Goal: Task Accomplishment & Management: Use online tool/utility

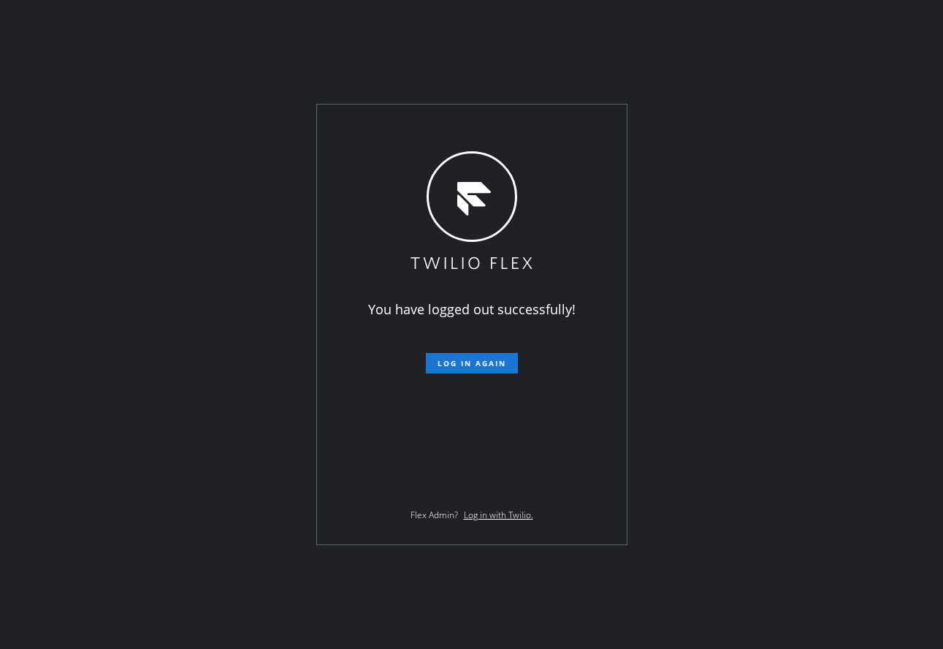
drag, startPoint x: 243, startPoint y: 323, endPoint x: 389, endPoint y: 345, distance: 147.8
click at [243, 323] on div "You have logged out successfully! Log in again Flex Admin? Log in with Twilio." at bounding box center [471, 324] width 943 height 649
click at [443, 360] on span "Log in again" at bounding box center [472, 363] width 69 height 10
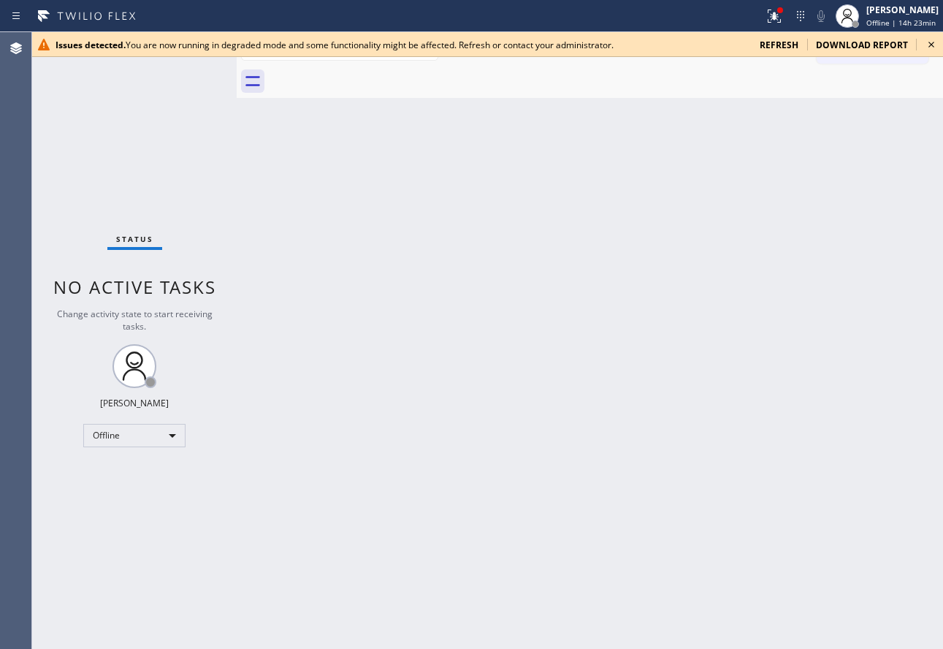
click at [789, 44] on span "refresh" at bounding box center [779, 45] width 39 height 12
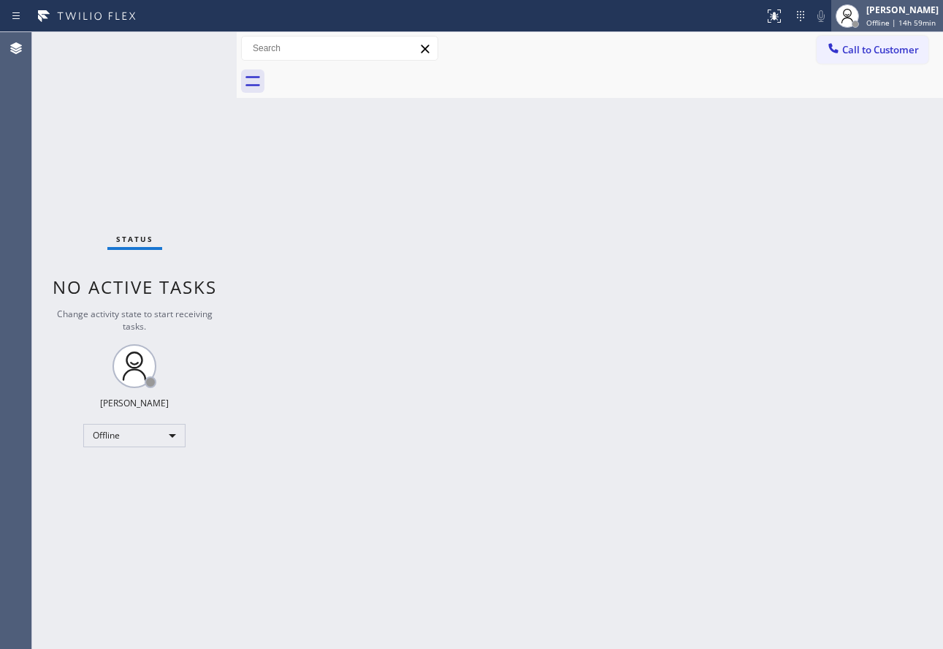
click at [883, 20] on span "Offline | 14h 59min" at bounding box center [900, 23] width 69 height 10
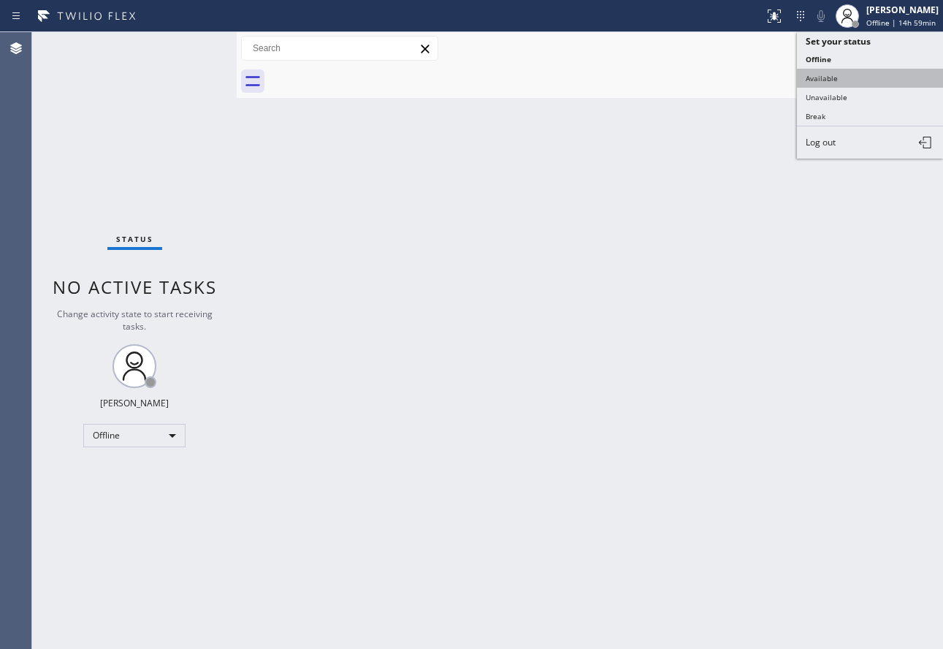
click at [842, 80] on button "Available" at bounding box center [870, 78] width 146 height 19
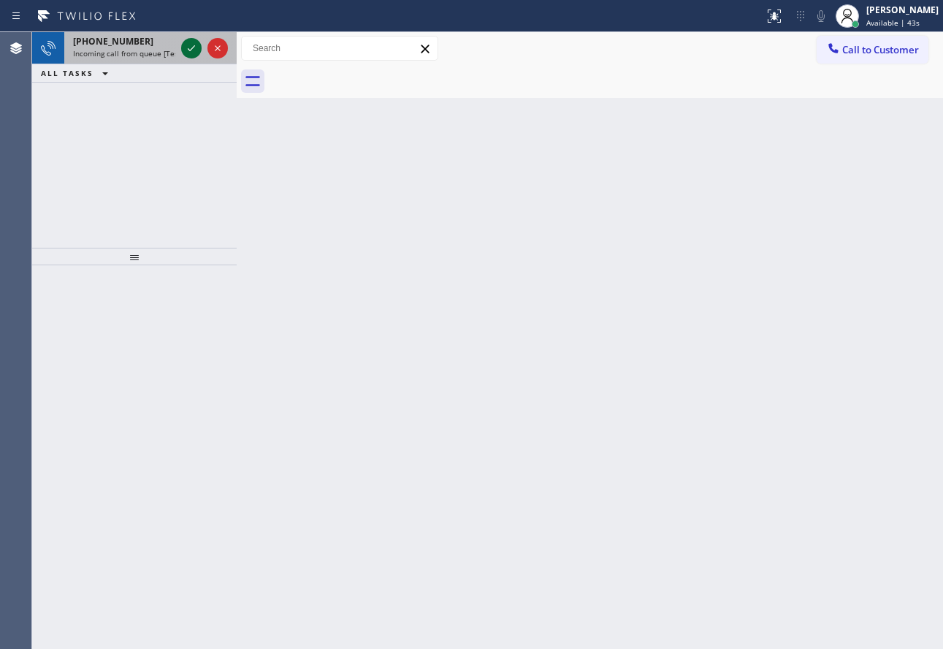
click at [192, 47] on icon at bounding box center [192, 48] width 18 height 18
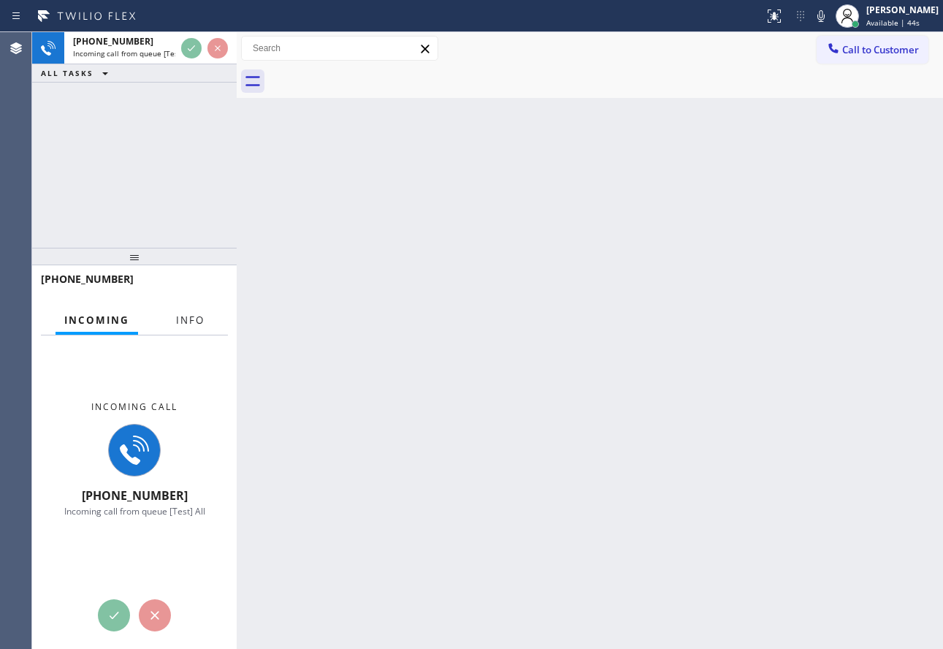
click at [201, 322] on span "Info" at bounding box center [190, 319] width 28 height 13
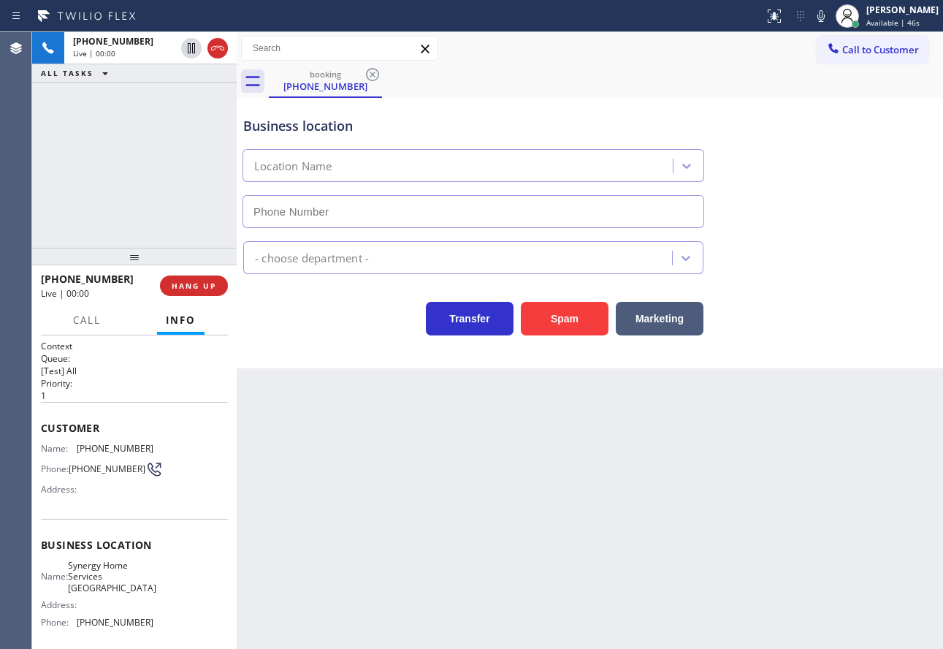
type input "[PHONE_NUMBER]"
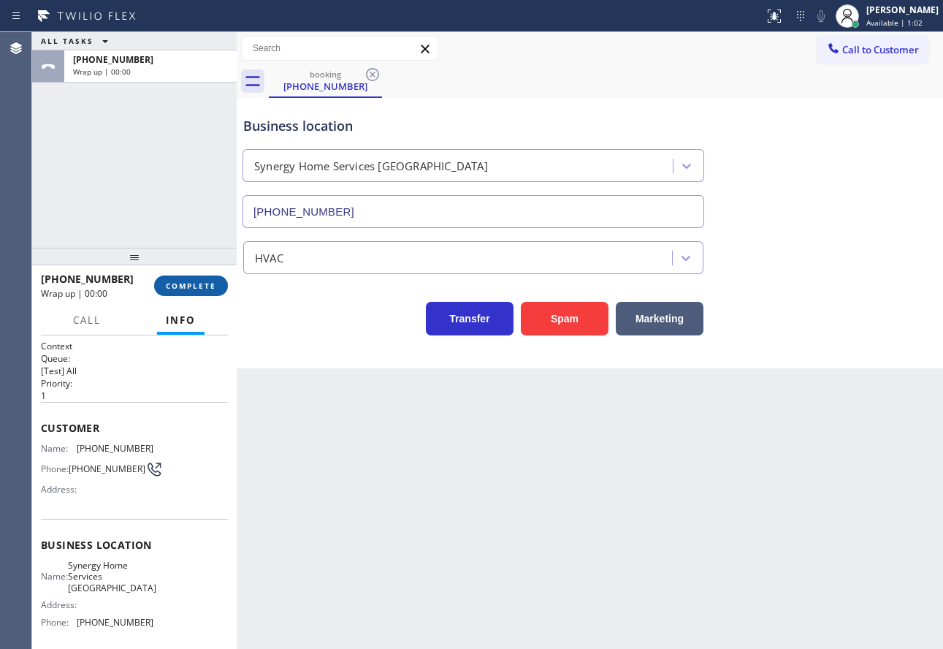
click at [203, 289] on span "COMPLETE" at bounding box center [191, 285] width 50 height 10
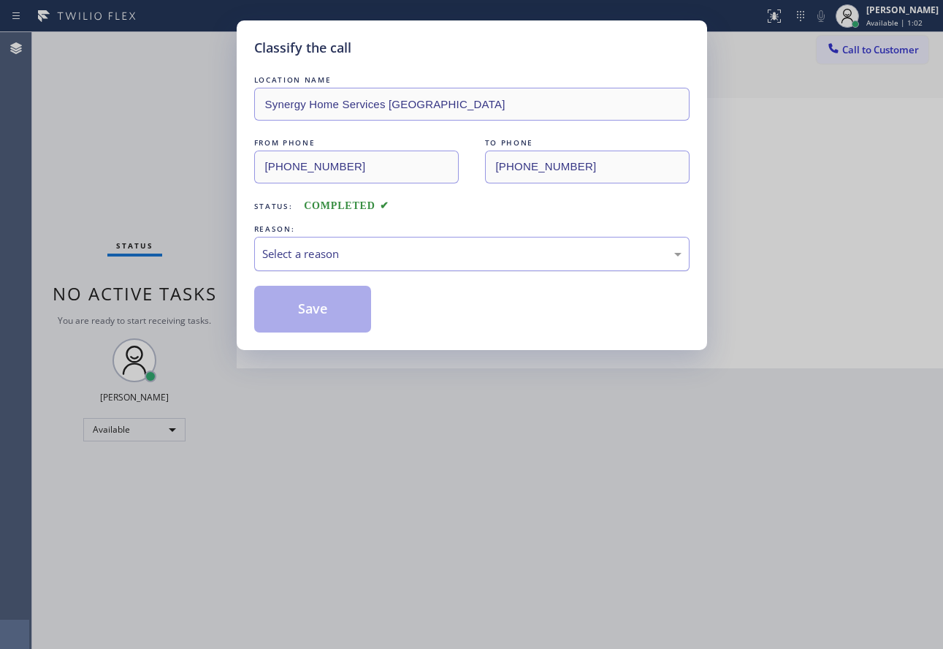
click at [350, 255] on div "Select a reason" at bounding box center [471, 253] width 419 height 17
click at [332, 303] on button "Save" at bounding box center [313, 309] width 118 height 47
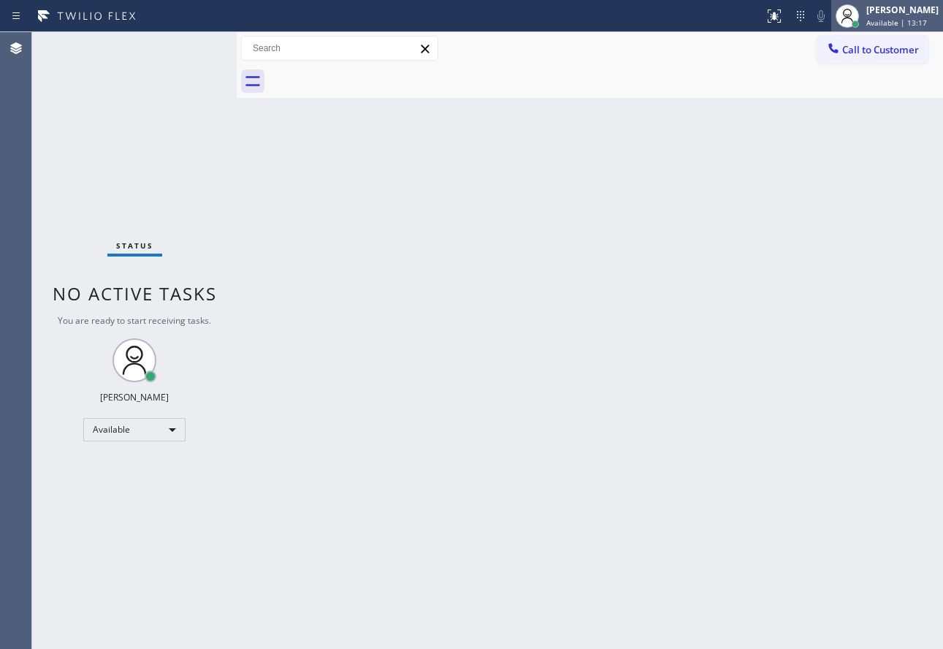
click at [917, 15] on div "[PERSON_NAME]" at bounding box center [902, 10] width 72 height 12
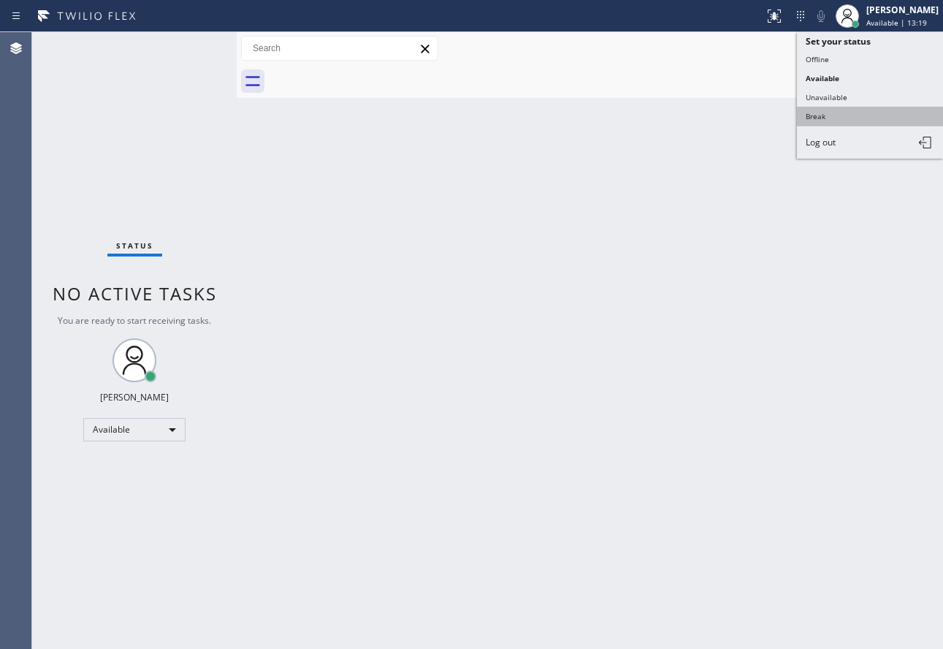
click at [831, 112] on button "Break" at bounding box center [870, 116] width 146 height 19
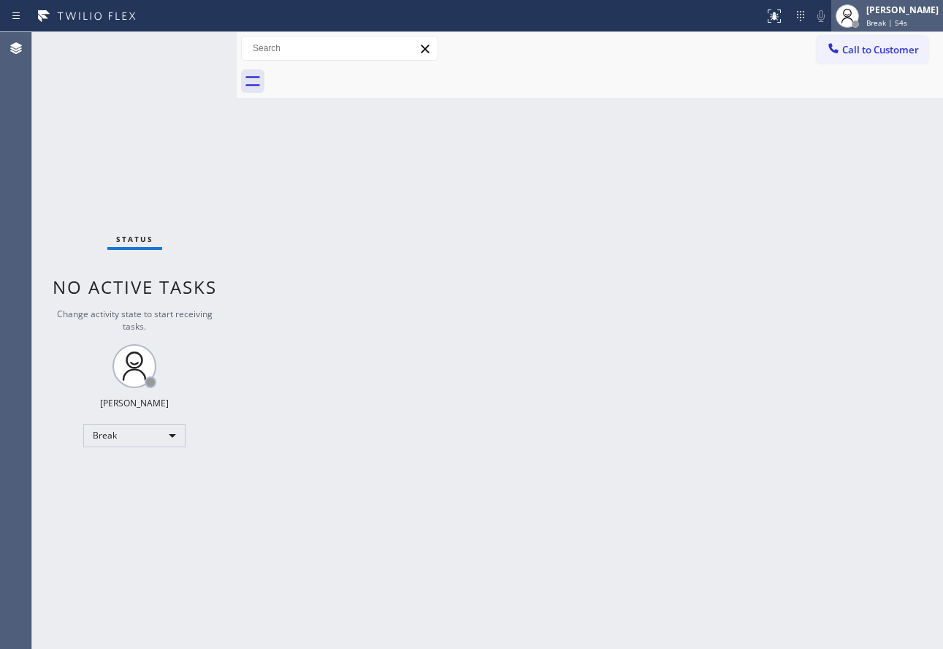
drag, startPoint x: 892, startPoint y: 17, endPoint x: 871, endPoint y: 29, distance: 23.9
click at [891, 17] on div "[PERSON_NAME] Break | 54s" at bounding box center [903, 16] width 80 height 26
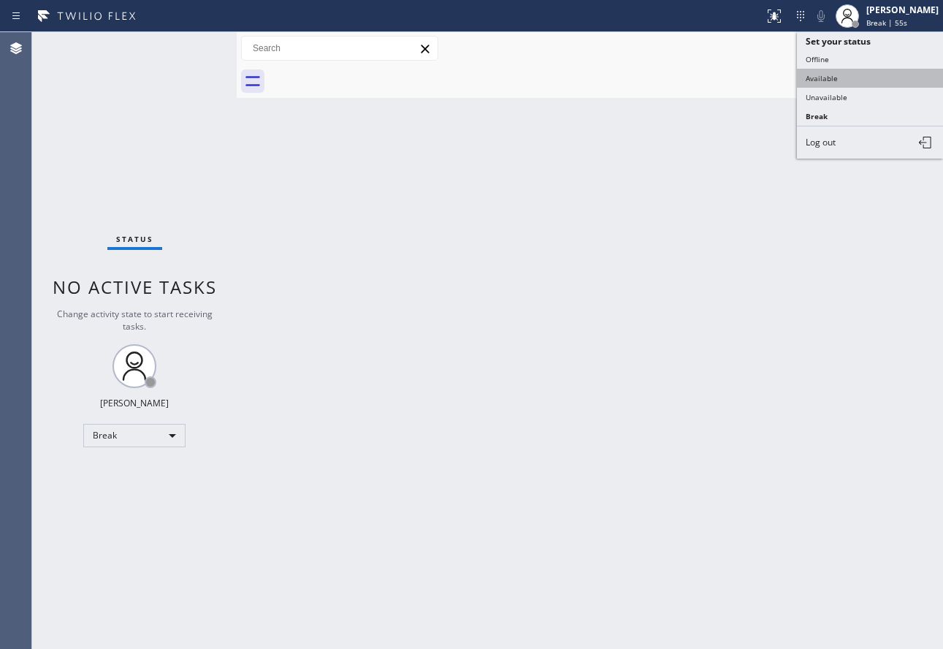
click at [827, 80] on button "Available" at bounding box center [870, 78] width 146 height 19
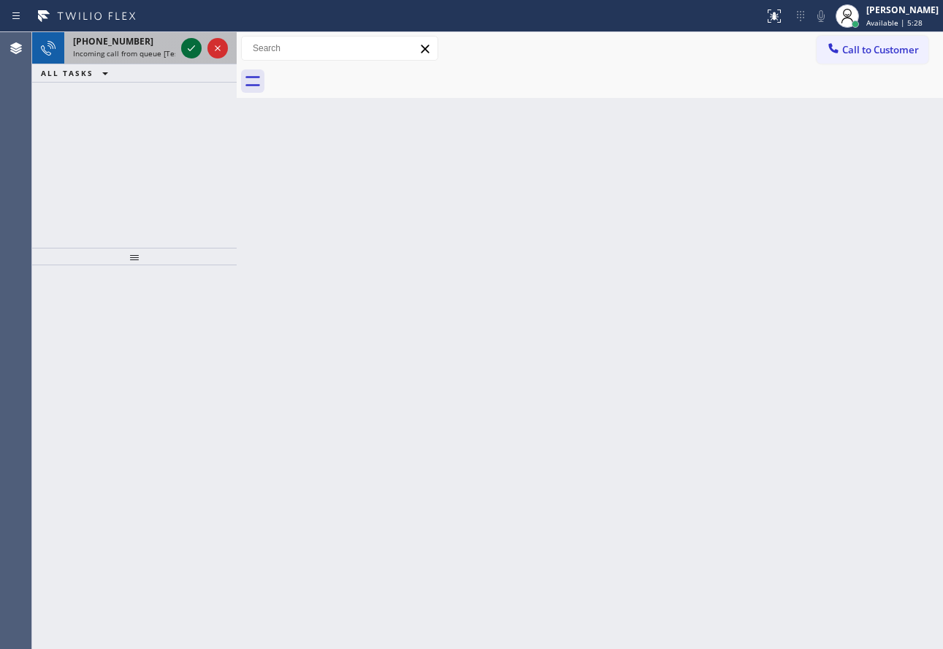
click at [186, 50] on icon at bounding box center [192, 48] width 18 height 18
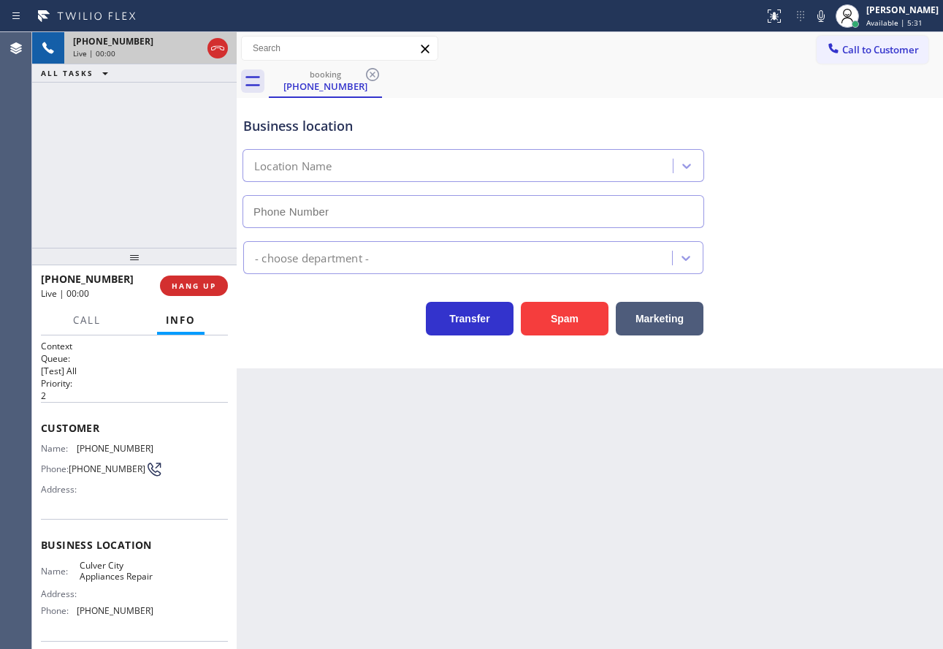
type input "[PHONE_NUMBER]"
click at [221, 290] on button "HANG UP" at bounding box center [194, 285] width 68 height 20
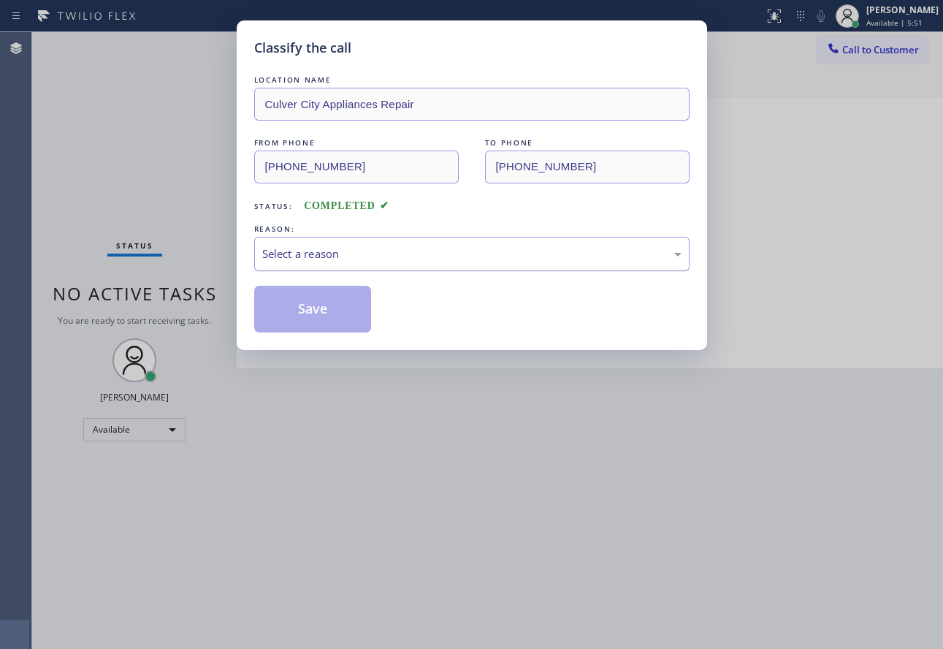
click at [308, 256] on div "Select a reason" at bounding box center [471, 253] width 419 height 17
click at [333, 318] on button "Save" at bounding box center [313, 309] width 118 height 47
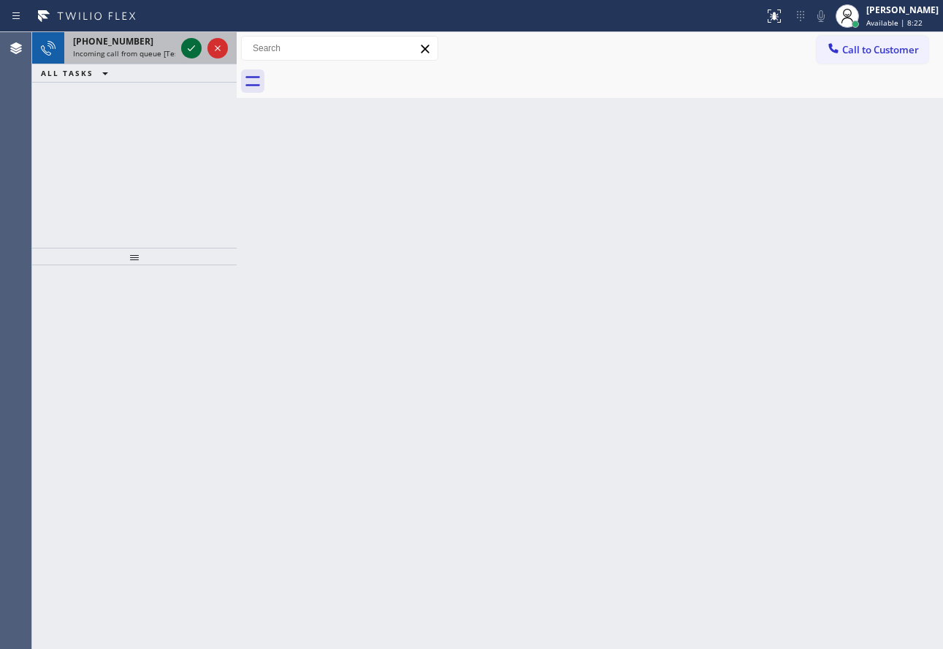
click at [198, 45] on icon at bounding box center [192, 48] width 18 height 18
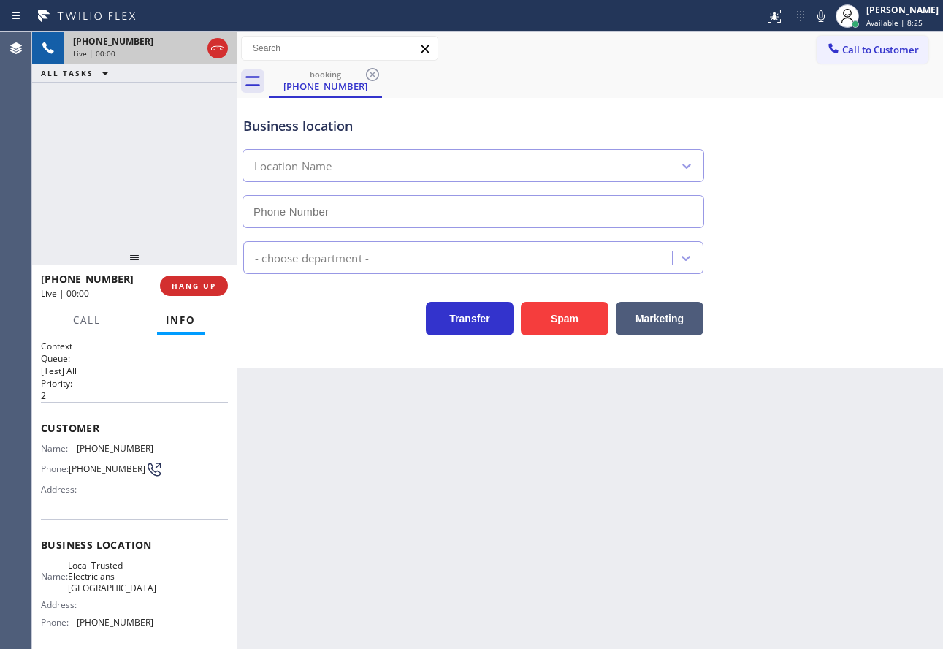
type input "[PHONE_NUMBER]"
click at [790, 286] on div "Transfer Spam Marketing" at bounding box center [589, 304] width 699 height 61
click at [208, 284] on span "HANG UP" at bounding box center [194, 285] width 45 height 10
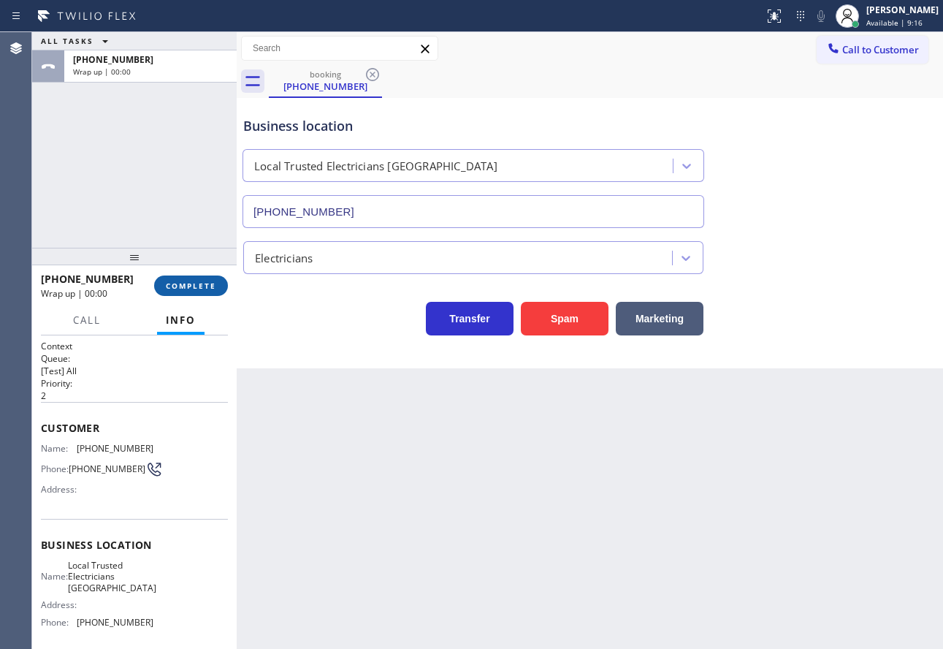
click at [208, 284] on span "COMPLETE" at bounding box center [191, 285] width 50 height 10
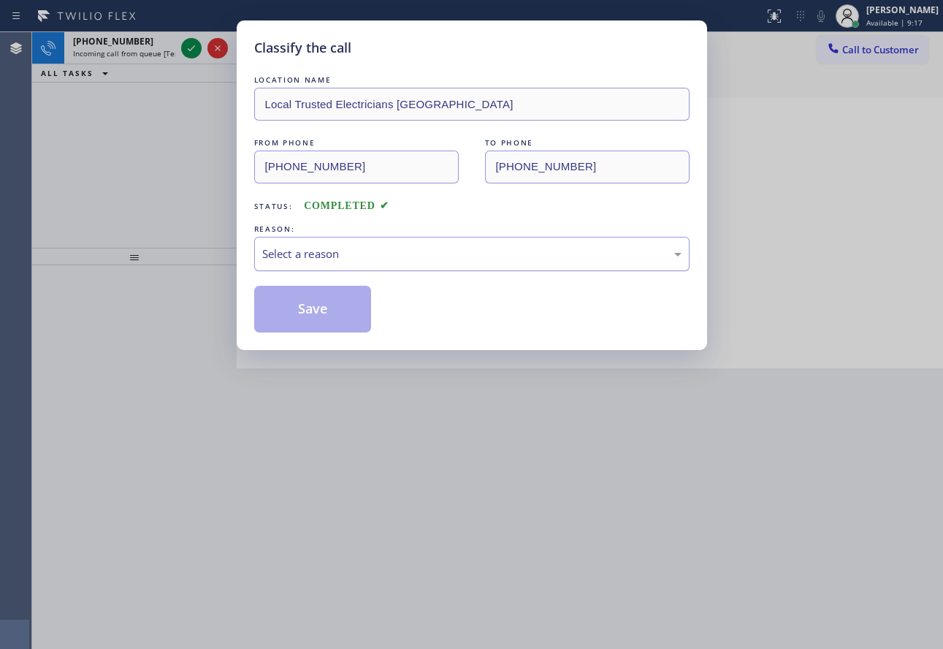
click at [367, 245] on div "Select a reason" at bounding box center [471, 253] width 419 height 17
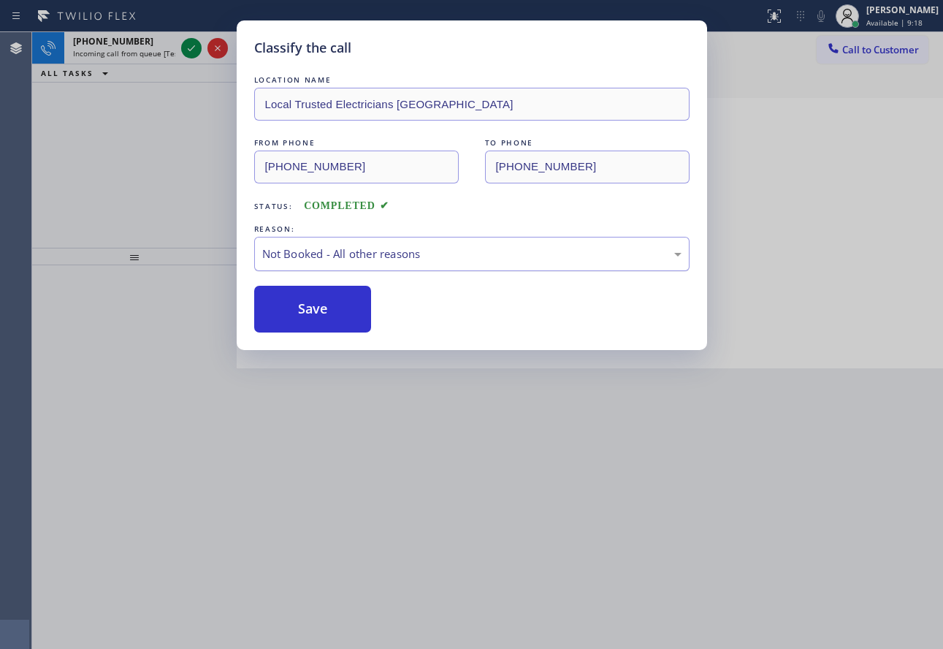
click at [339, 256] on div "Not Booked - All other reasons" at bounding box center [471, 253] width 419 height 17
click at [314, 318] on button "Save" at bounding box center [313, 309] width 118 height 47
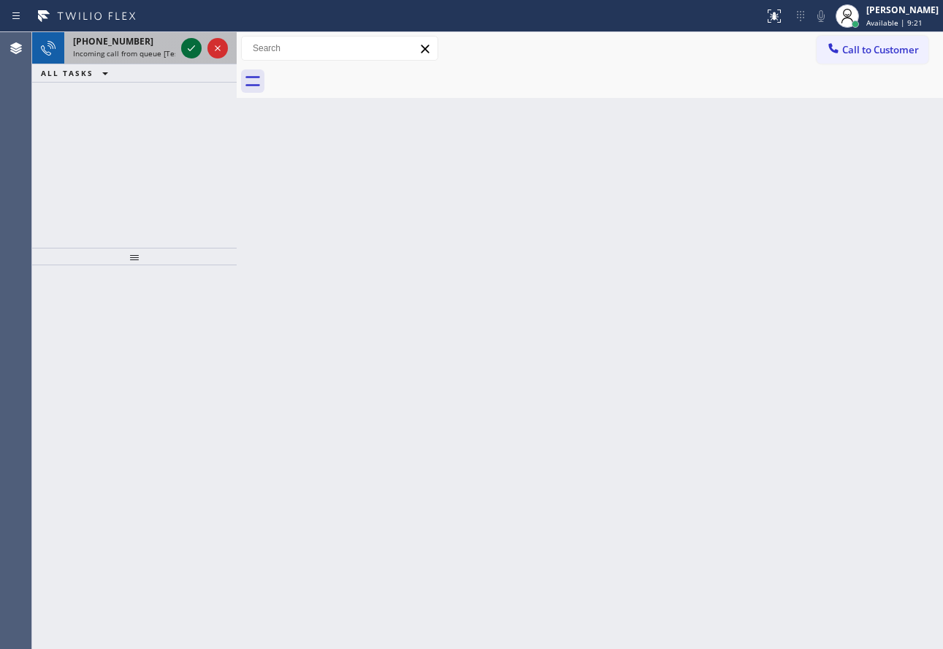
click at [187, 47] on icon at bounding box center [192, 48] width 18 height 18
click at [194, 44] on icon at bounding box center [192, 48] width 18 height 18
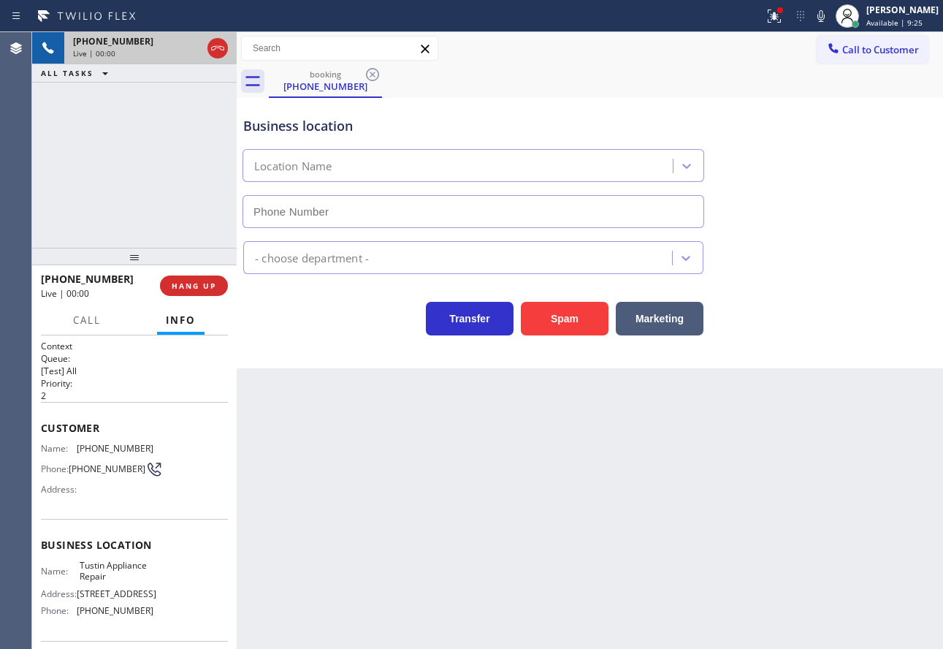
type input "[PHONE_NUMBER]"
click at [817, 260] on div "Appliance Repair Regular" at bounding box center [589, 254] width 699 height 39
click at [729, 310] on div "Transfer Spam Marketing" at bounding box center [589, 312] width 699 height 47
click at [192, 288] on span "HANG UP" at bounding box center [194, 285] width 45 height 10
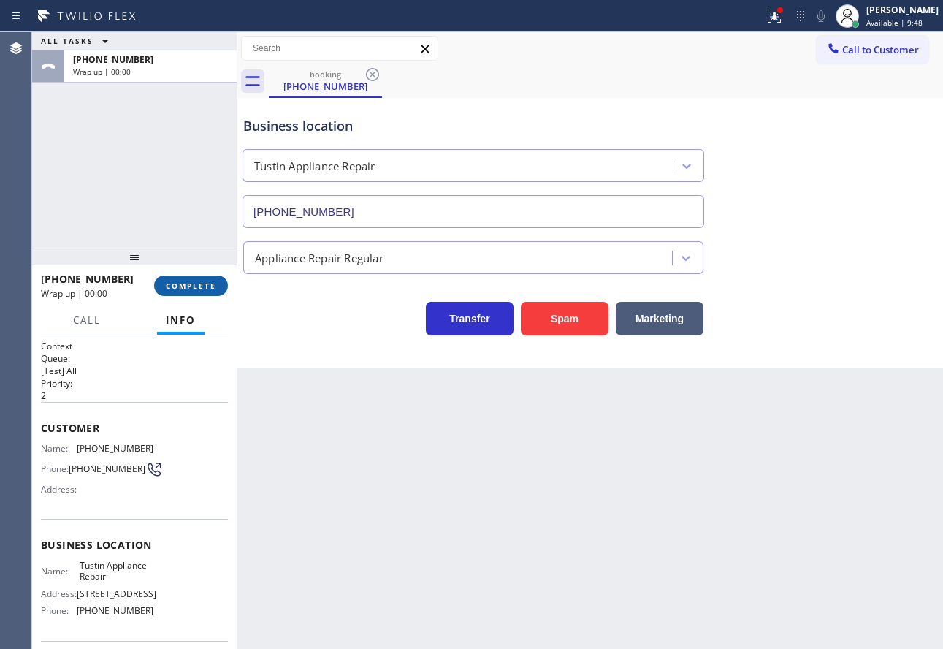
click at [192, 288] on span "COMPLETE" at bounding box center [191, 285] width 50 height 10
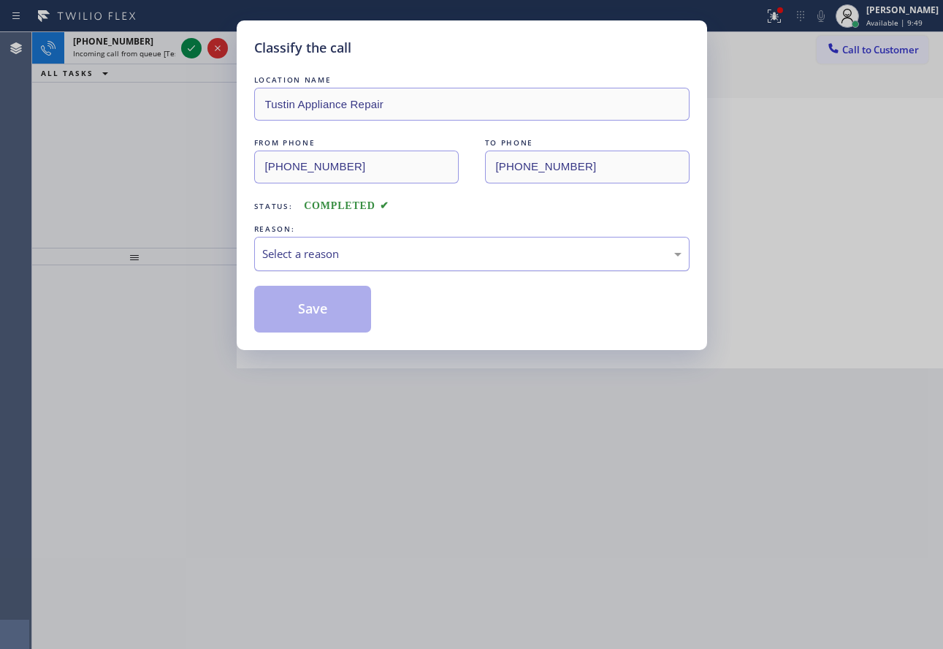
click at [316, 253] on div "Select a reason" at bounding box center [471, 253] width 419 height 17
drag, startPoint x: 312, startPoint y: 357, endPoint x: 291, endPoint y: 303, distance: 57.8
click at [291, 303] on button "Save" at bounding box center [313, 309] width 118 height 47
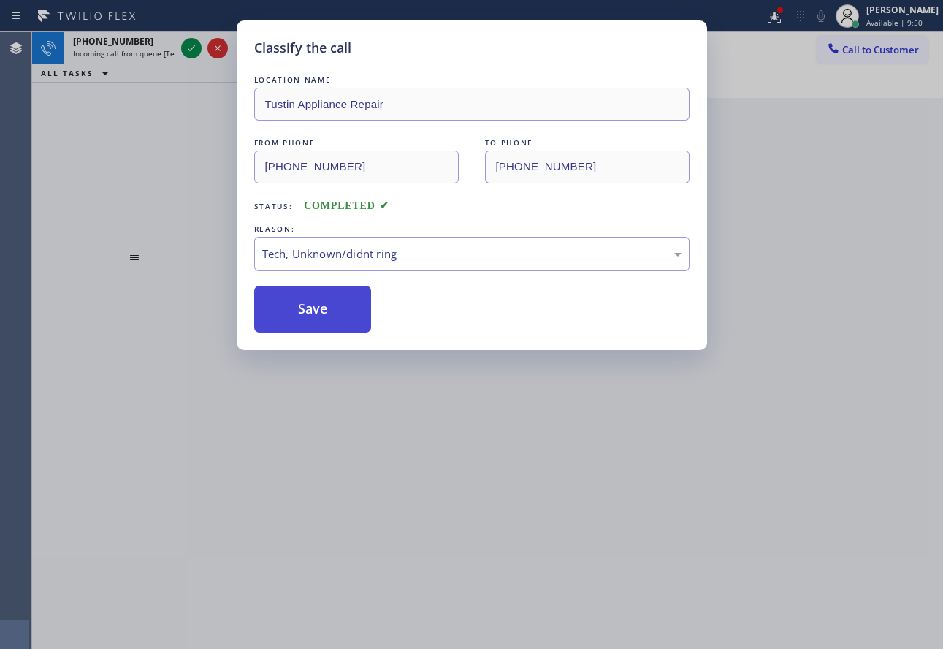
click at [291, 303] on button "Save" at bounding box center [313, 309] width 118 height 47
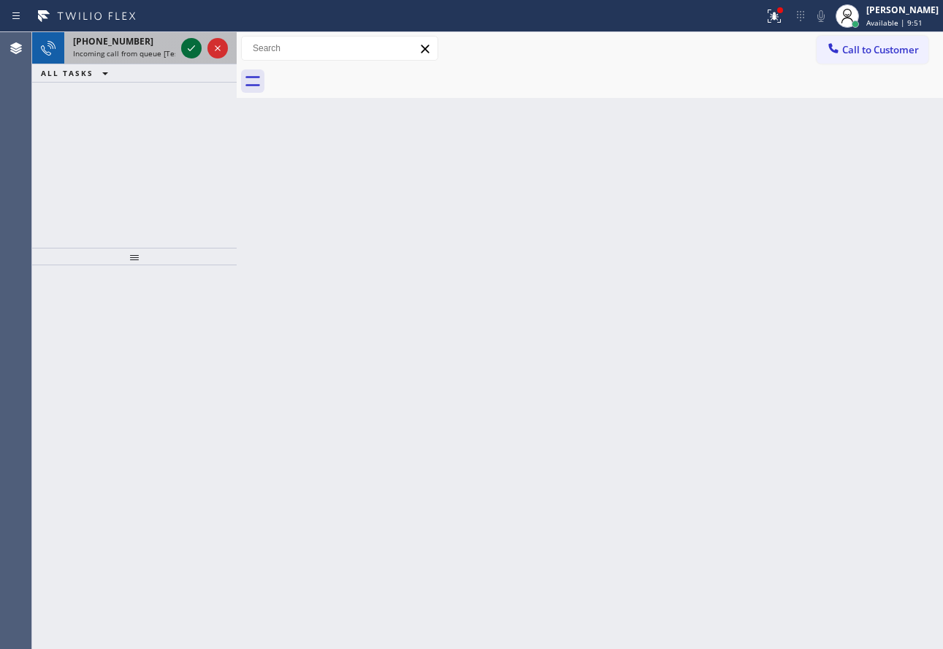
click at [187, 49] on icon at bounding box center [192, 48] width 18 height 18
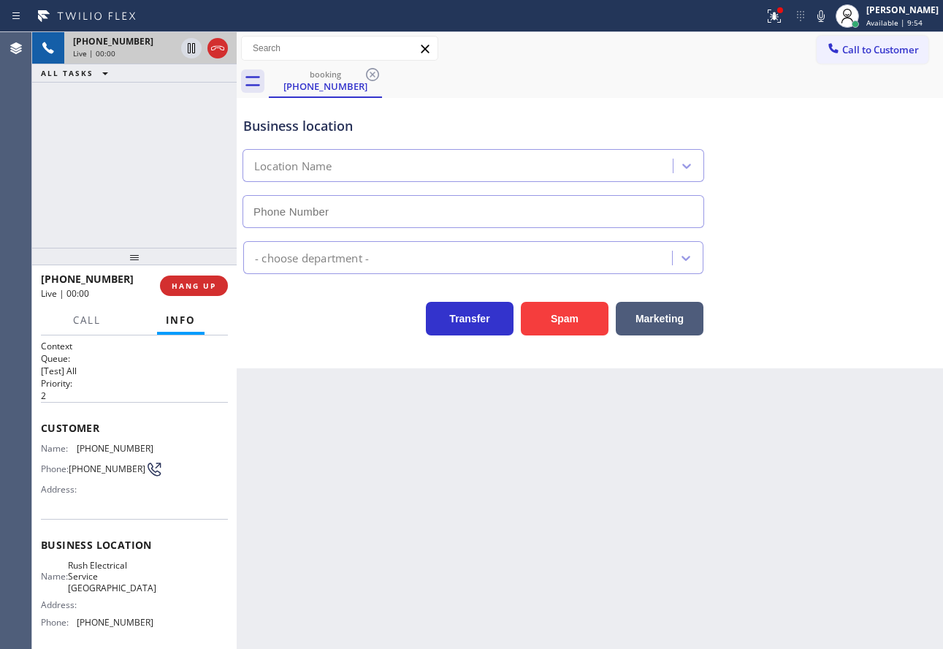
type input "[PHONE_NUMBER]"
click at [542, 127] on div "Business location" at bounding box center [473, 126] width 460 height 20
click at [208, 285] on span "HANG UP" at bounding box center [194, 285] width 45 height 10
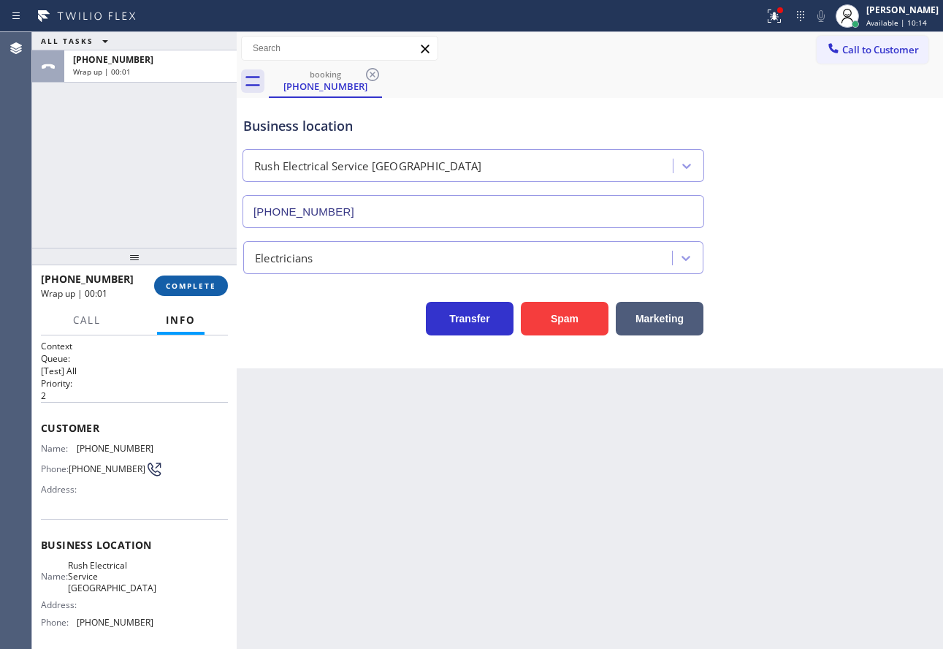
click at [208, 285] on span "COMPLETE" at bounding box center [191, 285] width 50 height 10
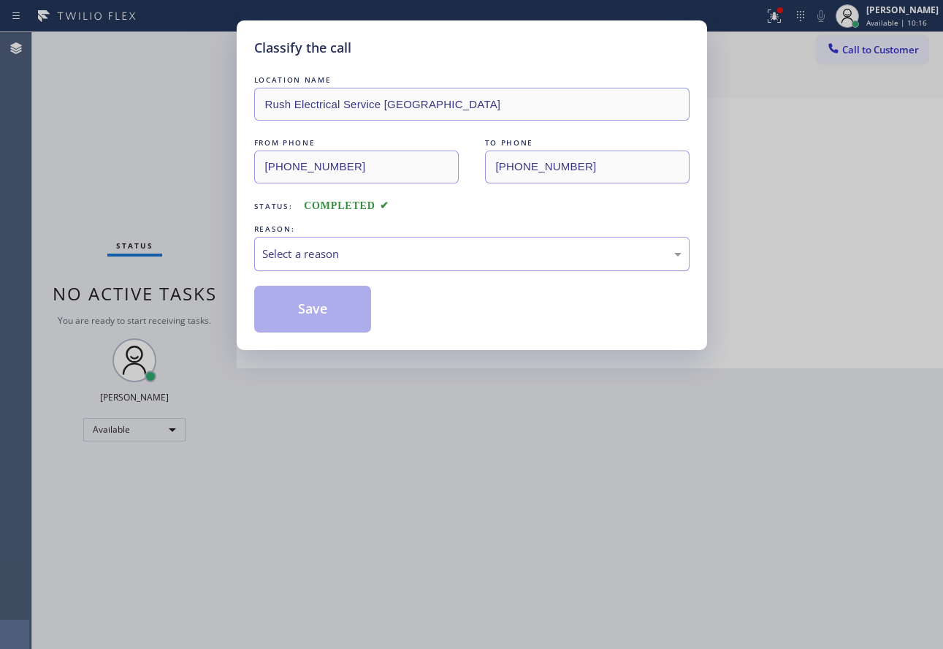
click at [459, 248] on div "Select a reason" at bounding box center [471, 253] width 419 height 17
click at [323, 307] on button "Save" at bounding box center [313, 309] width 118 height 47
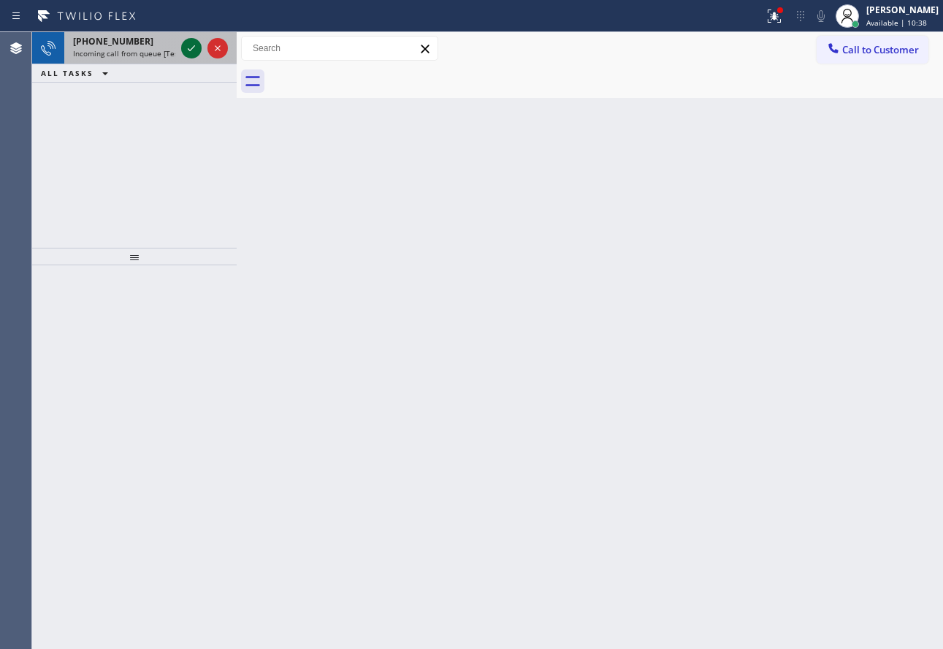
click at [188, 45] on icon at bounding box center [192, 48] width 18 height 18
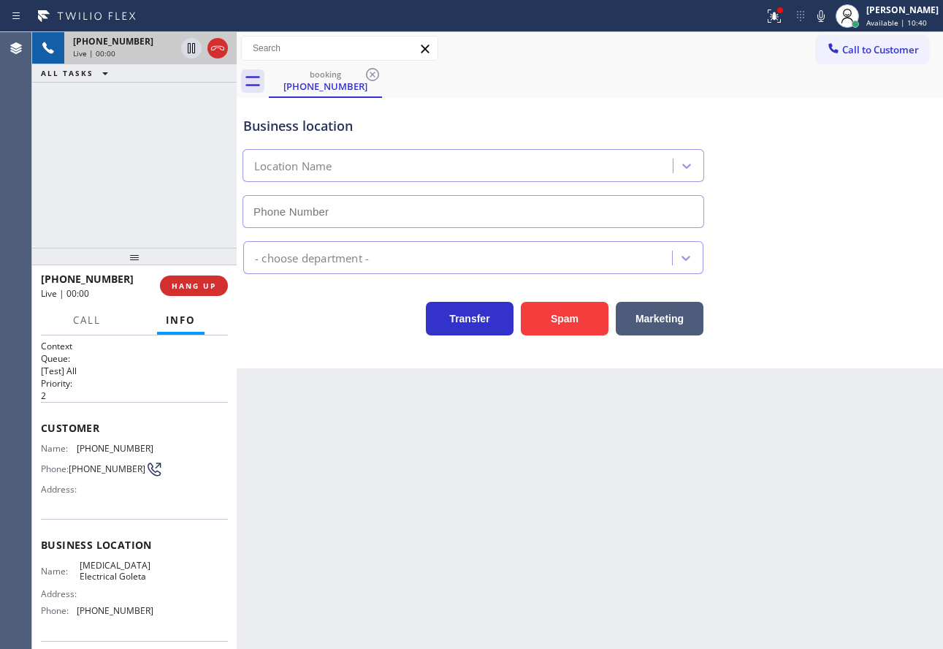
type input "[PHONE_NUMBER]"
click at [217, 50] on icon at bounding box center [218, 48] width 18 height 18
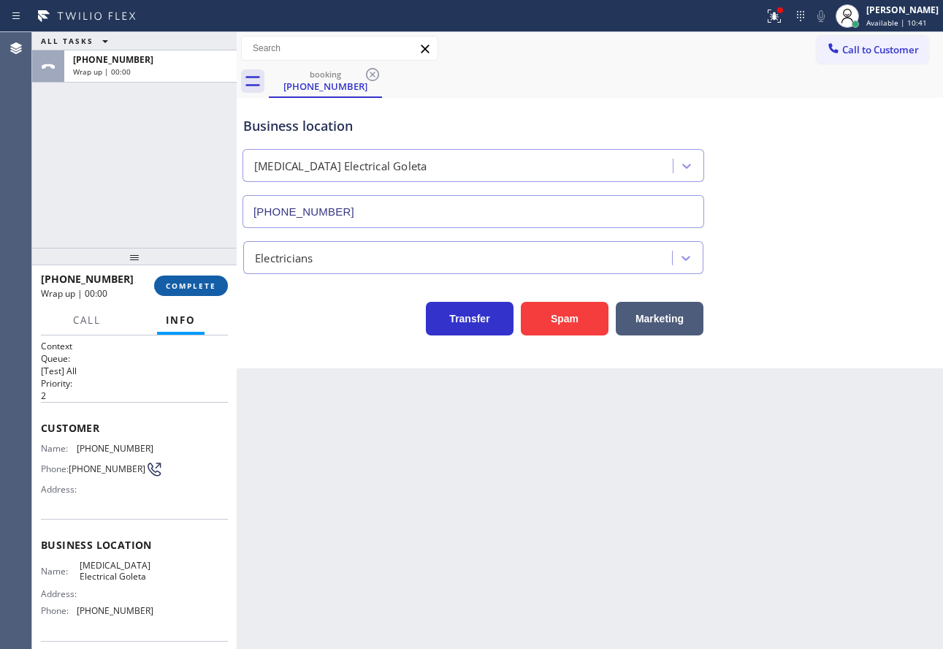
click at [202, 284] on span "COMPLETE" at bounding box center [191, 285] width 50 height 10
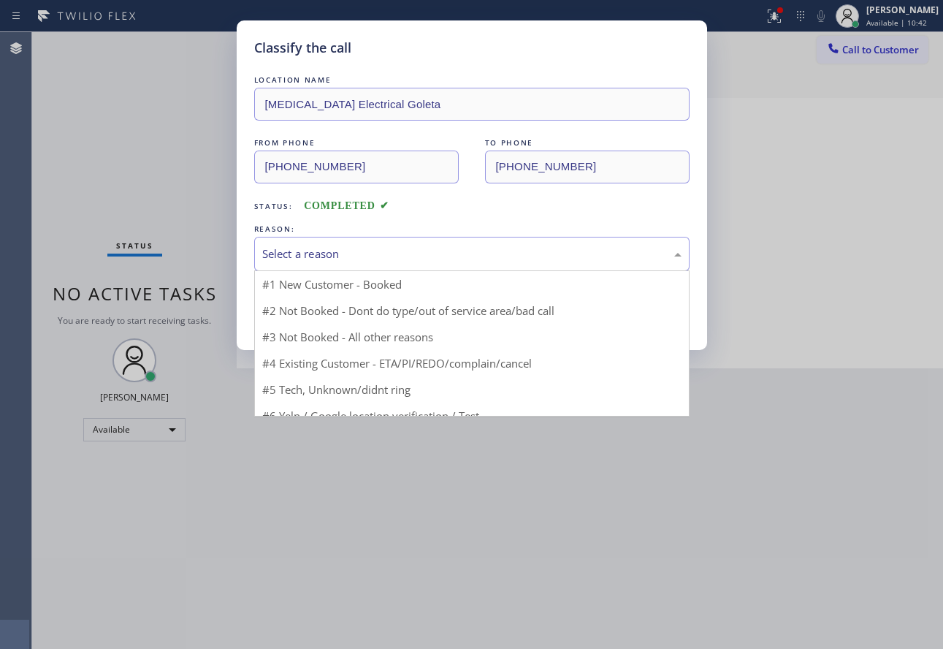
click at [459, 253] on div "Select a reason" at bounding box center [471, 253] width 419 height 17
drag, startPoint x: 316, startPoint y: 357, endPoint x: 316, endPoint y: 321, distance: 36.5
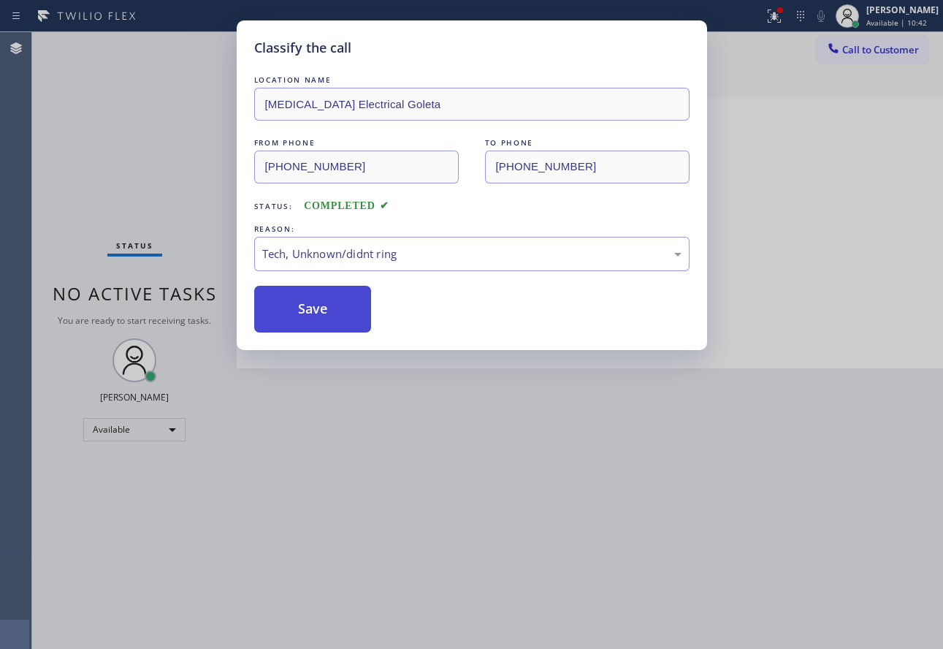
click at [313, 305] on button "Save" at bounding box center [313, 309] width 118 height 47
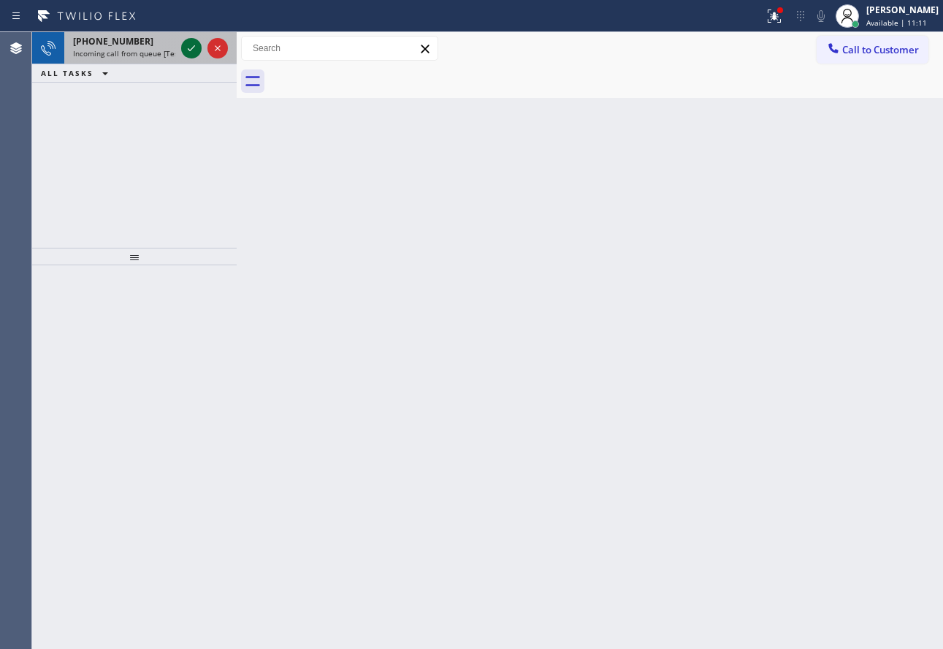
click at [192, 48] on icon at bounding box center [191, 48] width 7 height 6
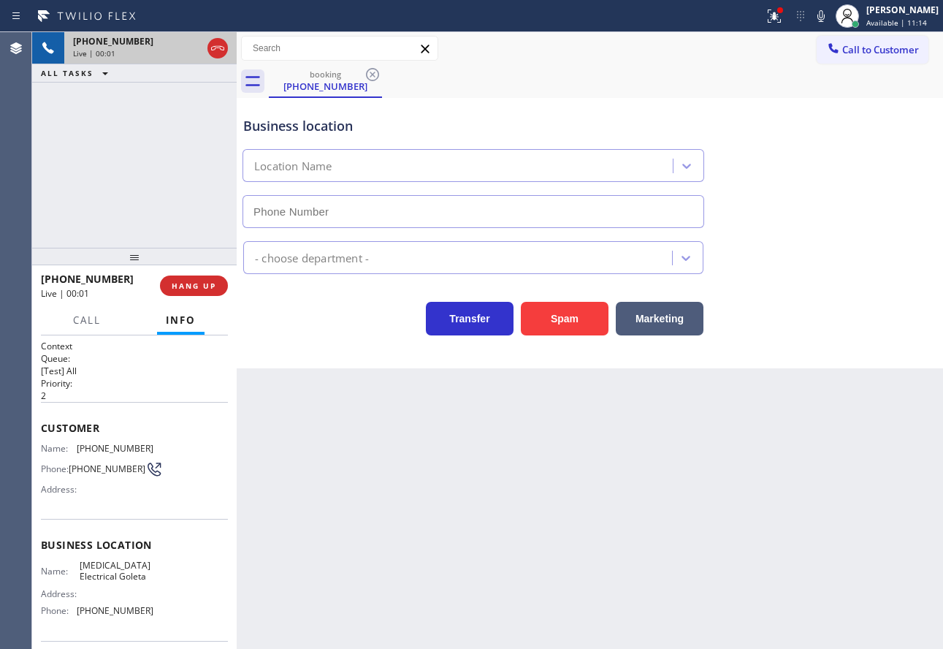
click at [223, 50] on icon at bounding box center [218, 48] width 18 height 18
type input "[PHONE_NUMBER]"
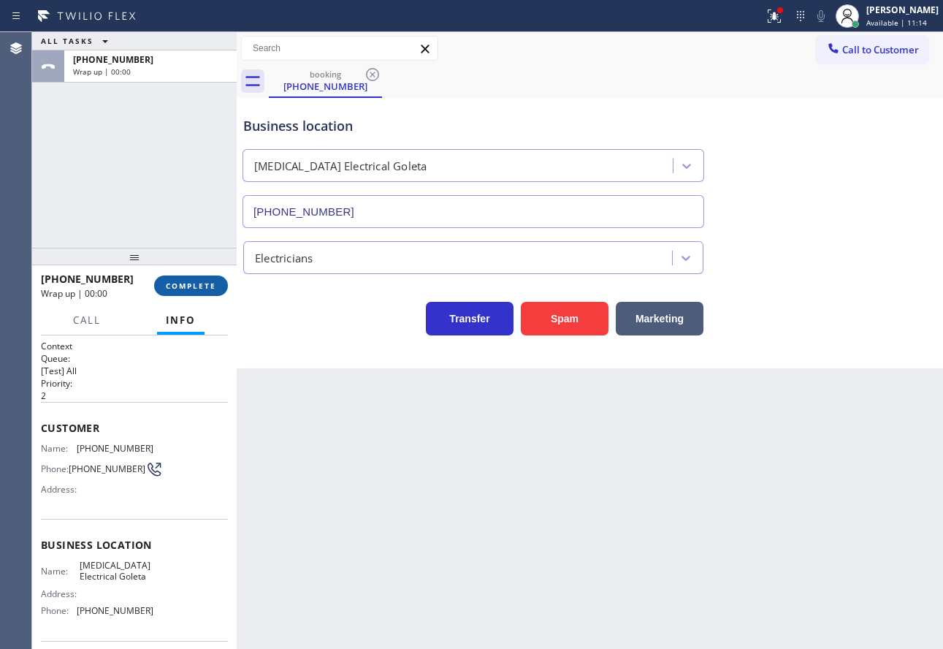
click at [208, 290] on span "COMPLETE" at bounding box center [191, 285] width 50 height 10
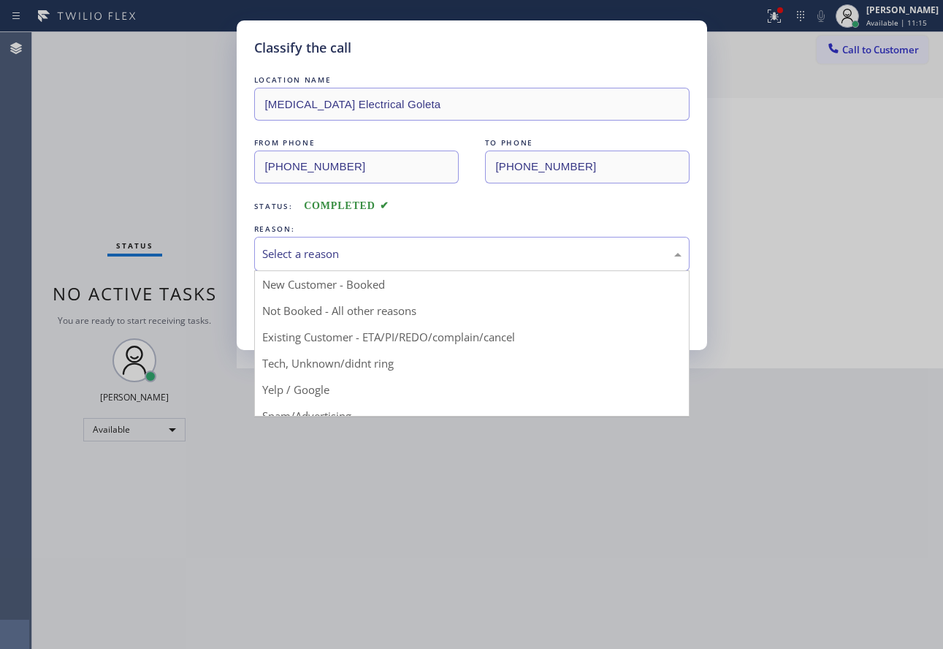
click at [440, 254] on div "Select a reason" at bounding box center [471, 253] width 419 height 17
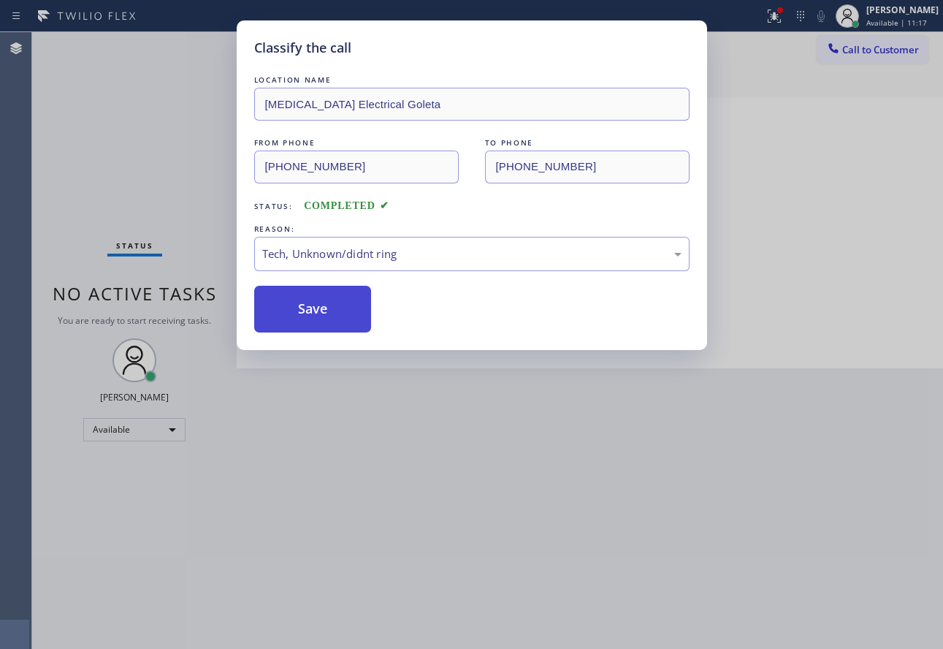
click at [321, 314] on button "Save" at bounding box center [313, 309] width 118 height 47
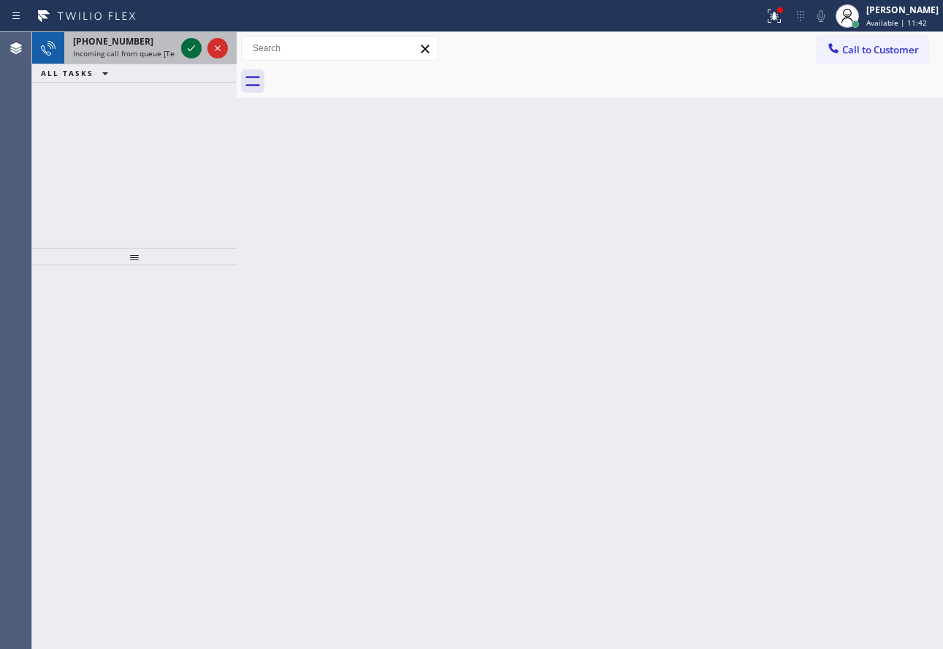
click at [191, 47] on icon at bounding box center [192, 48] width 18 height 18
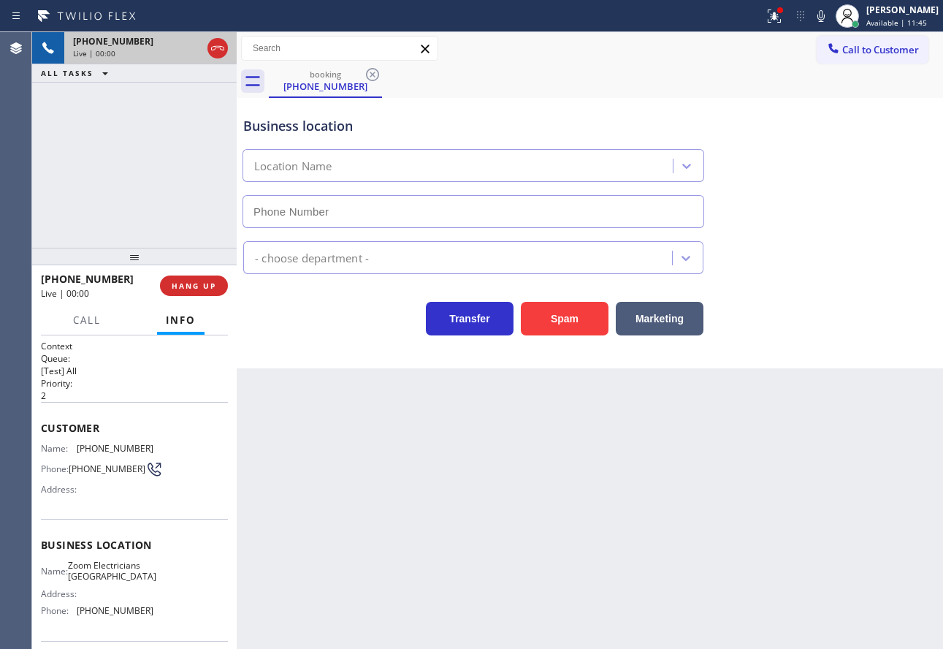
type input "[PHONE_NUMBER]"
click at [214, 287] on span "HANG UP" at bounding box center [194, 285] width 45 height 10
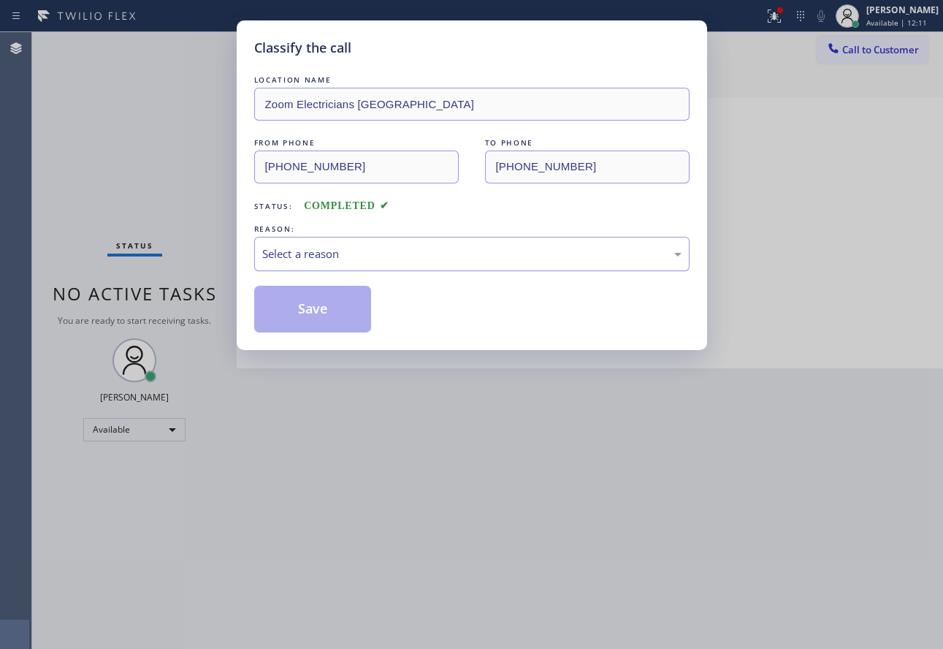
drag, startPoint x: 324, startPoint y: 270, endPoint x: 329, endPoint y: 259, distance: 12.4
click at [329, 261] on div "Select a reason" at bounding box center [471, 254] width 435 height 34
click at [316, 329] on button "Save" at bounding box center [313, 309] width 118 height 47
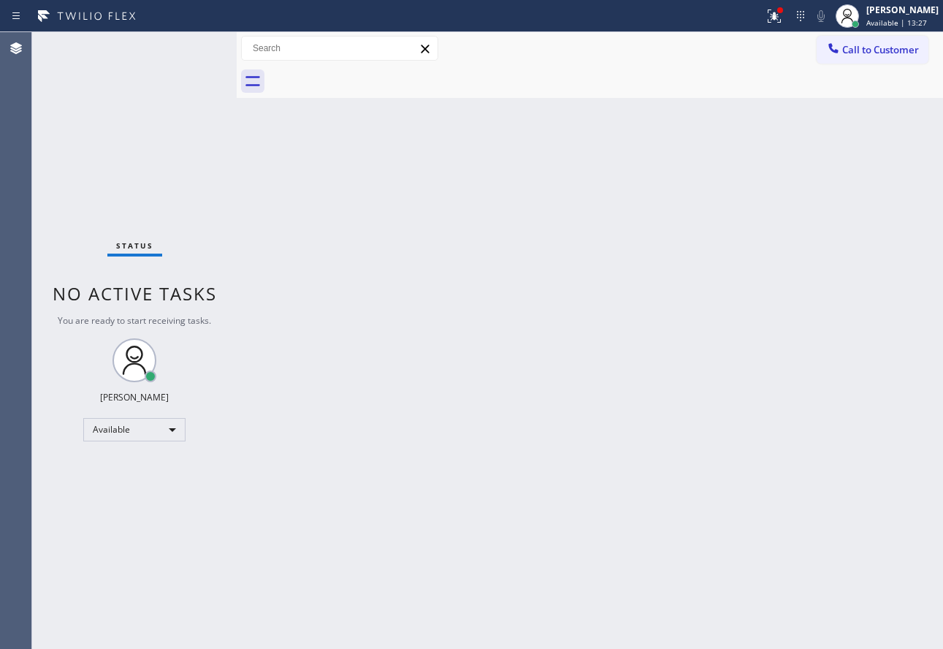
click at [577, 283] on div "Back to Dashboard Change Sender ID Customers Technicians Select a contact Outbo…" at bounding box center [590, 340] width 706 height 616
click at [432, 344] on div "Back to Dashboard Change Sender ID Customers Technicians Select a contact Outbo…" at bounding box center [590, 340] width 706 height 616
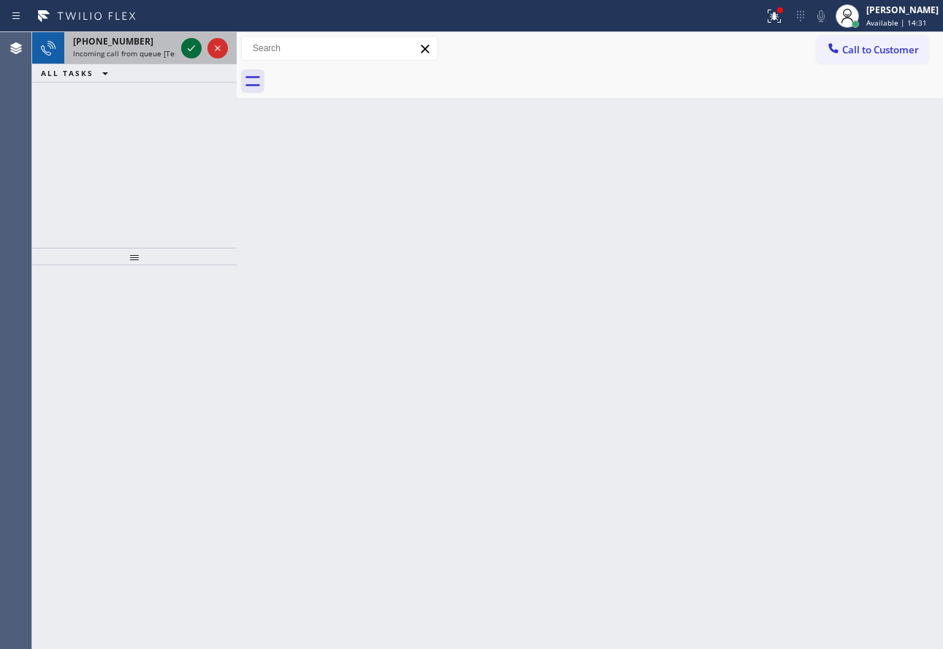
click at [186, 46] on icon at bounding box center [192, 48] width 18 height 18
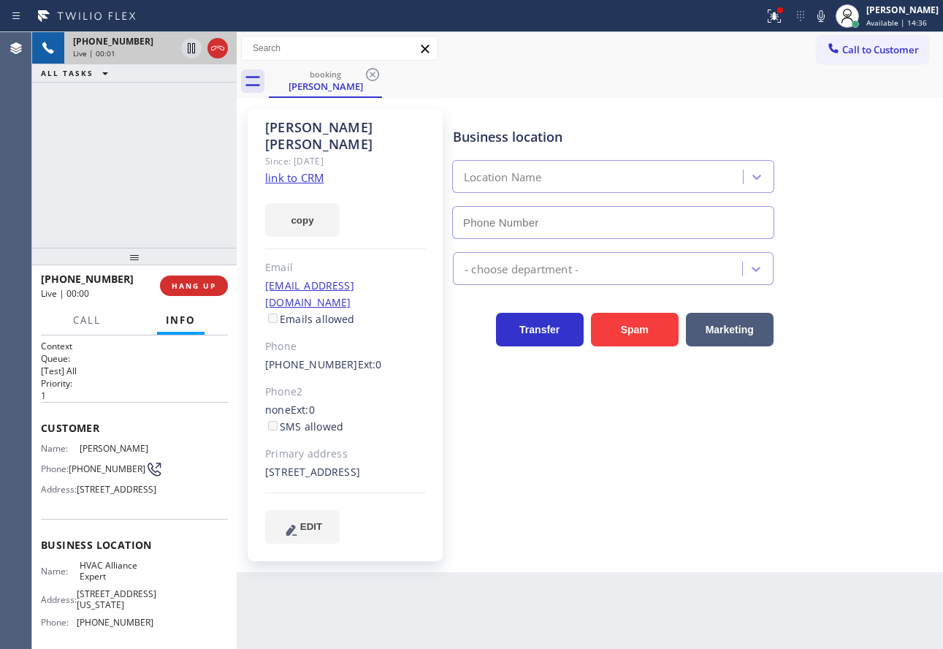
type input "[PHONE_NUMBER]"
click at [300, 170] on link "link to CRM" at bounding box center [294, 177] width 58 height 15
click at [830, 12] on icon at bounding box center [821, 16] width 18 height 18
click at [188, 47] on icon at bounding box center [191, 48] width 7 height 10
drag, startPoint x: 104, startPoint y: 535, endPoint x: 75, endPoint y: 494, distance: 51.3
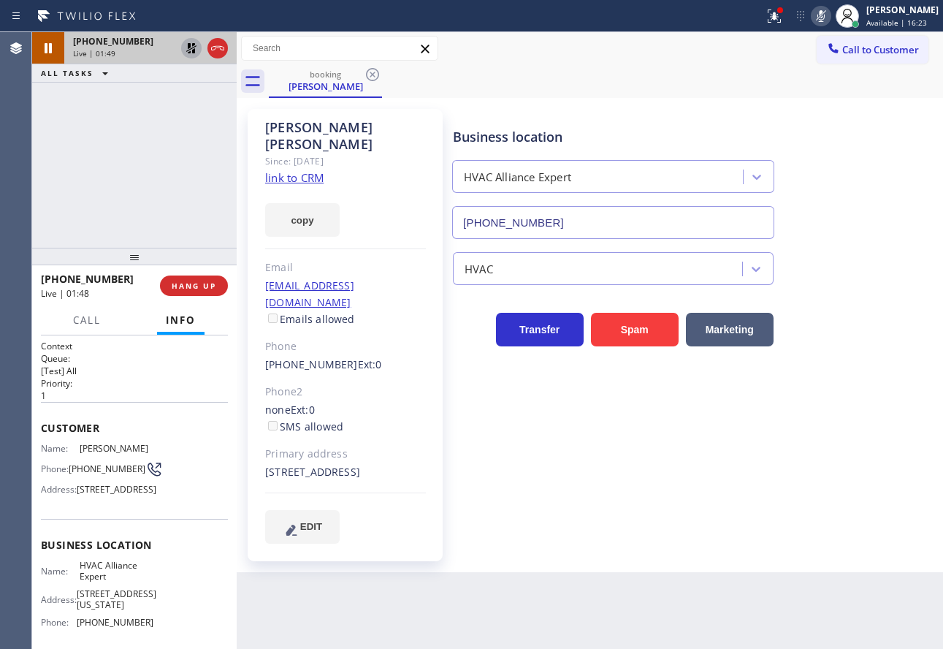
click at [75, 494] on div "Address: [STREET_ADDRESS]" at bounding box center [97, 489] width 112 height 11
copy span "[STREET_ADDRESS]"
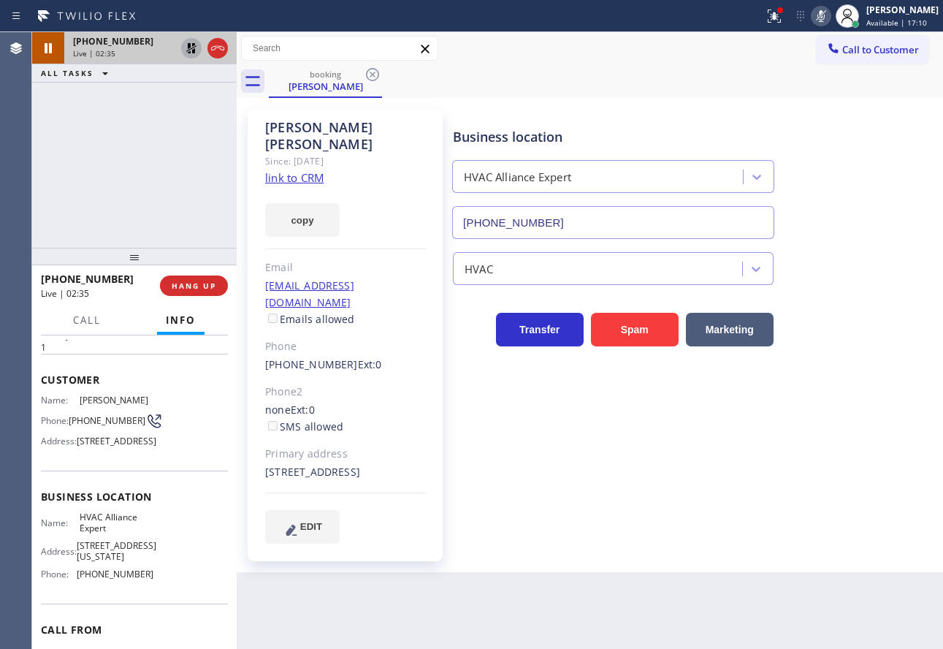
scroll to position [146, 0]
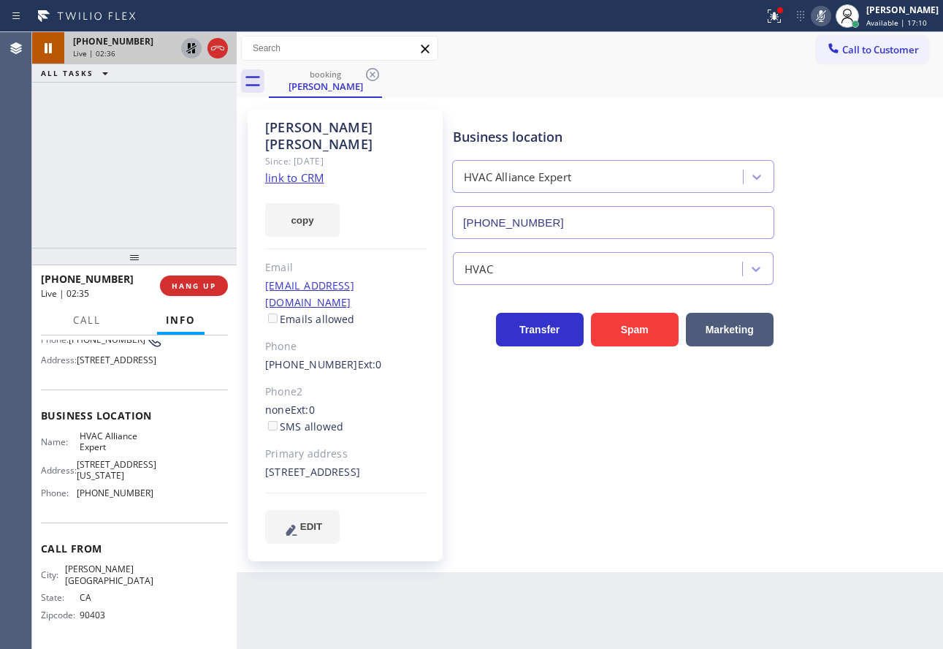
click at [88, 498] on span "[PHONE_NUMBER]" at bounding box center [115, 492] width 77 height 11
copy span "[PHONE_NUMBER]"
click at [830, 15] on icon at bounding box center [821, 16] width 18 height 18
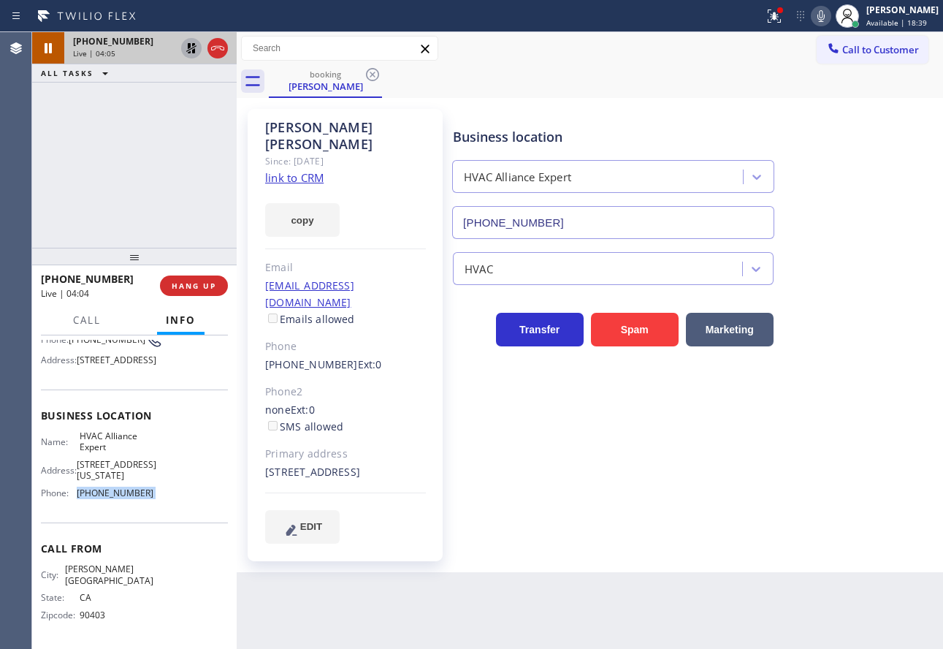
click at [187, 49] on icon at bounding box center [192, 48] width 18 height 18
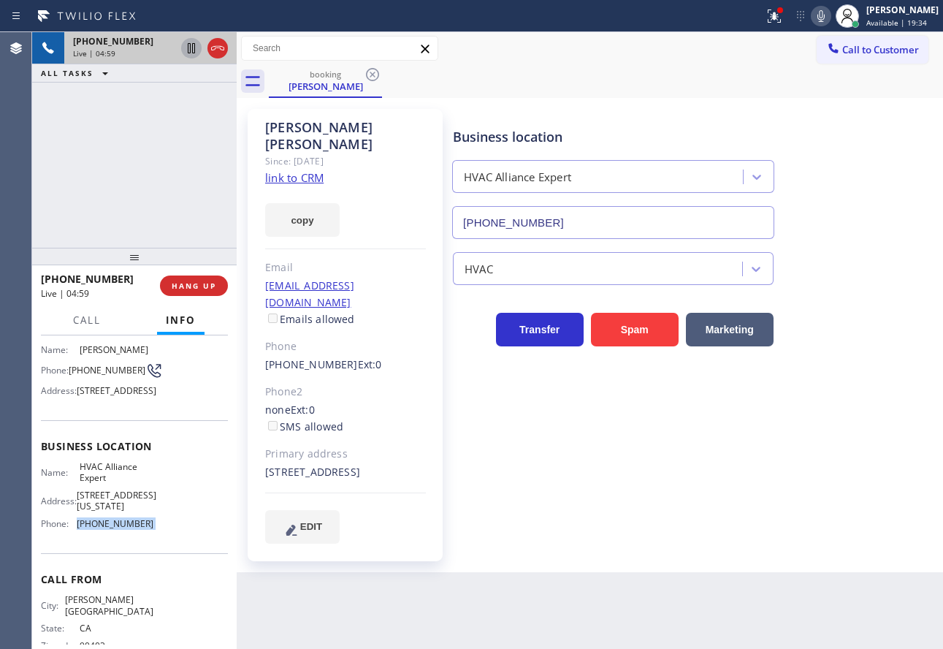
scroll to position [73, 0]
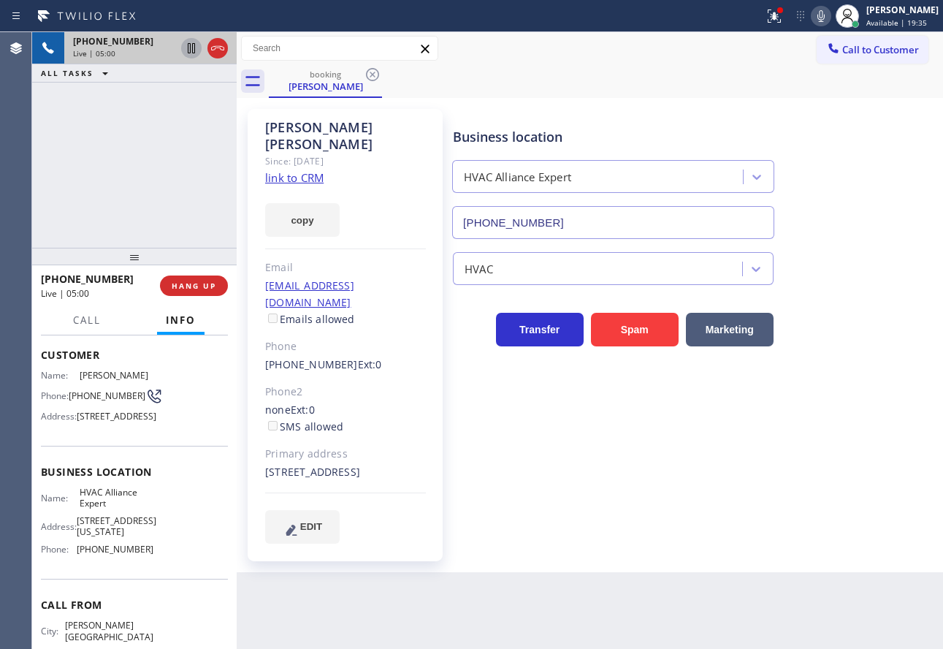
click at [140, 421] on span "[STREET_ADDRESS]" at bounding box center [117, 416] width 80 height 11
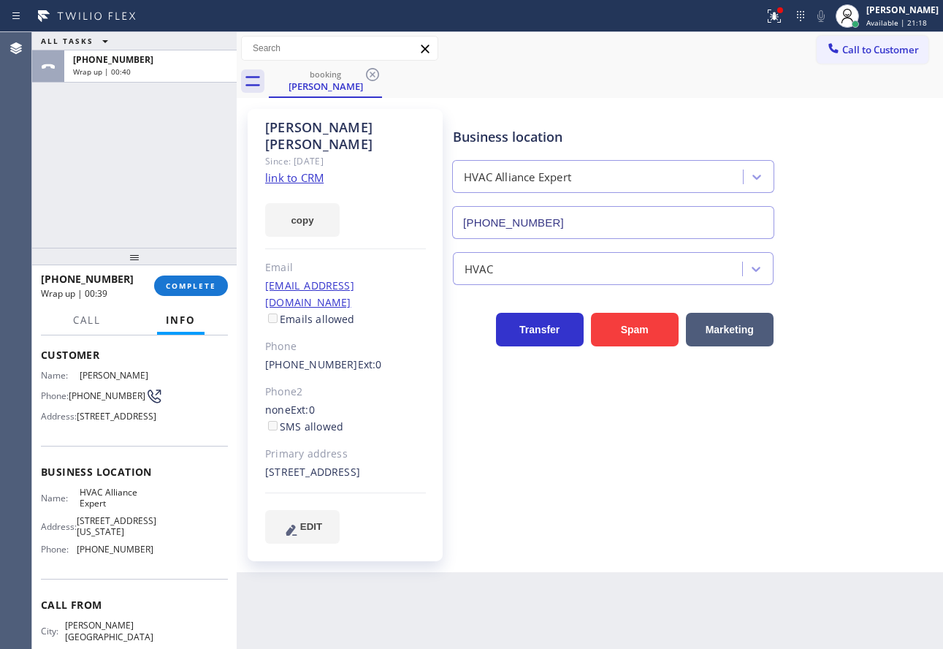
click at [91, 394] on span "[PHONE_NUMBER]" at bounding box center [107, 395] width 77 height 11
copy div "[PHONE_NUMBER]"
drag, startPoint x: 124, startPoint y: 372, endPoint x: 75, endPoint y: 379, distance: 50.2
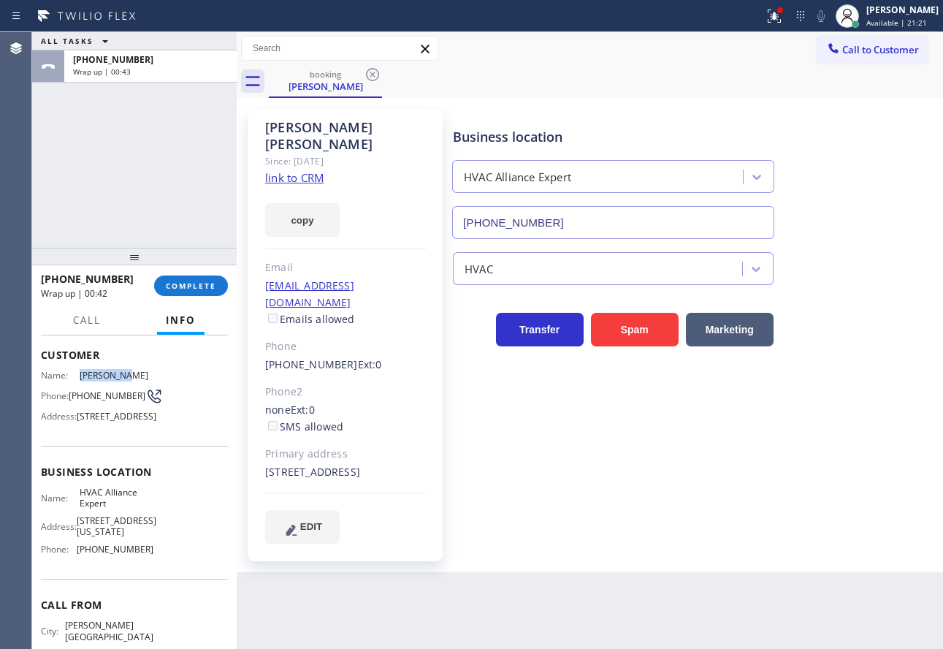
click at [75, 379] on div "Name: [PERSON_NAME]" at bounding box center [97, 375] width 112 height 11
copy div "[PERSON_NAME]"
click at [193, 280] on span "COMPLETE" at bounding box center [191, 285] width 50 height 10
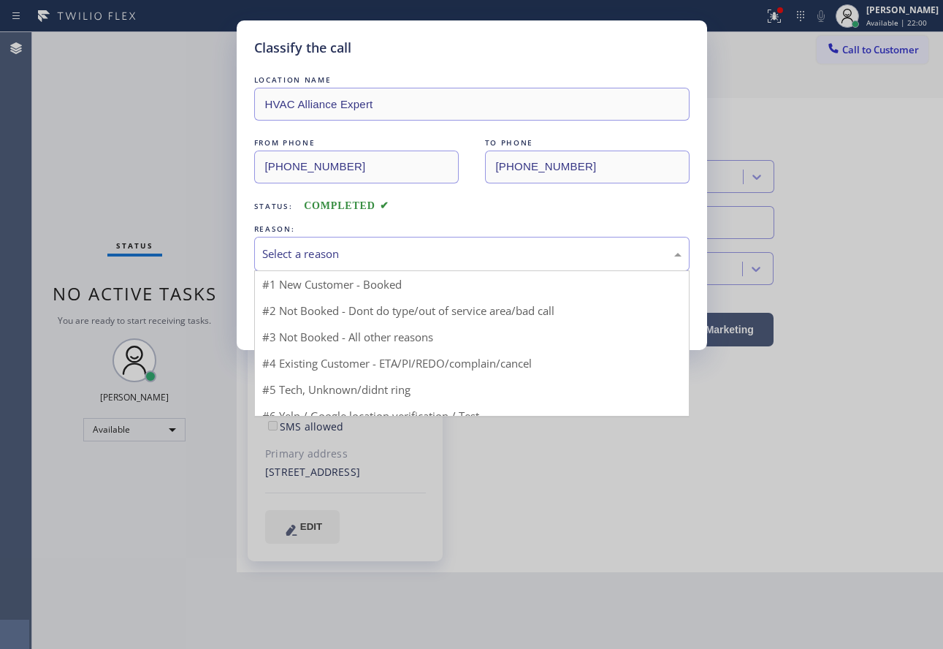
click at [385, 256] on div "Select a reason" at bounding box center [471, 253] width 419 height 17
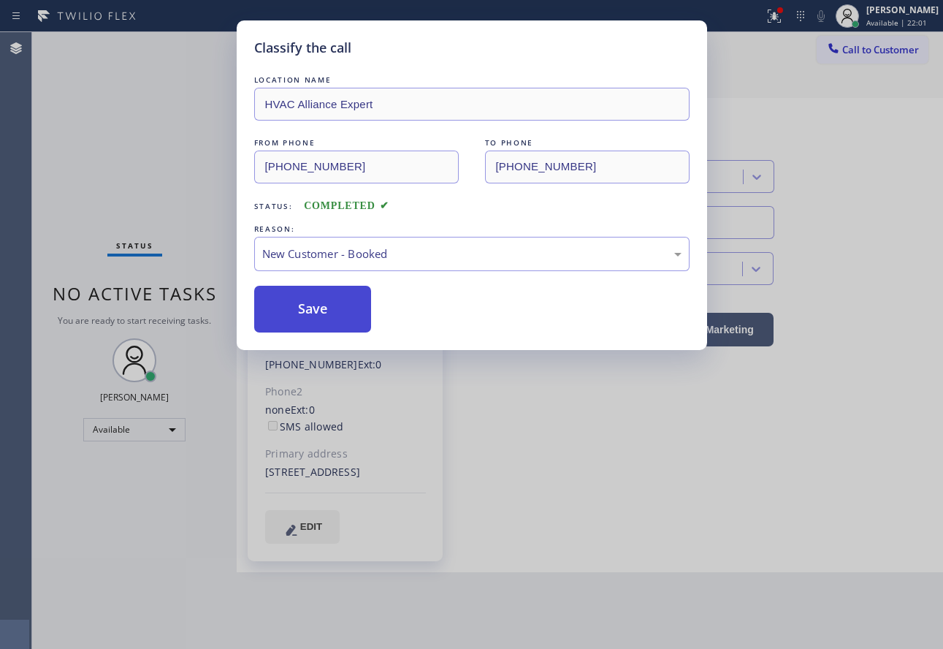
click at [317, 302] on button "Save" at bounding box center [313, 309] width 118 height 47
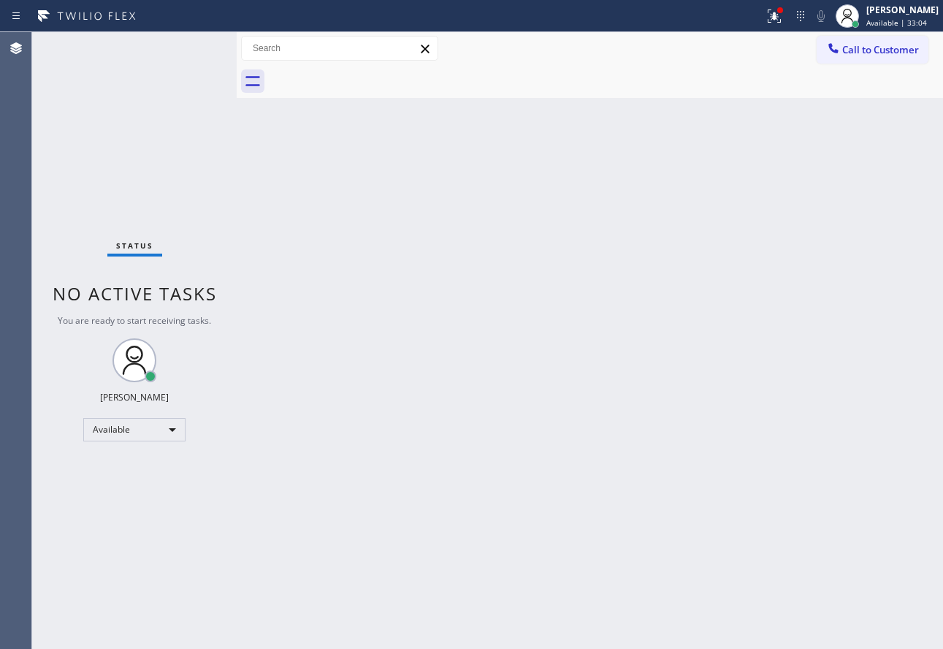
click at [667, 255] on div "Back to Dashboard Change Sender ID Customers Technicians Select a contact Outbo…" at bounding box center [590, 340] width 706 height 616
click at [690, 357] on div "Back to Dashboard Change Sender ID Customers Technicians Select a contact Outbo…" at bounding box center [590, 340] width 706 height 616
click at [775, 15] on div at bounding box center [774, 16] width 32 height 18
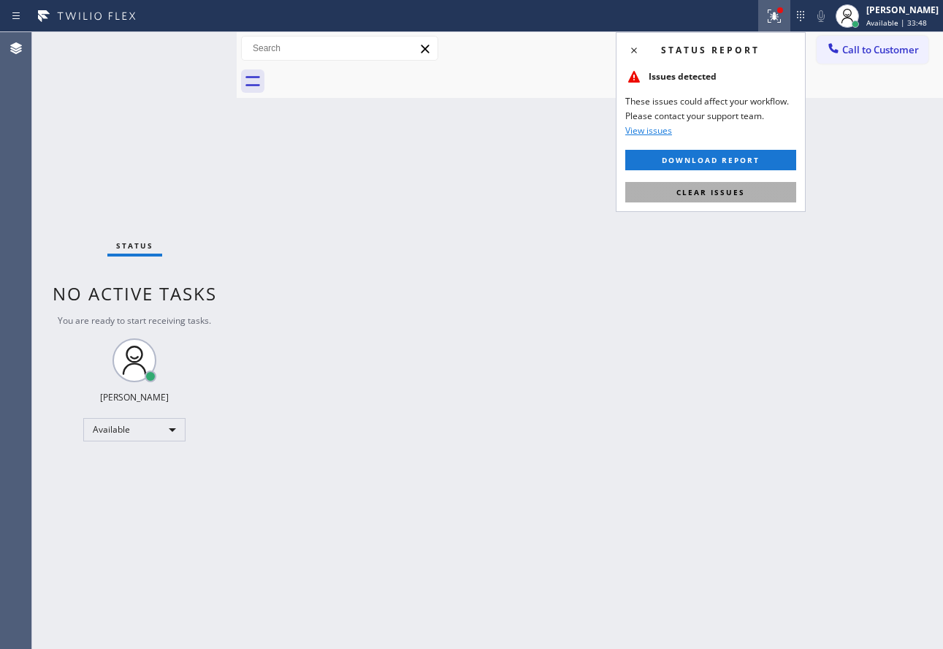
click at [709, 195] on span "Clear issues" at bounding box center [710, 192] width 69 height 10
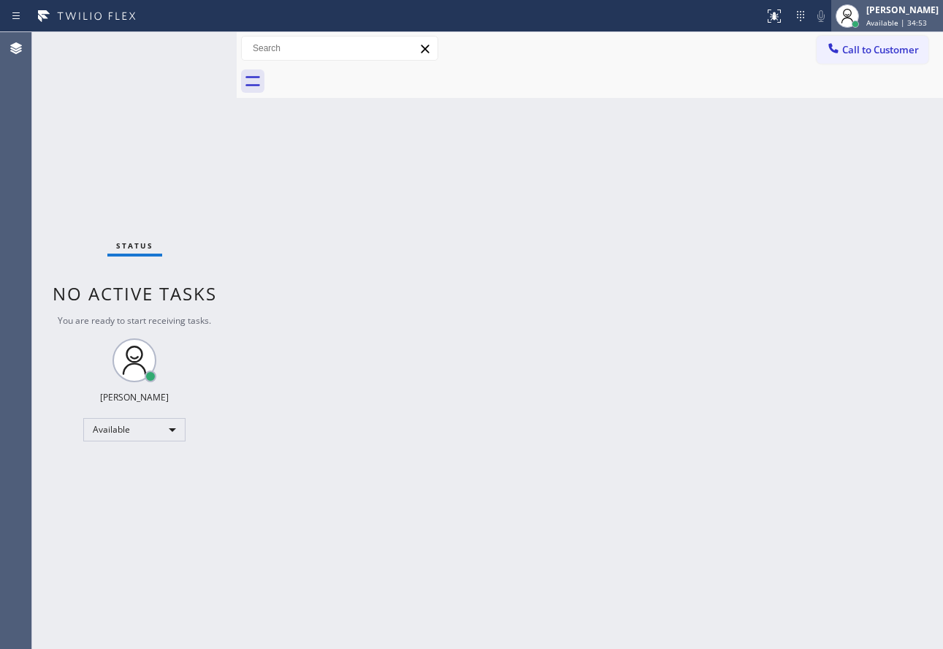
click at [898, 10] on div "[PERSON_NAME]" at bounding box center [902, 10] width 72 height 12
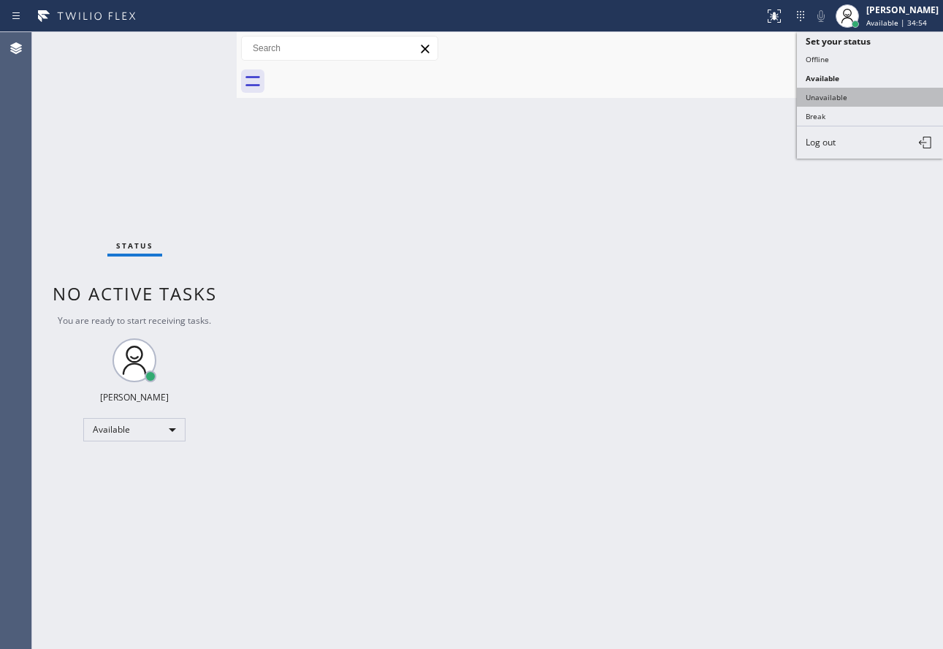
click at [841, 99] on button "Unavailable" at bounding box center [870, 97] width 146 height 19
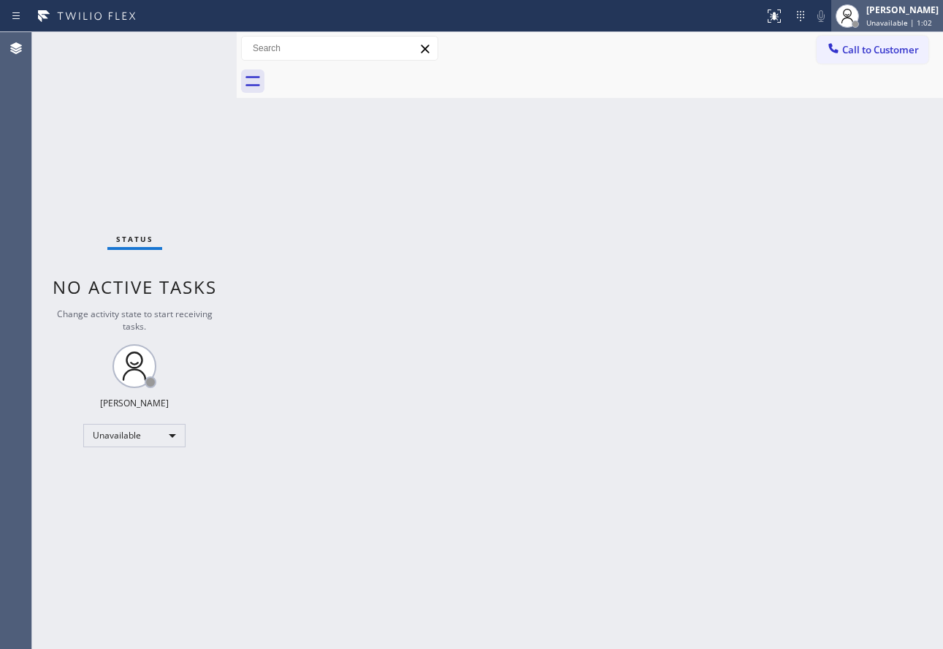
click at [875, 24] on div "[PERSON_NAME] Unavailable | 1:02" at bounding box center [903, 16] width 80 height 26
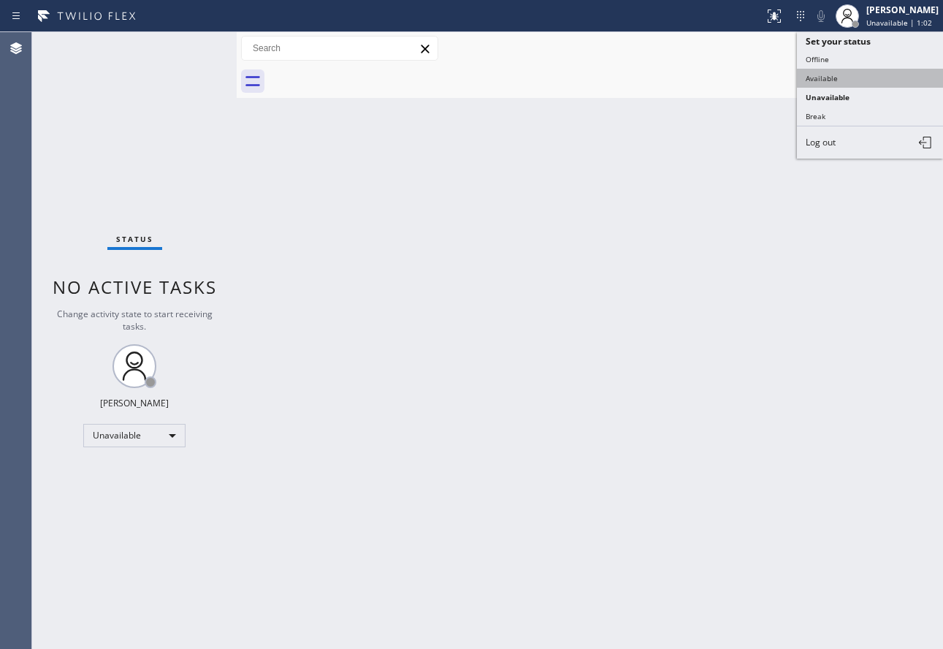
click at [847, 77] on button "Available" at bounding box center [870, 78] width 146 height 19
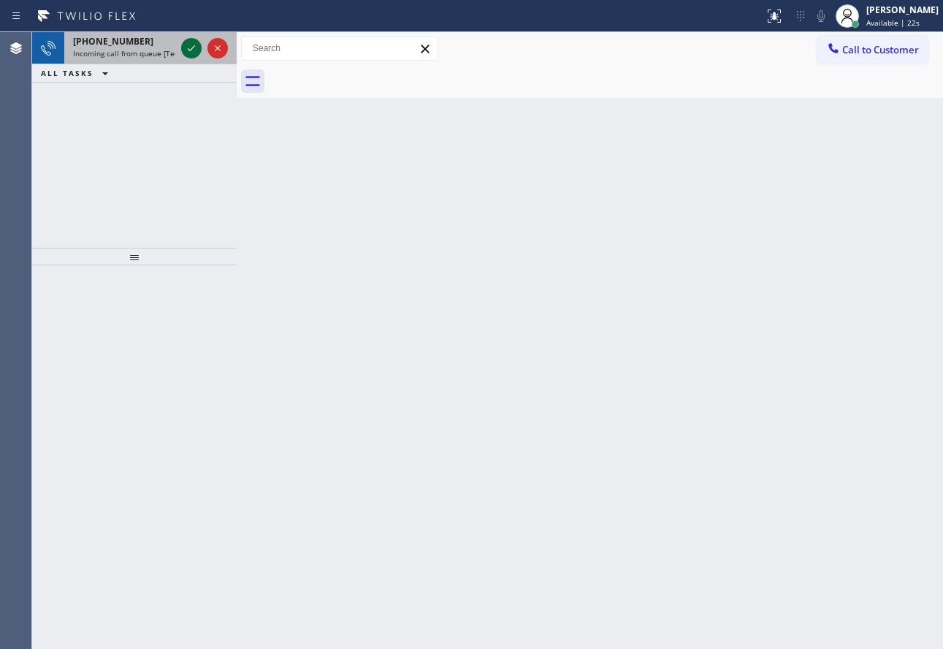
click at [191, 54] on icon at bounding box center [192, 48] width 18 height 18
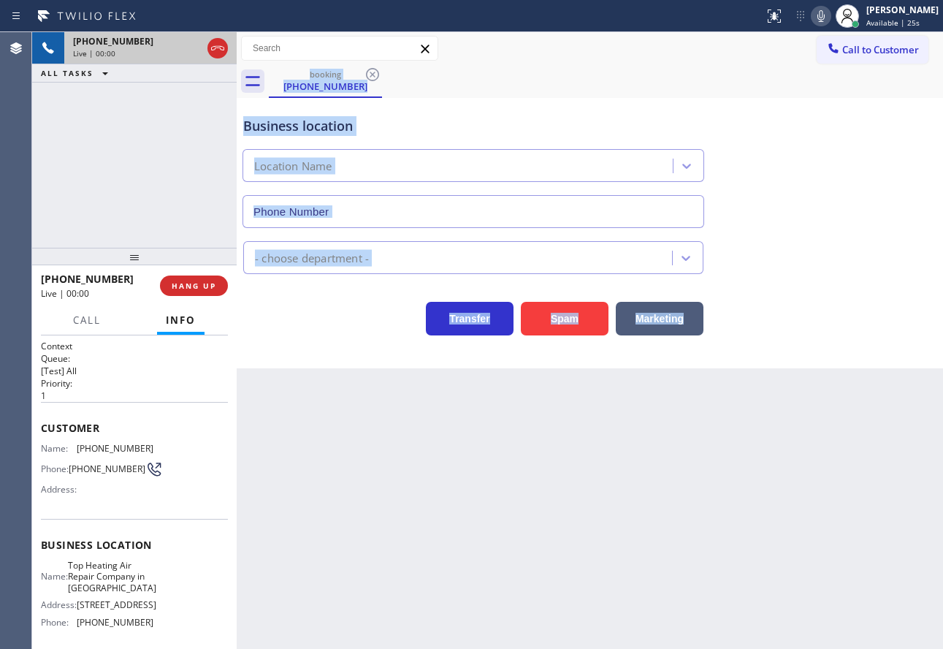
type input "[PHONE_NUMBER]"
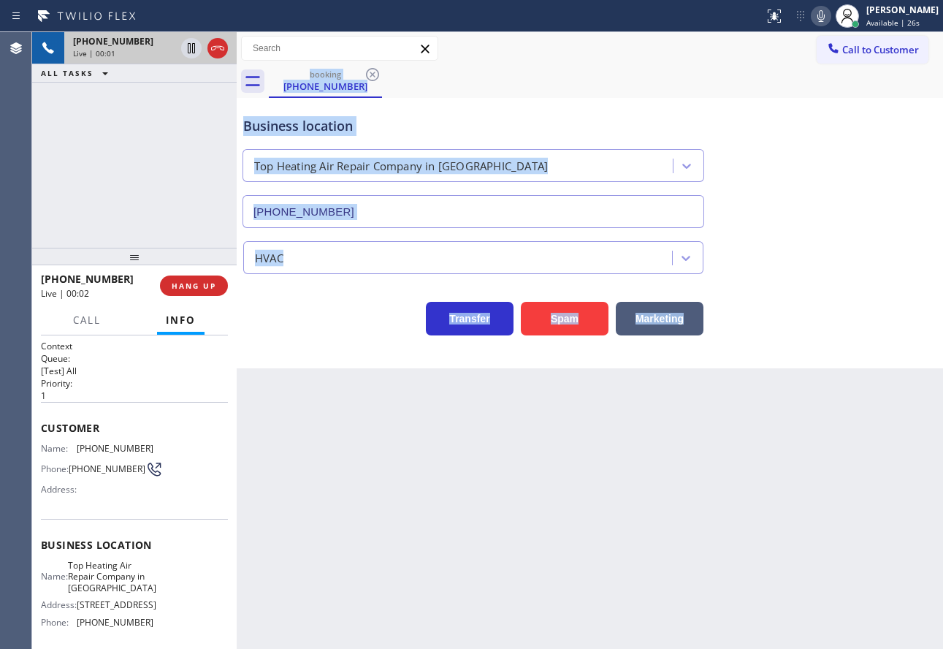
click at [794, 207] on div "Business location Top Heating Air Repair Company in [GEOGRAPHIC_DATA] [PHONE_NU…" at bounding box center [589, 162] width 699 height 132
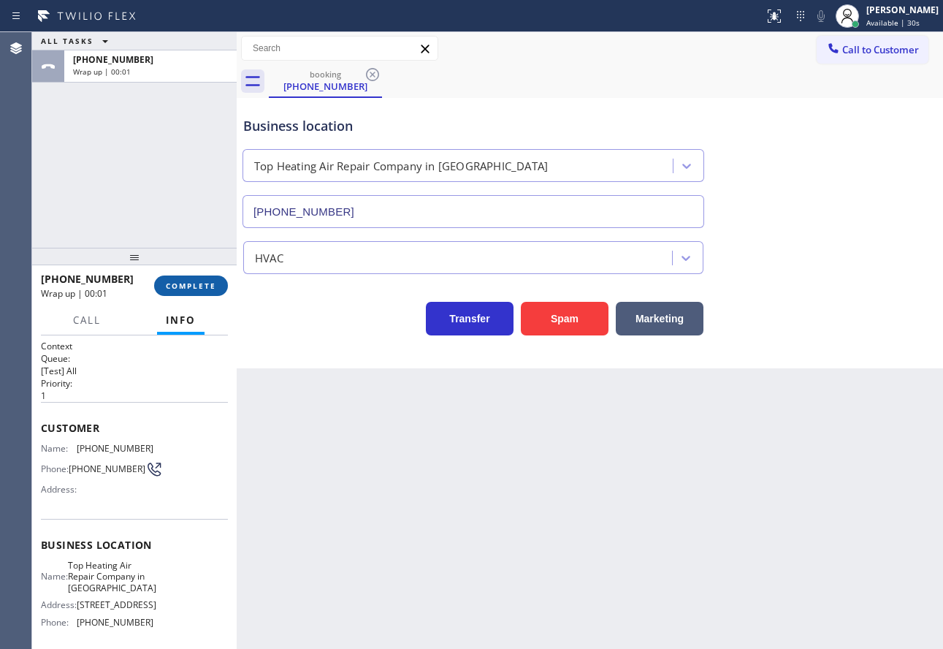
click at [190, 291] on span "COMPLETE" at bounding box center [191, 285] width 50 height 10
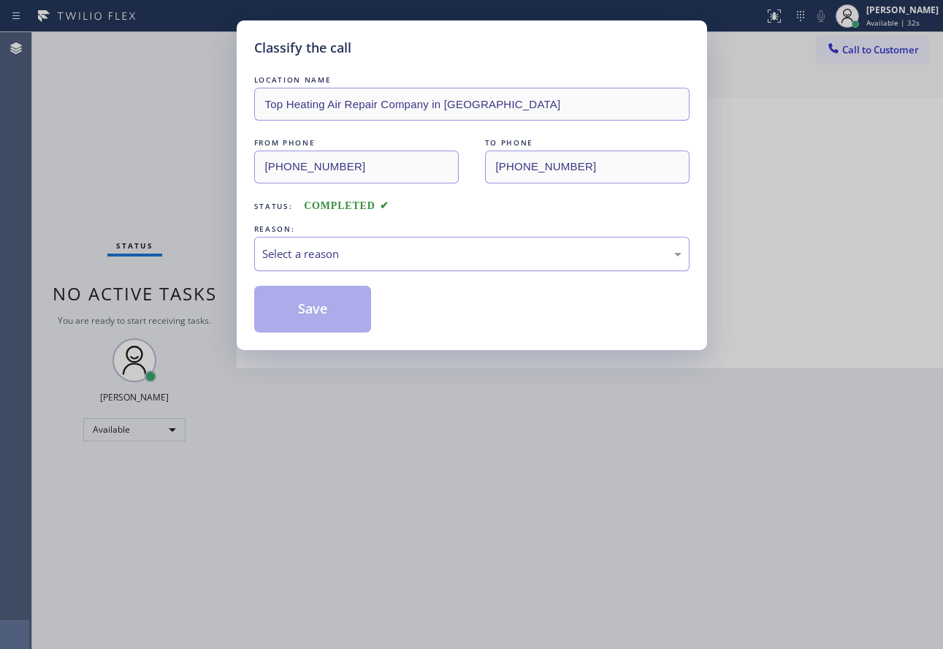
click at [333, 250] on div "Select a reason" at bounding box center [471, 253] width 419 height 17
click at [316, 297] on button "Save" at bounding box center [313, 309] width 118 height 47
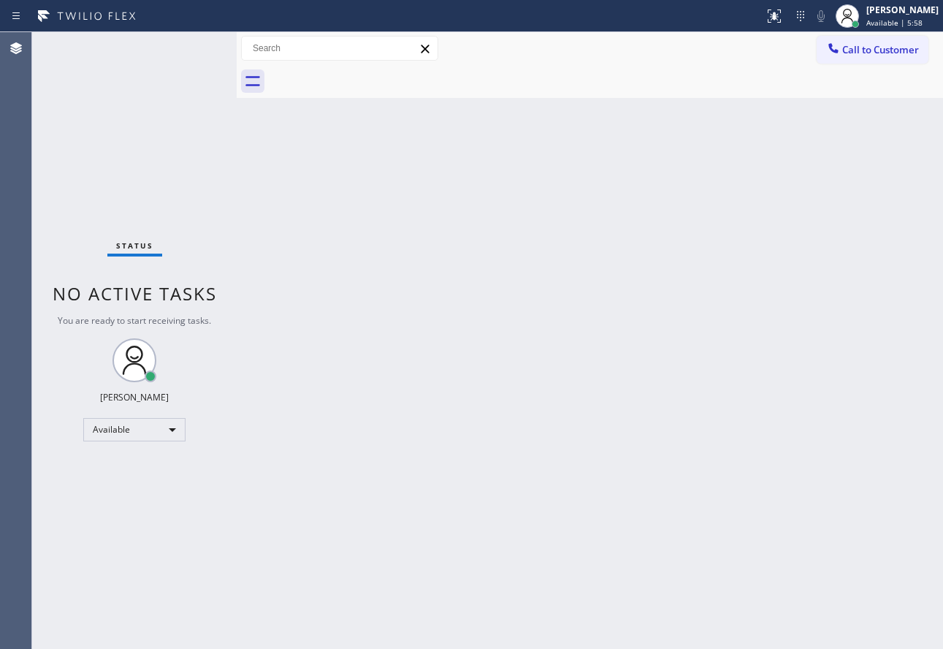
click at [607, 330] on div "Back to Dashboard Change Sender ID Customers Technicians Select a contact Outbo…" at bounding box center [590, 340] width 706 height 616
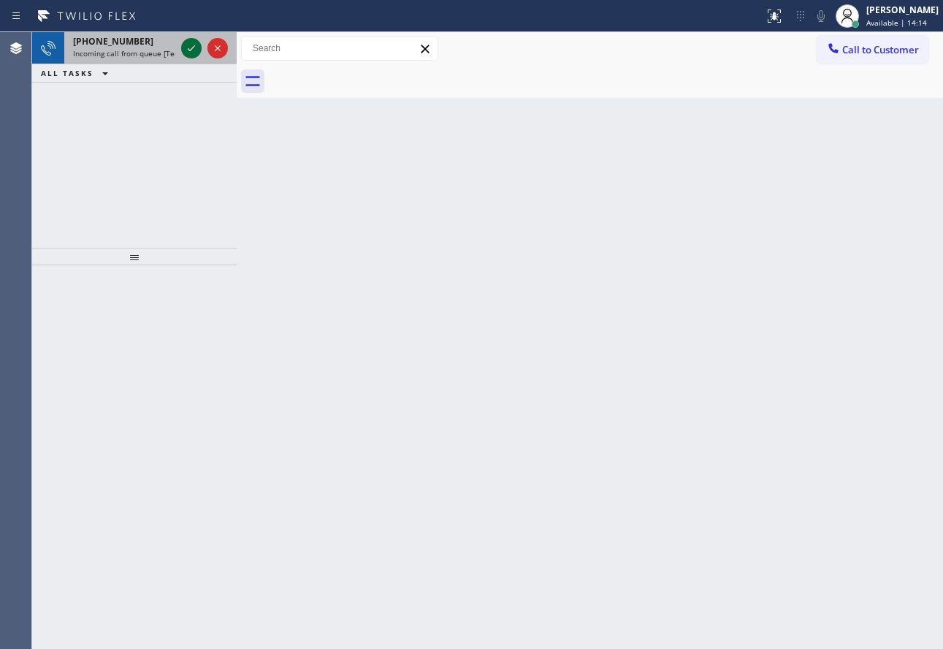
click at [196, 43] on icon at bounding box center [192, 48] width 18 height 18
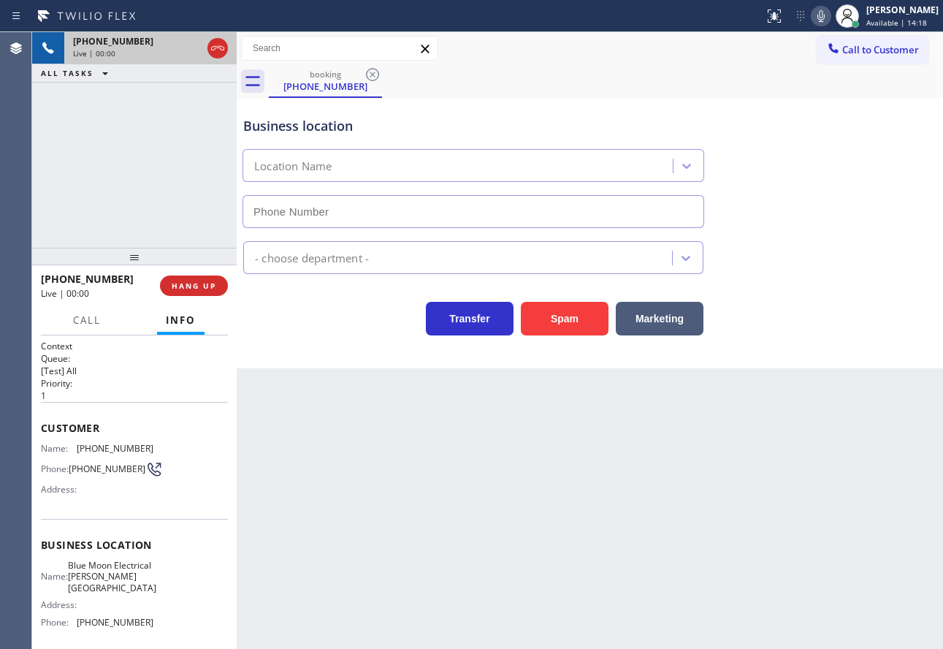
type input "[PHONE_NUMBER]"
click at [117, 438] on div "Customer Name: [PHONE_NUMBER] Phone: [PHONE_NUMBER] Address:" at bounding box center [134, 460] width 187 height 117
click at [116, 446] on span "[PHONE_NUMBER]" at bounding box center [115, 448] width 77 height 11
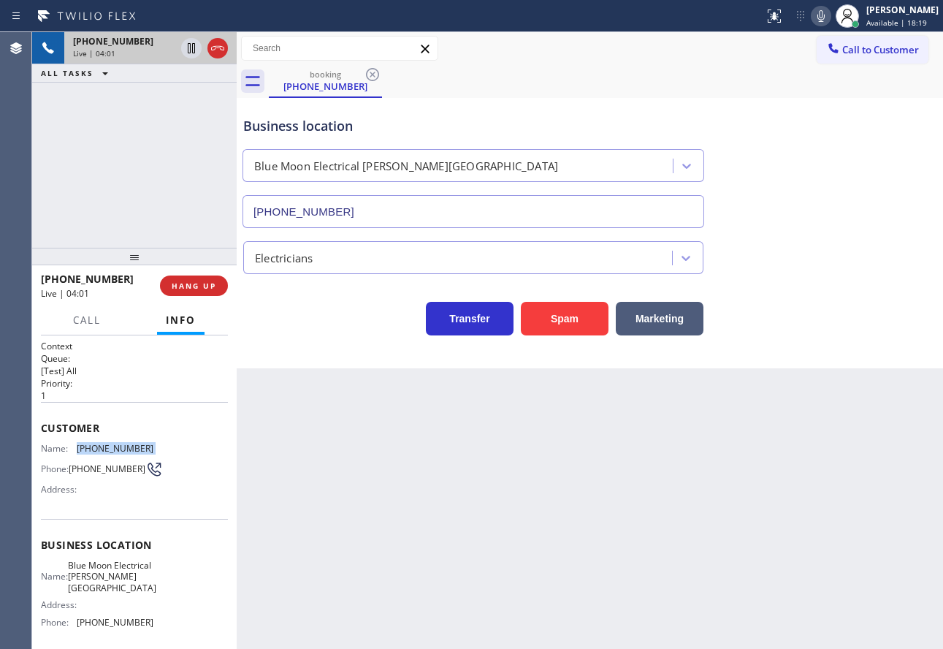
click at [116, 446] on span "[PHONE_NUMBER]" at bounding box center [115, 448] width 77 height 11
copy span "[PHONE_NUMBER]"
click at [110, 627] on span "[PHONE_NUMBER]" at bounding box center [115, 621] width 77 height 11
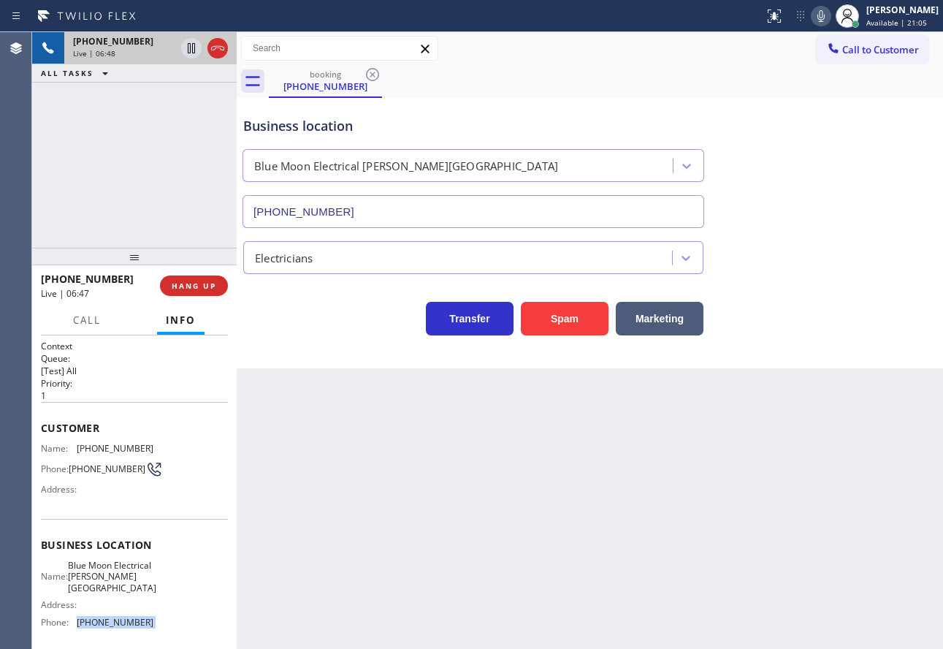
copy span "[PHONE_NUMBER]"
click at [107, 450] on span "[PHONE_NUMBER]" at bounding box center [115, 448] width 77 height 11
copy span "[PHONE_NUMBER]"
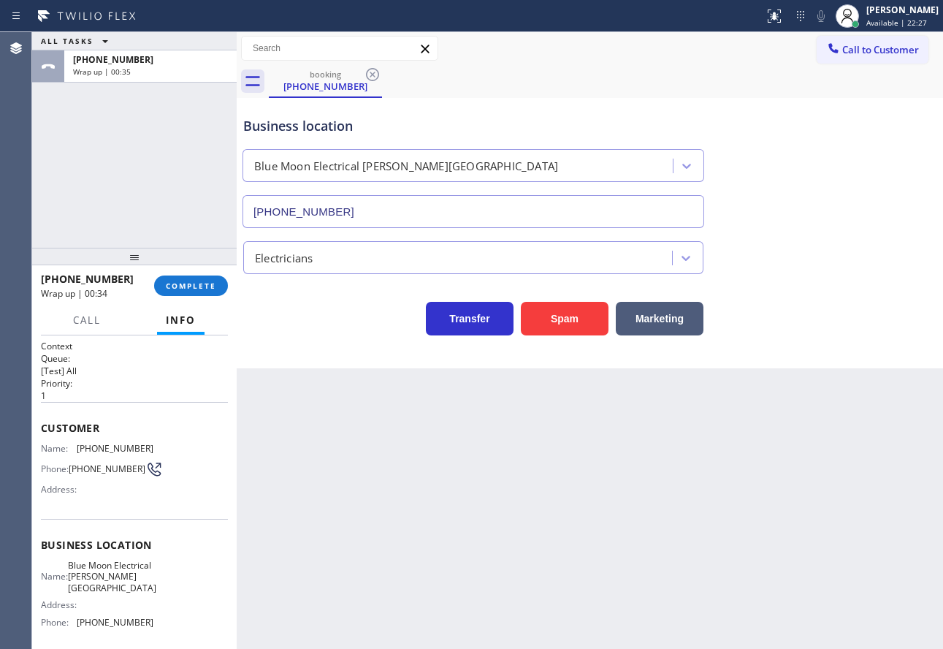
click at [113, 582] on span "Blue Moon Electrical [PERSON_NAME][GEOGRAPHIC_DATA]" at bounding box center [112, 577] width 88 height 34
copy span "Blue Moon Electrical [PERSON_NAME][GEOGRAPHIC_DATA]"
click at [204, 289] on span "COMPLETE" at bounding box center [191, 285] width 50 height 10
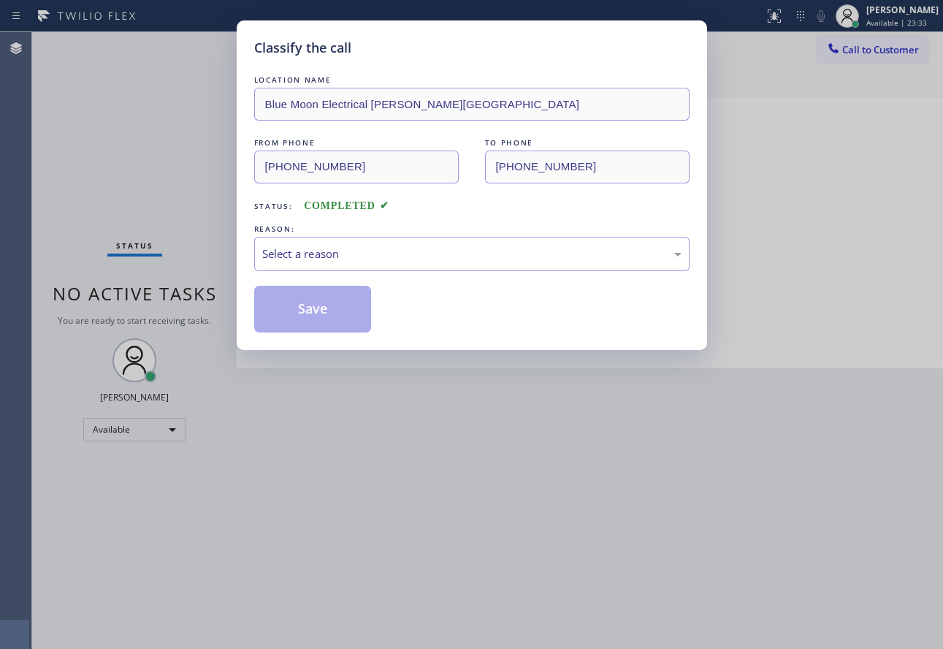
click at [356, 252] on div "Select a reason" at bounding box center [471, 253] width 419 height 17
click at [311, 315] on button "Save" at bounding box center [313, 309] width 118 height 47
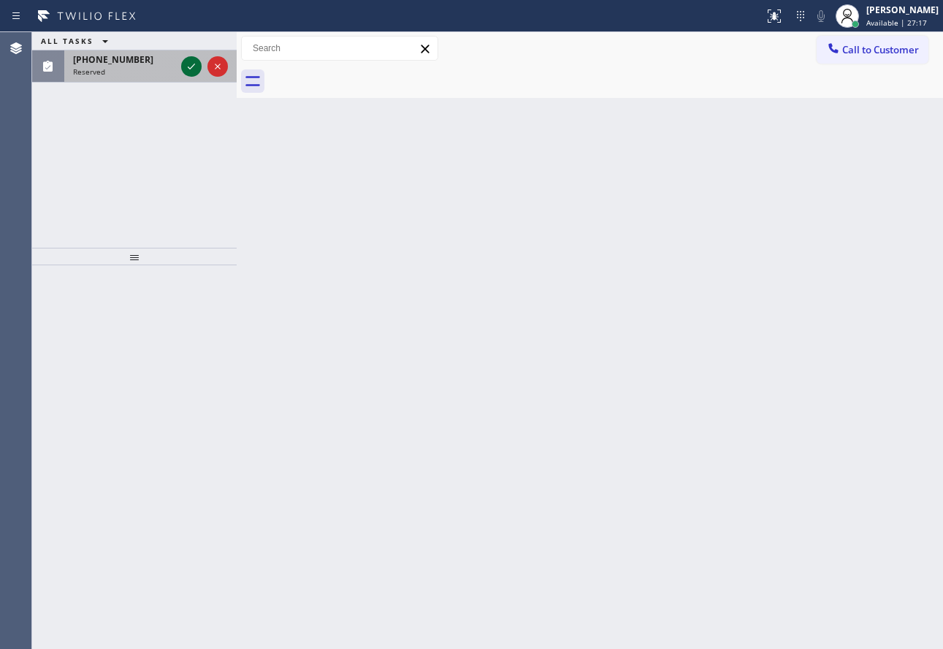
click at [195, 62] on icon at bounding box center [192, 67] width 18 height 18
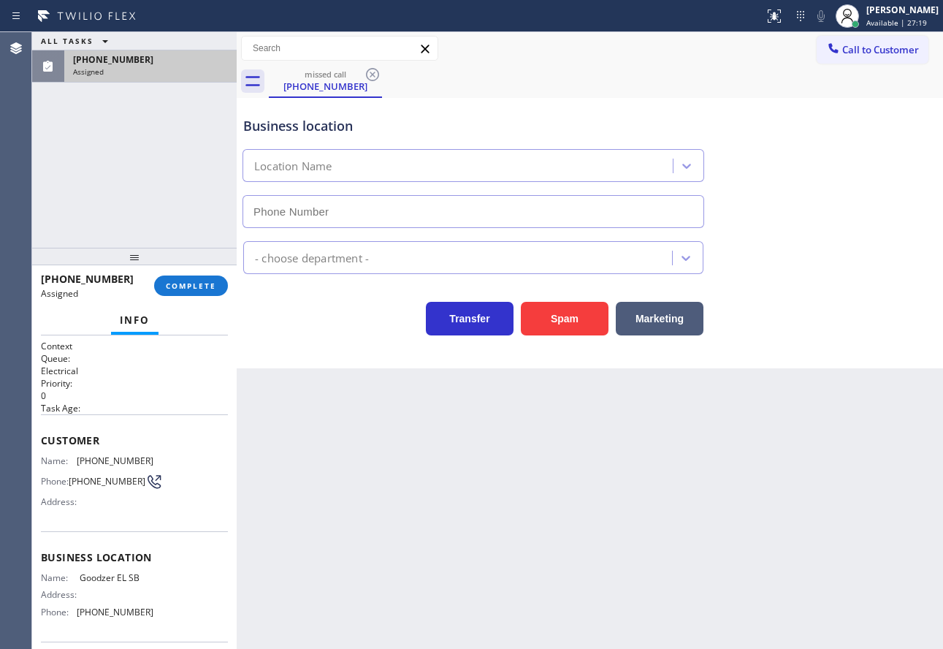
type input "[PHONE_NUMBER]"
click at [199, 291] on button "COMPLETE" at bounding box center [191, 285] width 74 height 20
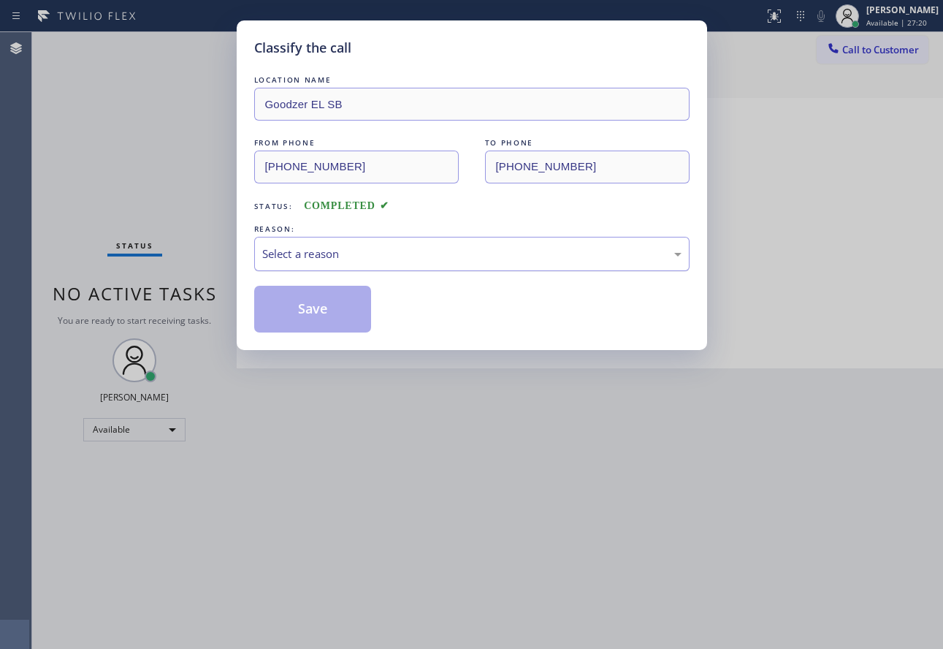
click at [392, 252] on div "Select a reason" at bounding box center [471, 253] width 419 height 17
click at [316, 286] on button "Save" at bounding box center [313, 309] width 118 height 47
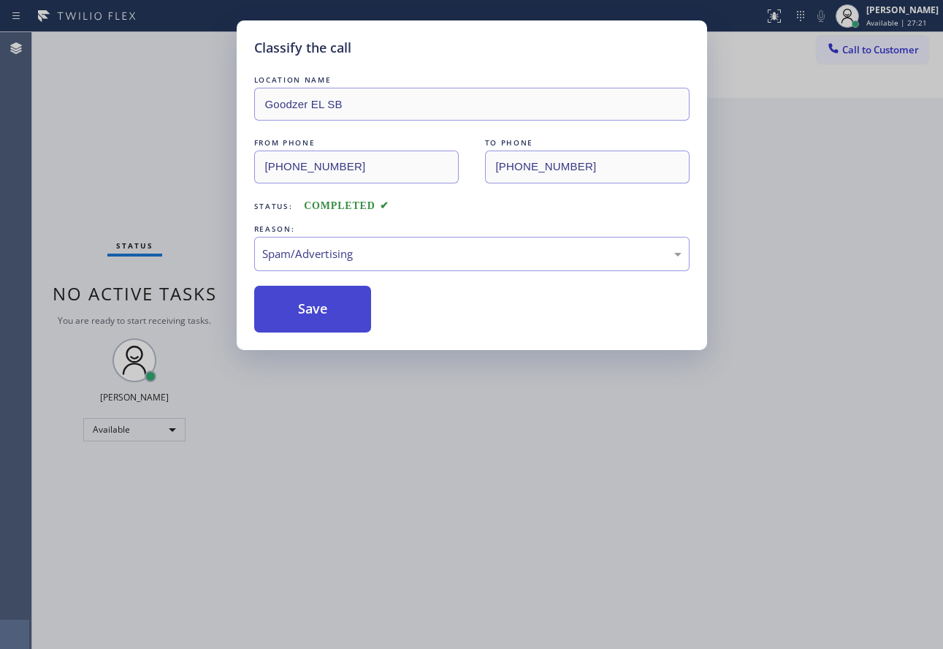
click at [313, 304] on button "Save" at bounding box center [313, 309] width 118 height 47
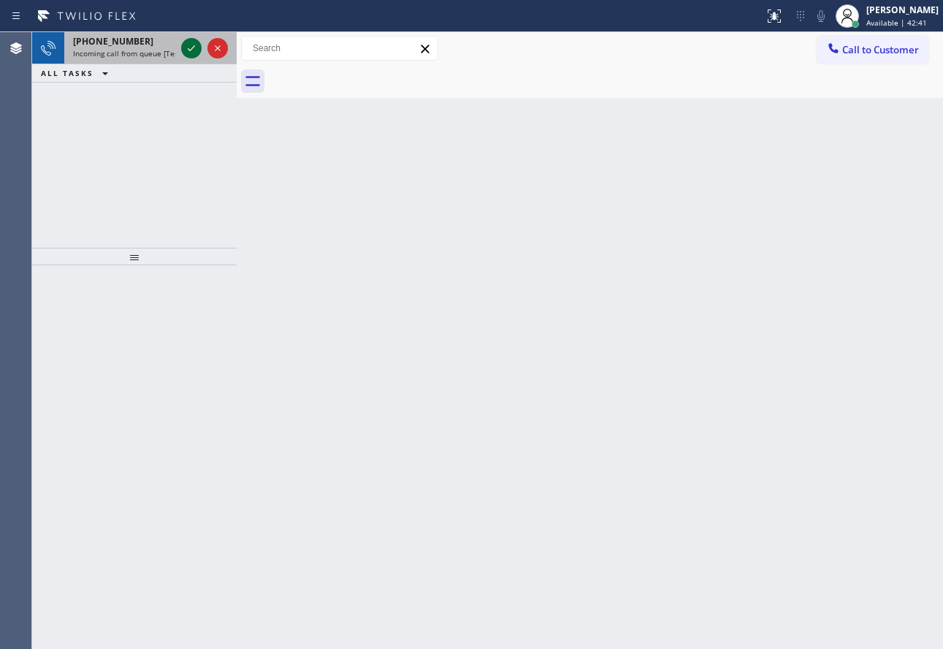
click at [188, 48] on icon at bounding box center [192, 48] width 18 height 18
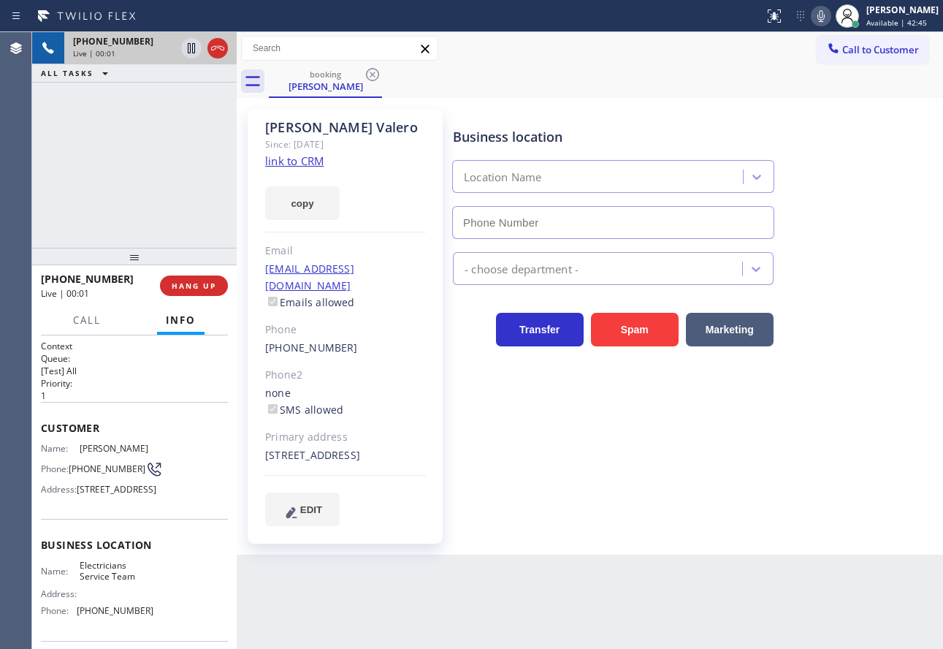
type input "[PHONE_NUMBER]"
click at [303, 164] on link "link to CRM" at bounding box center [294, 160] width 58 height 15
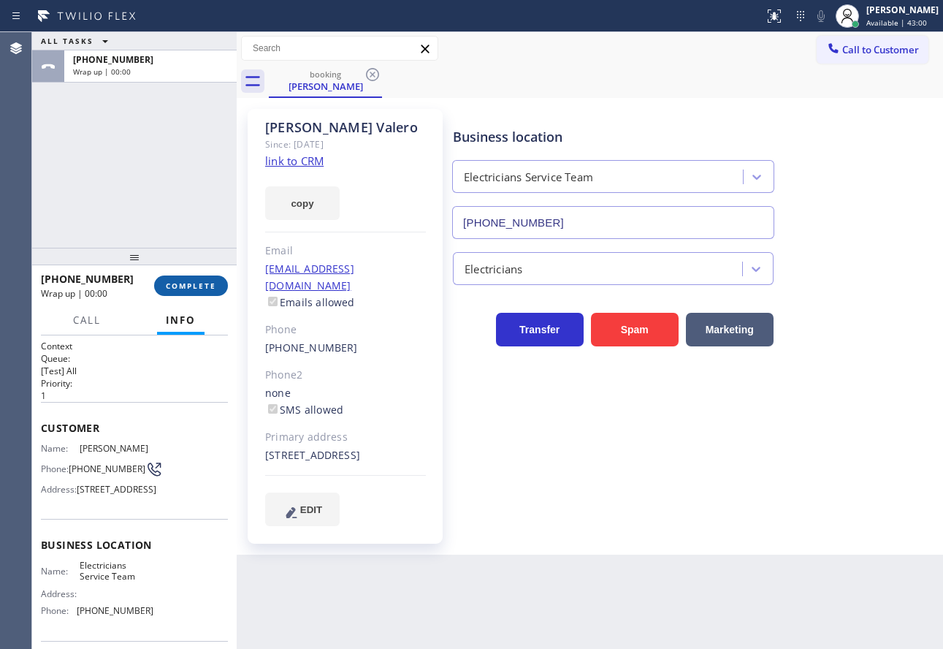
click at [216, 285] on button "COMPLETE" at bounding box center [191, 285] width 74 height 20
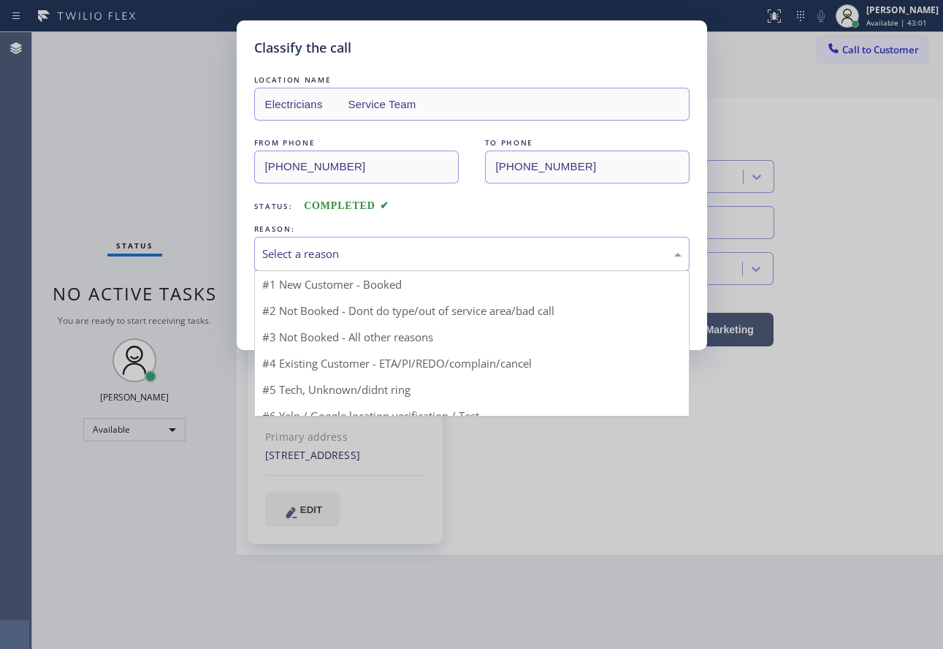
click at [357, 261] on div "Select a reason" at bounding box center [471, 253] width 419 height 17
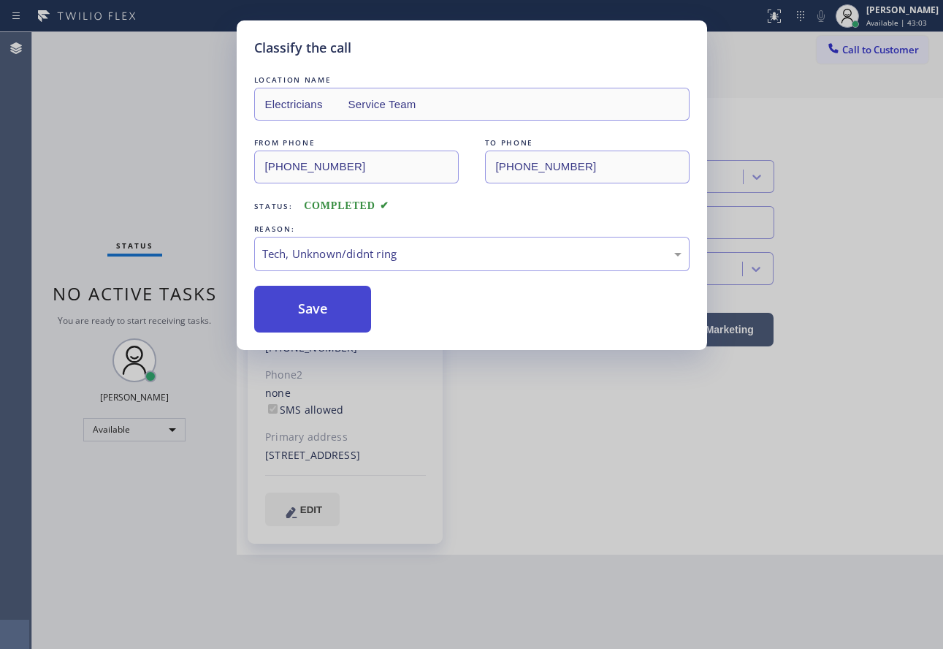
click at [337, 304] on button "Save" at bounding box center [313, 309] width 118 height 47
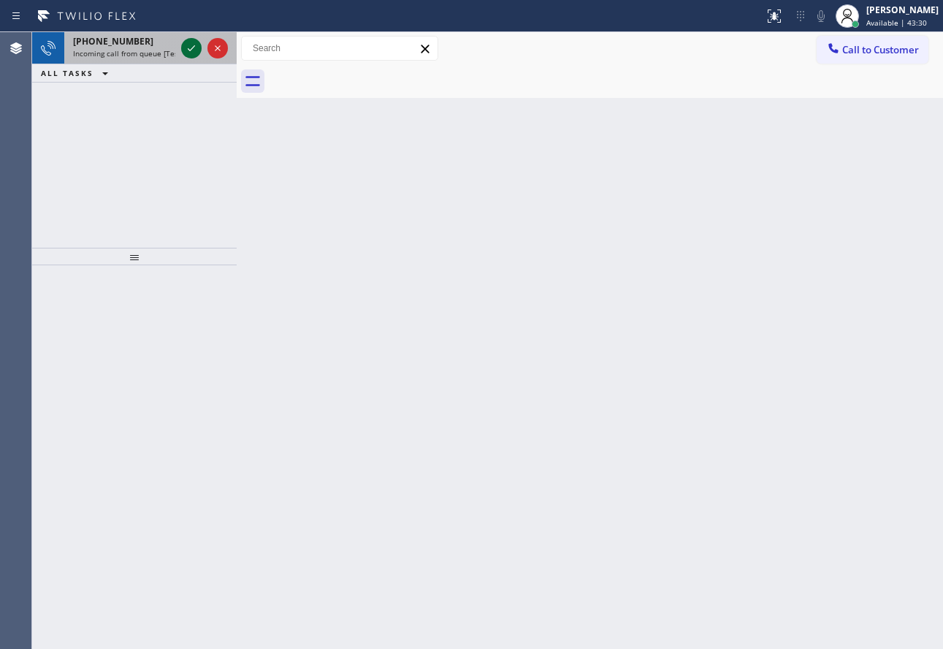
click at [187, 43] on icon at bounding box center [192, 48] width 18 height 18
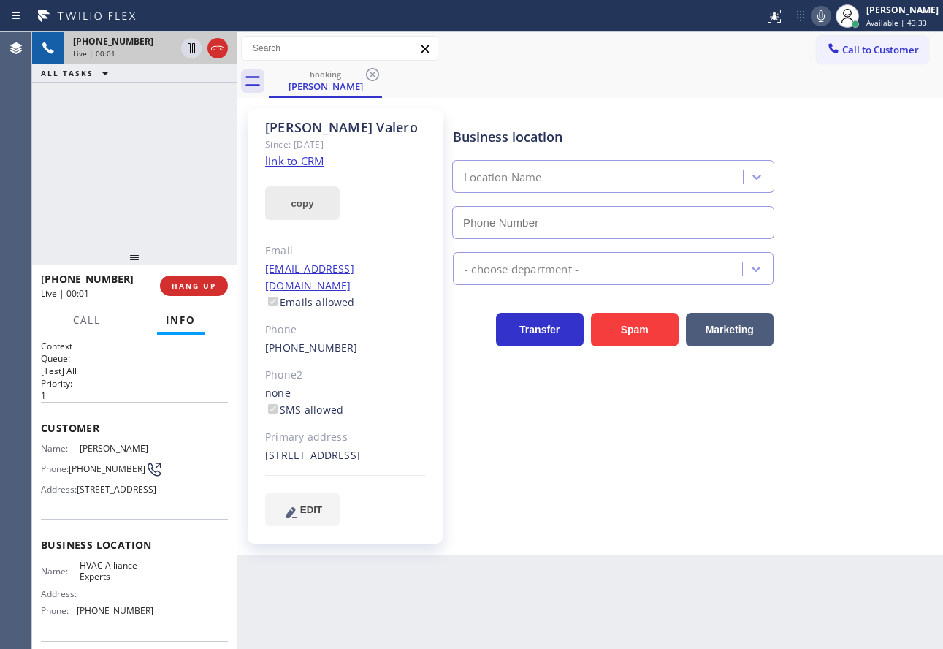
type input "[PHONE_NUMBER]"
click at [448, 300] on div "[PERSON_NAME] Since: [DATE] link to CRM copy Email [EMAIL_ADDRESS][DOMAIN_NAME]…" at bounding box center [345, 326] width 210 height 449
click at [210, 291] on button "HANG UP" at bounding box center [194, 285] width 68 height 20
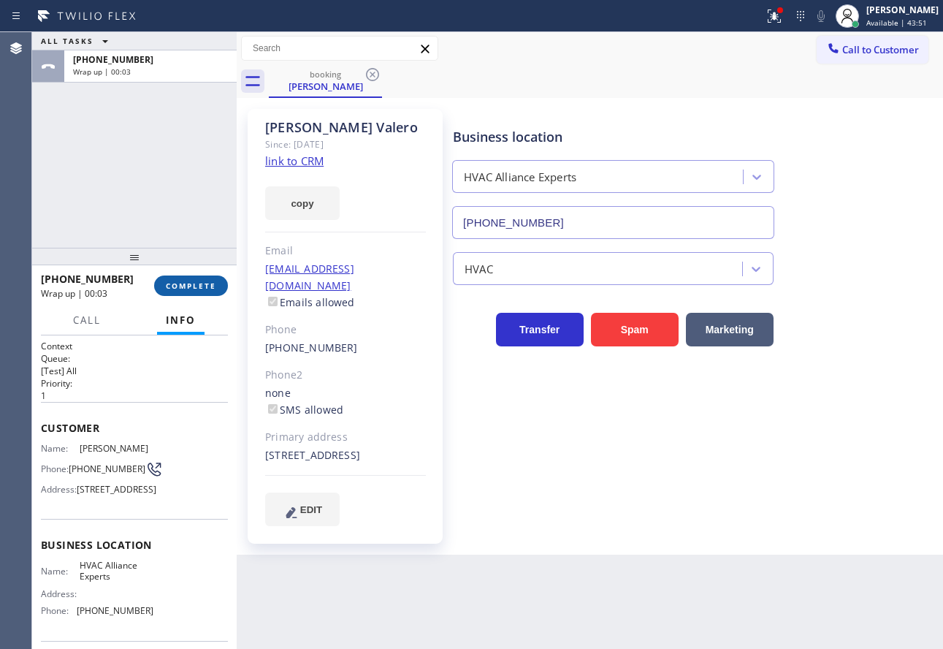
click at [210, 291] on button "COMPLETE" at bounding box center [191, 285] width 74 height 20
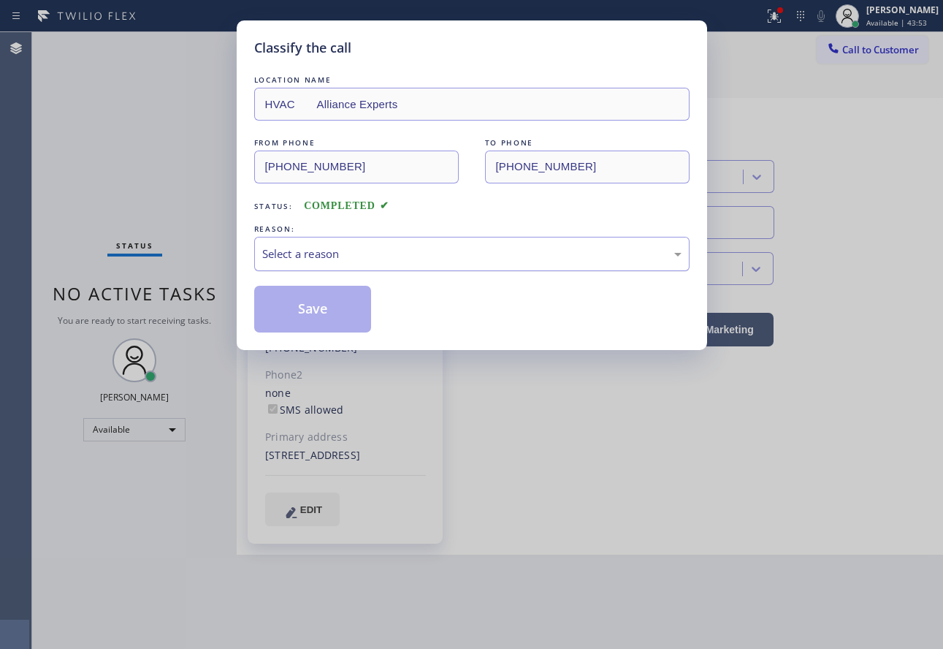
click at [386, 260] on div "Select a reason" at bounding box center [471, 253] width 419 height 17
click at [330, 314] on button "Save" at bounding box center [313, 309] width 118 height 47
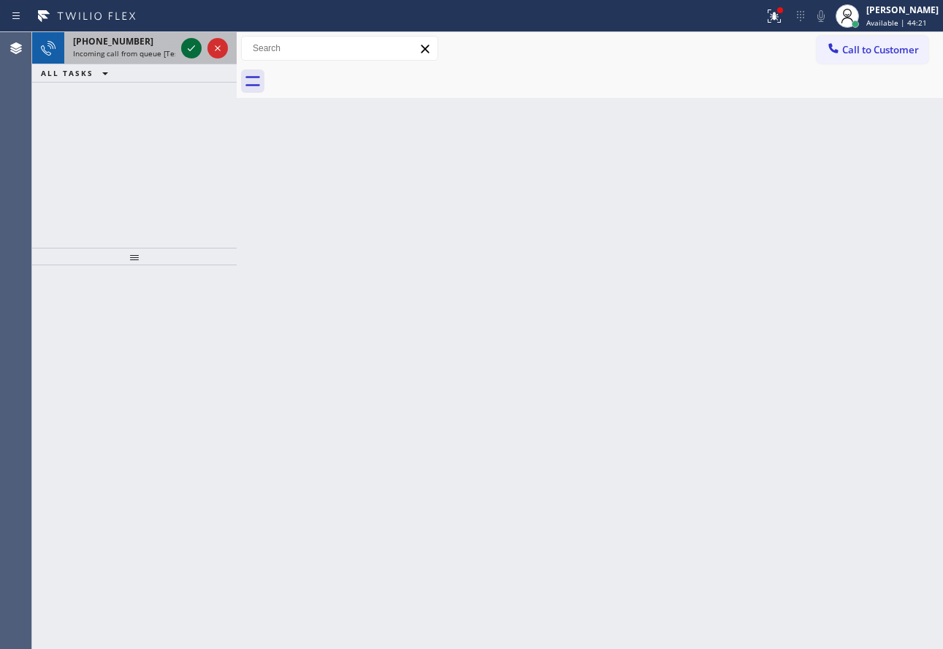
click at [186, 54] on icon at bounding box center [192, 48] width 18 height 18
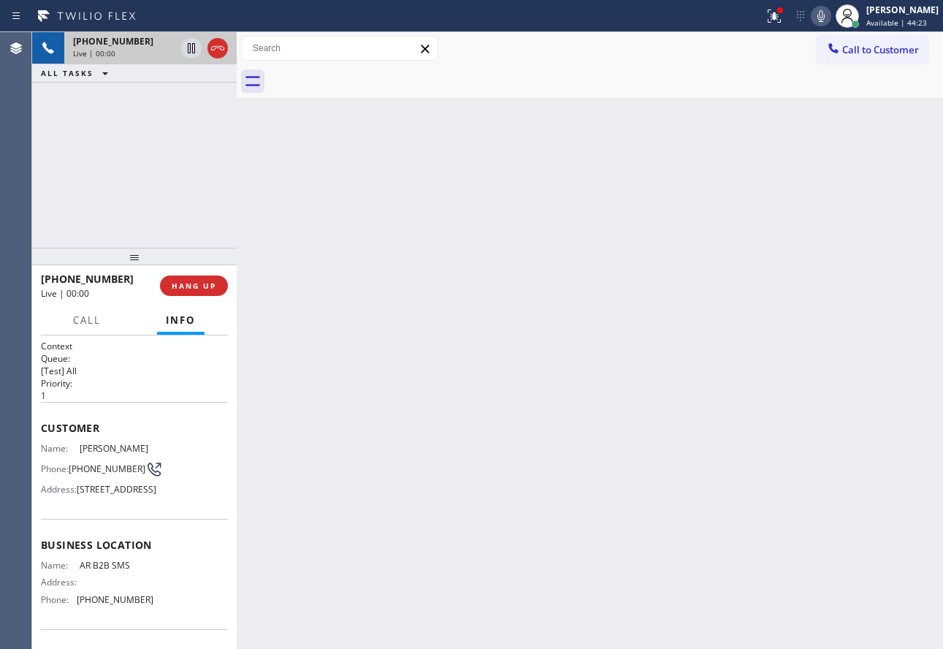
click at [216, 48] on icon at bounding box center [218, 48] width 18 height 18
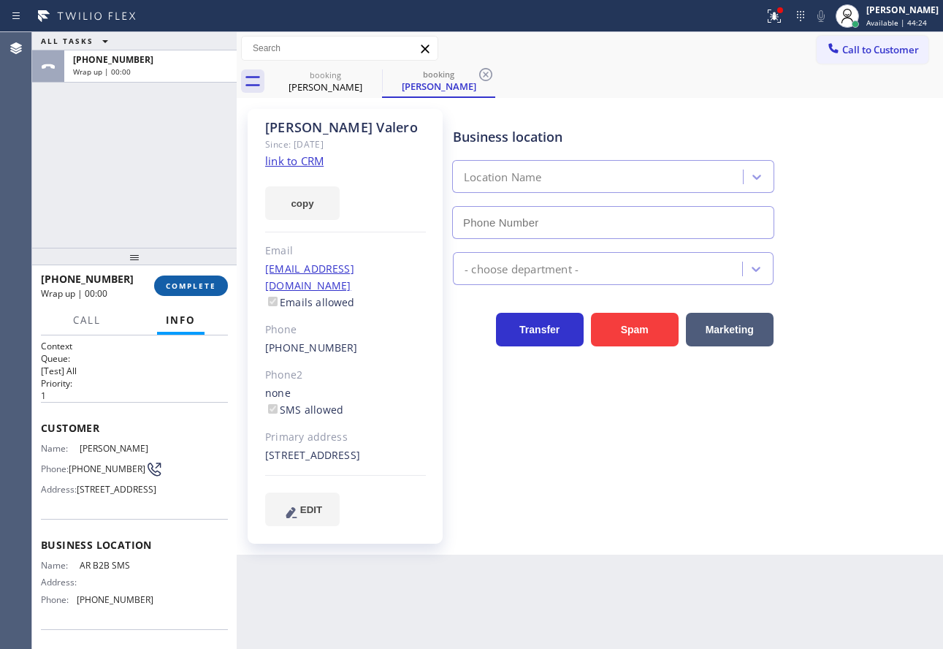
click at [199, 283] on span "COMPLETE" at bounding box center [191, 285] width 50 height 10
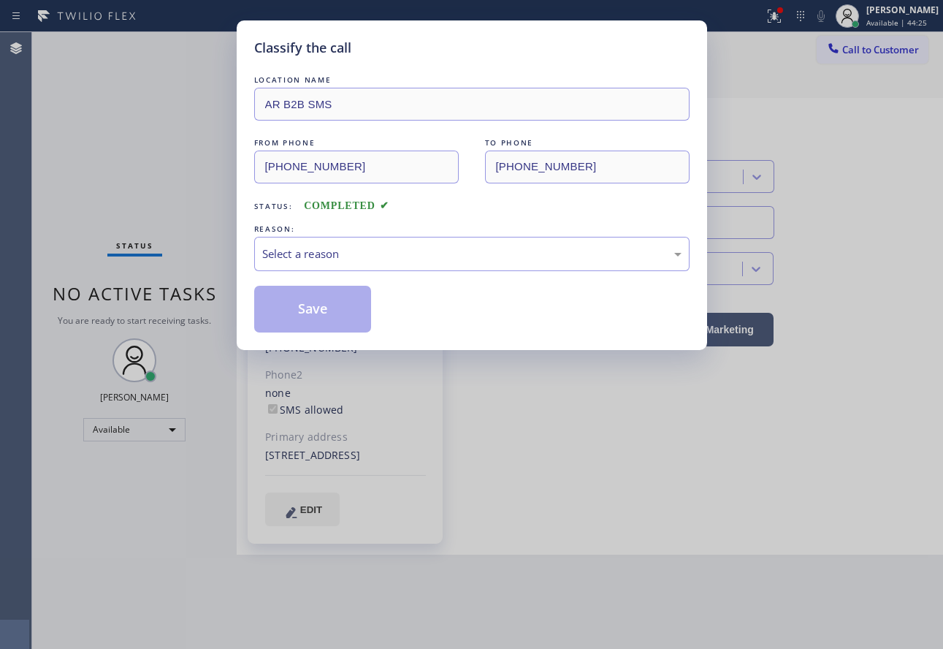
type input "[PHONE_NUMBER]"
click at [382, 263] on div "Select a reason" at bounding box center [471, 254] width 435 height 34
click at [341, 325] on button "Save" at bounding box center [313, 309] width 118 height 47
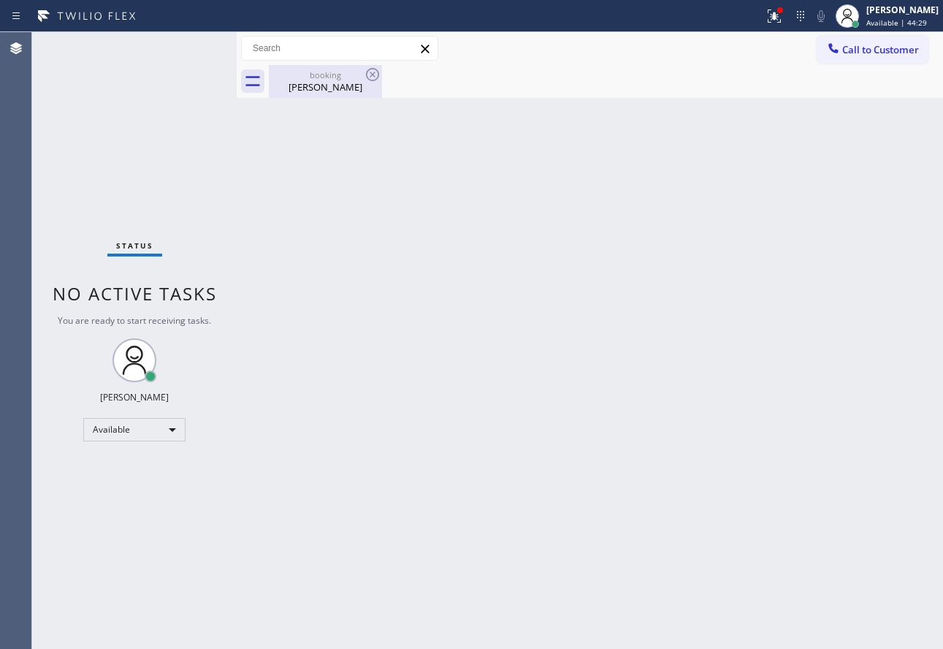
click at [347, 80] on div "[PERSON_NAME]" at bounding box center [325, 86] width 110 height 13
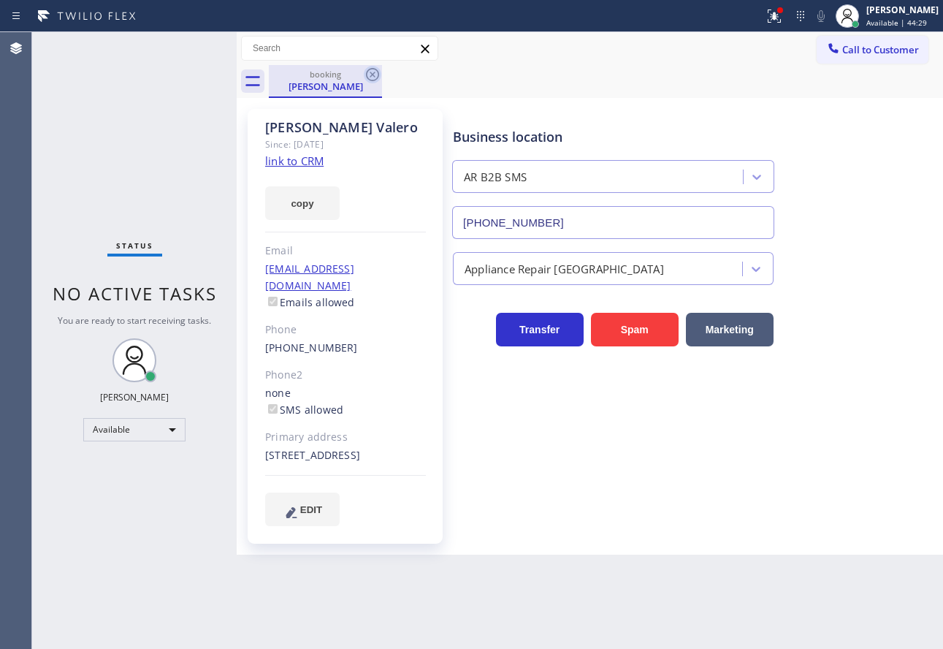
click at [377, 72] on icon at bounding box center [373, 75] width 18 height 18
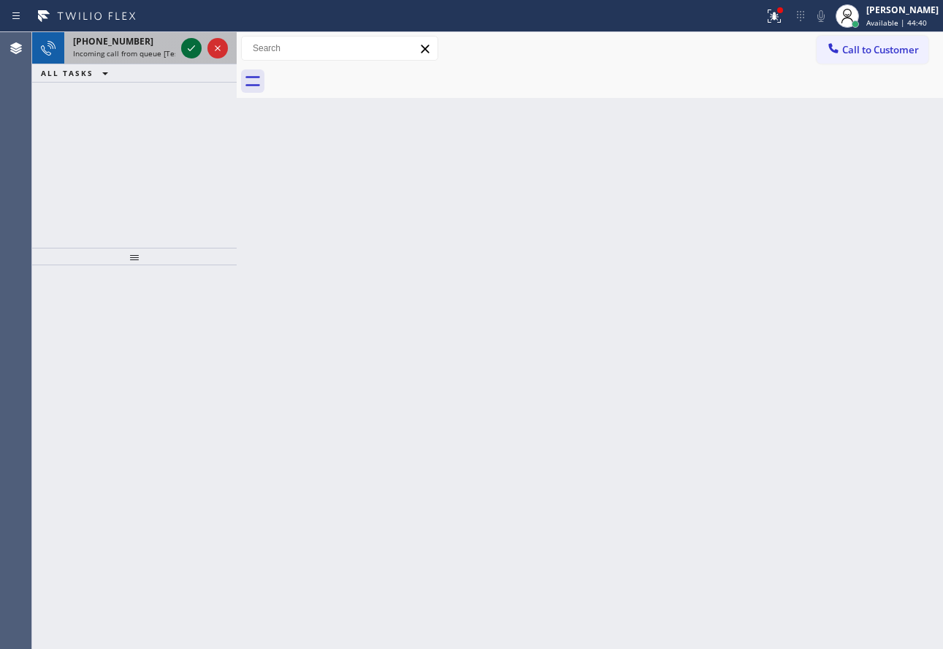
click at [194, 52] on icon at bounding box center [192, 48] width 18 height 18
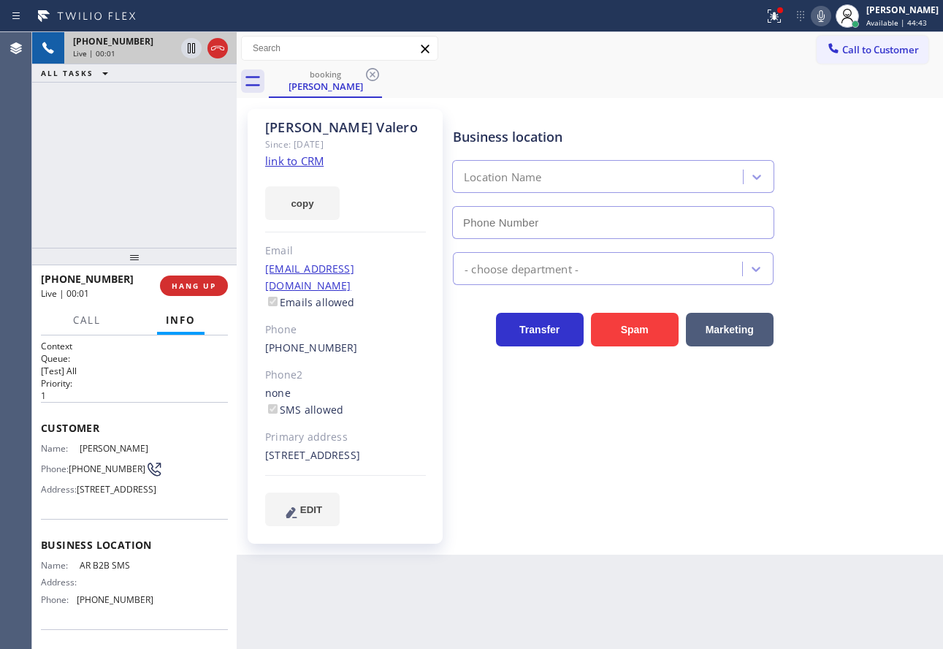
type input "[PHONE_NUMBER]"
click at [635, 297] on div "Transfer Spam Marketing" at bounding box center [694, 315] width 489 height 61
click at [452, 341] on div "Transfer Spam Marketing" at bounding box center [613, 325] width 327 height 41
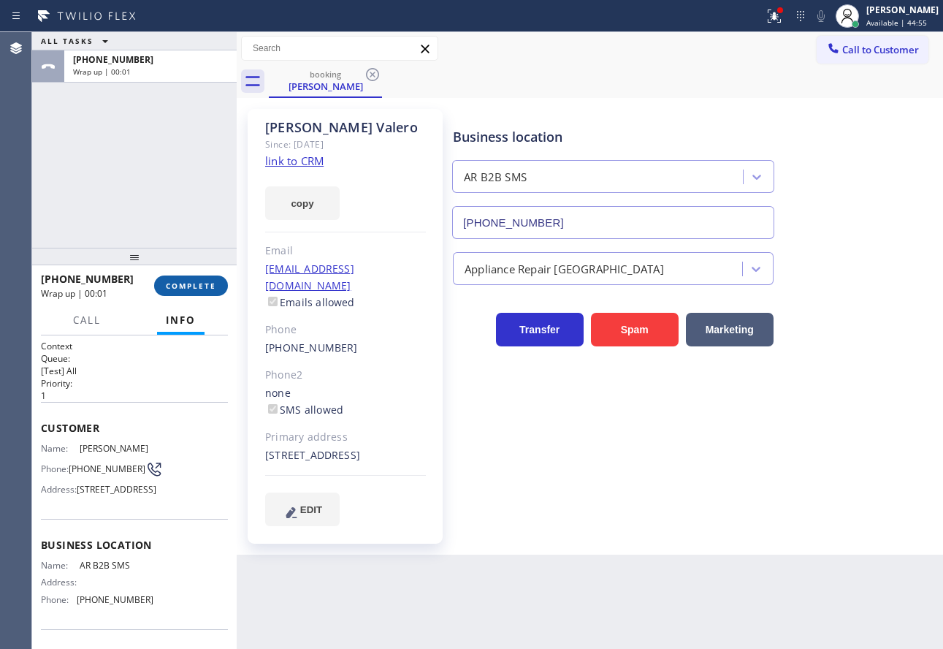
click at [190, 288] on span "COMPLETE" at bounding box center [191, 285] width 50 height 10
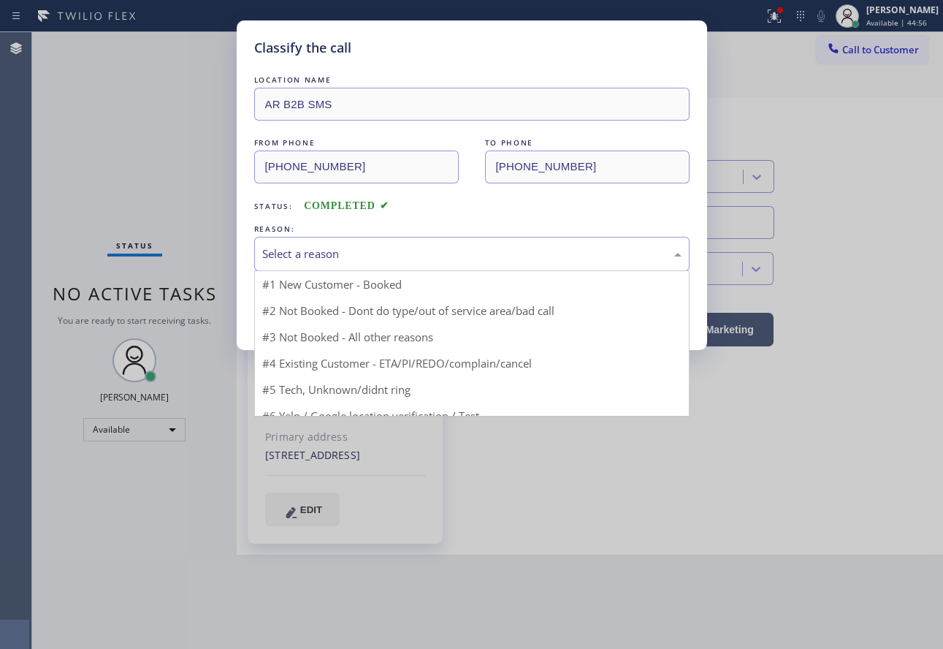
click at [382, 245] on div "Select a reason" at bounding box center [471, 253] width 419 height 17
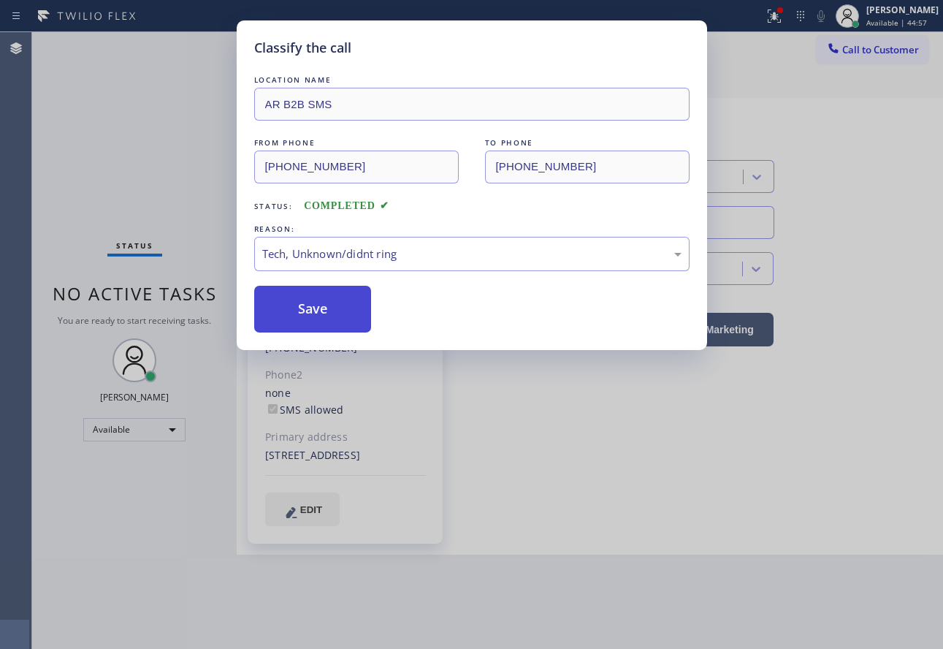
click at [313, 322] on button "Save" at bounding box center [313, 309] width 118 height 47
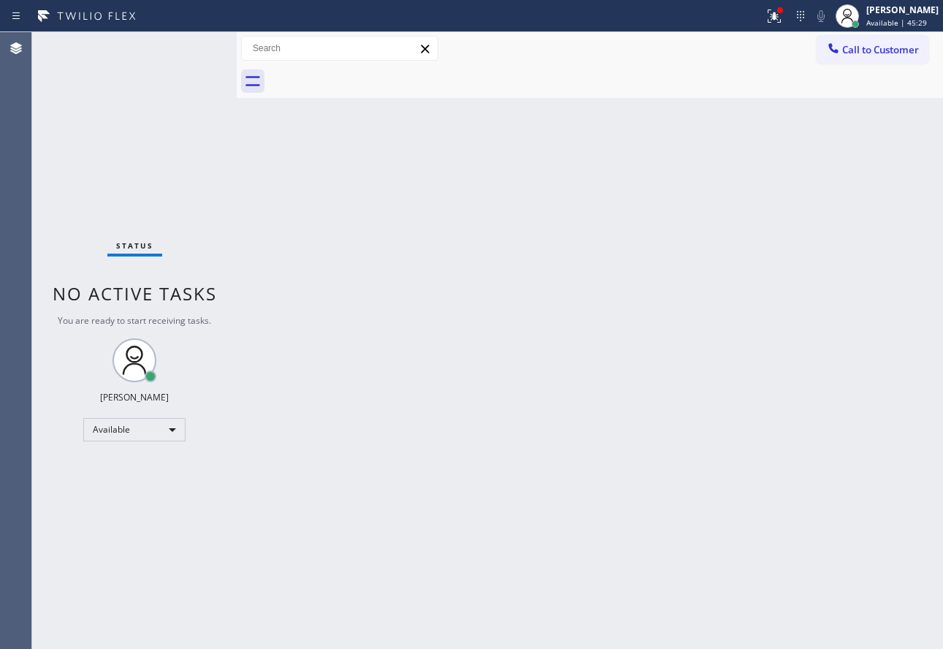
click at [521, 456] on div "Back to Dashboard Change Sender ID Customers Technicians Select a contact Outbo…" at bounding box center [590, 340] width 706 height 616
click at [901, 12] on div "[PERSON_NAME]" at bounding box center [902, 10] width 72 height 12
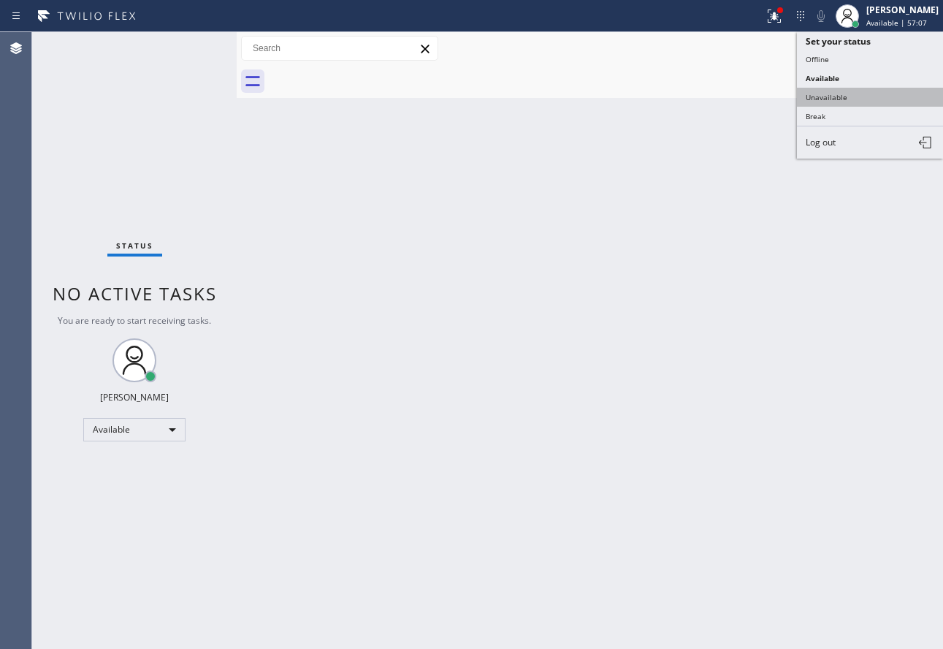
click at [861, 92] on button "Unavailable" at bounding box center [870, 97] width 146 height 19
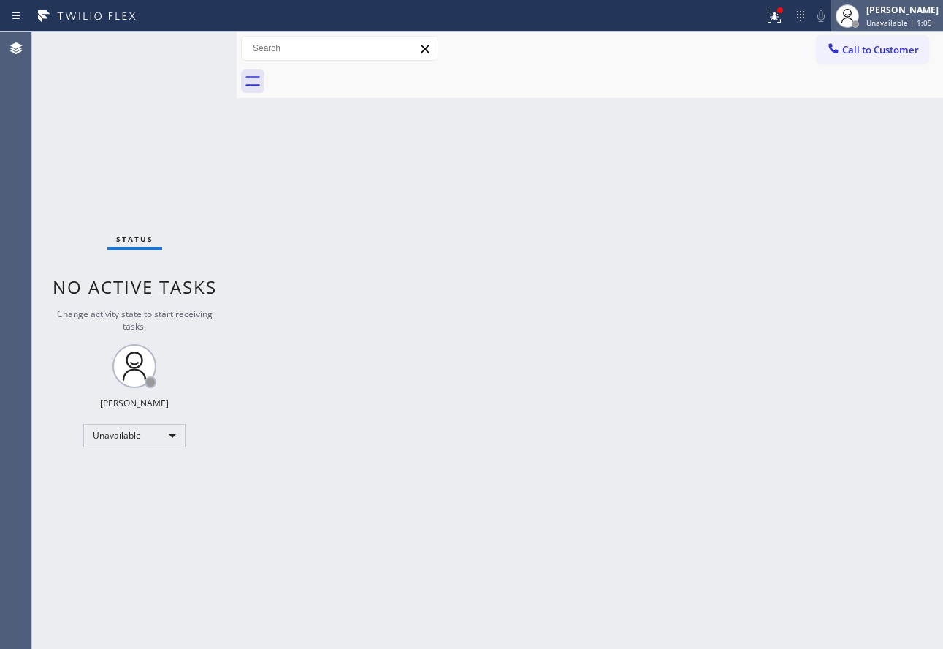
click at [882, 25] on span "Unavailable | 1:09" at bounding box center [899, 23] width 66 height 10
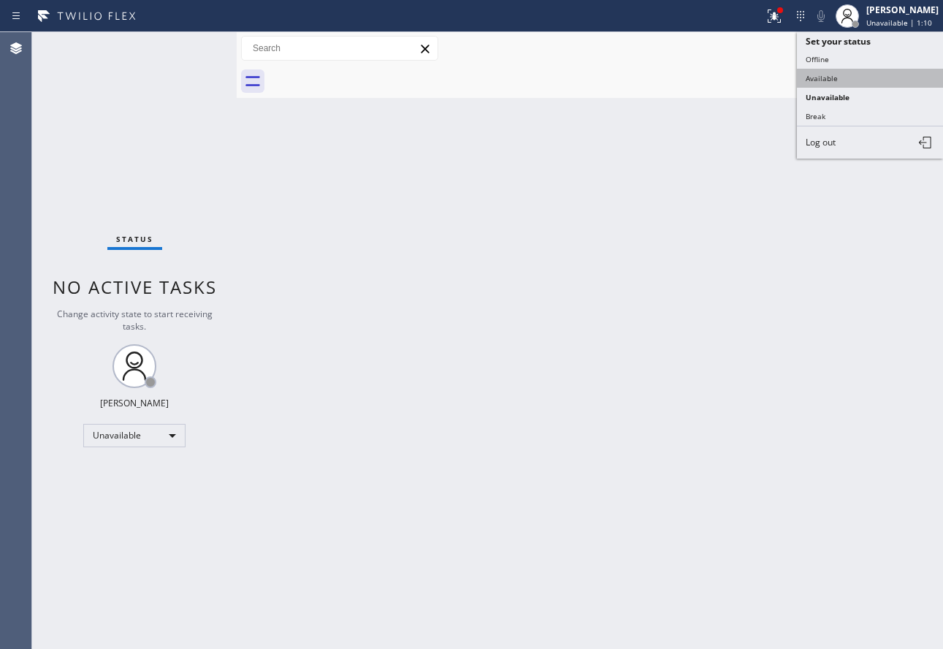
click at [854, 83] on button "Available" at bounding box center [870, 78] width 146 height 19
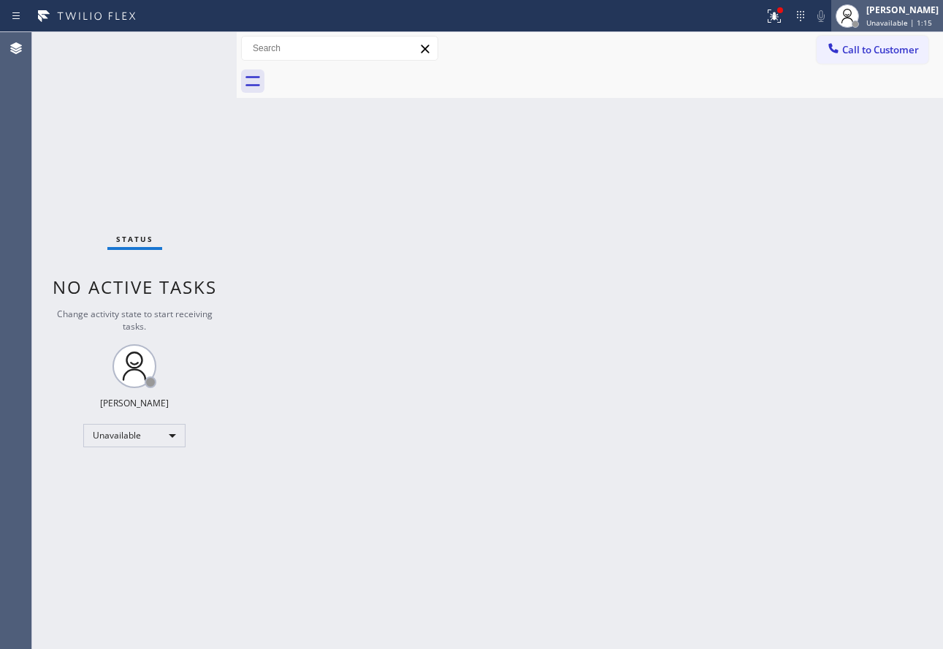
click at [879, 22] on span "Unavailable | 1:15" at bounding box center [899, 23] width 66 height 10
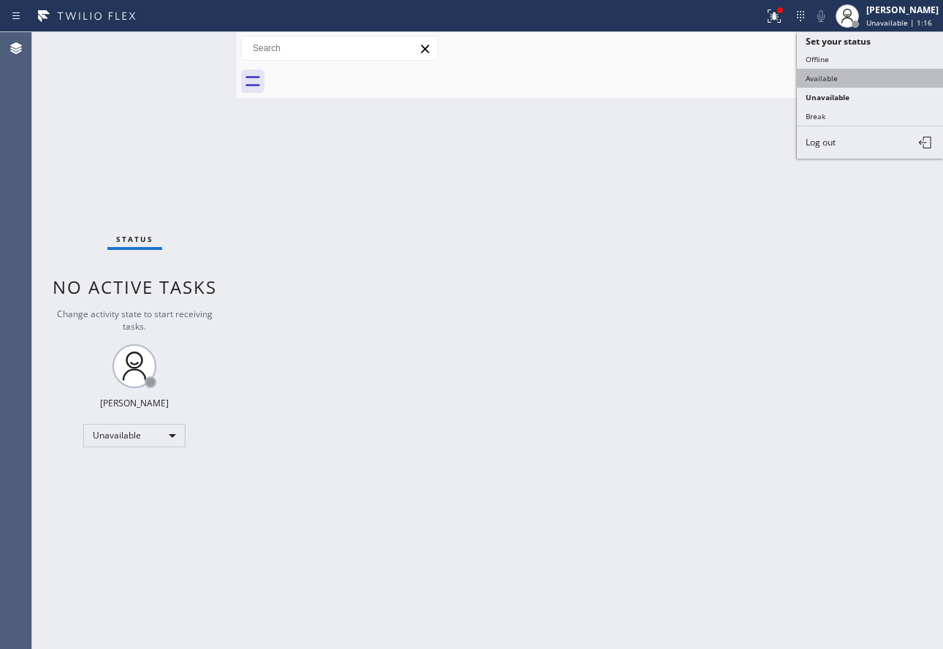
click at [841, 78] on button "Available" at bounding box center [870, 78] width 146 height 19
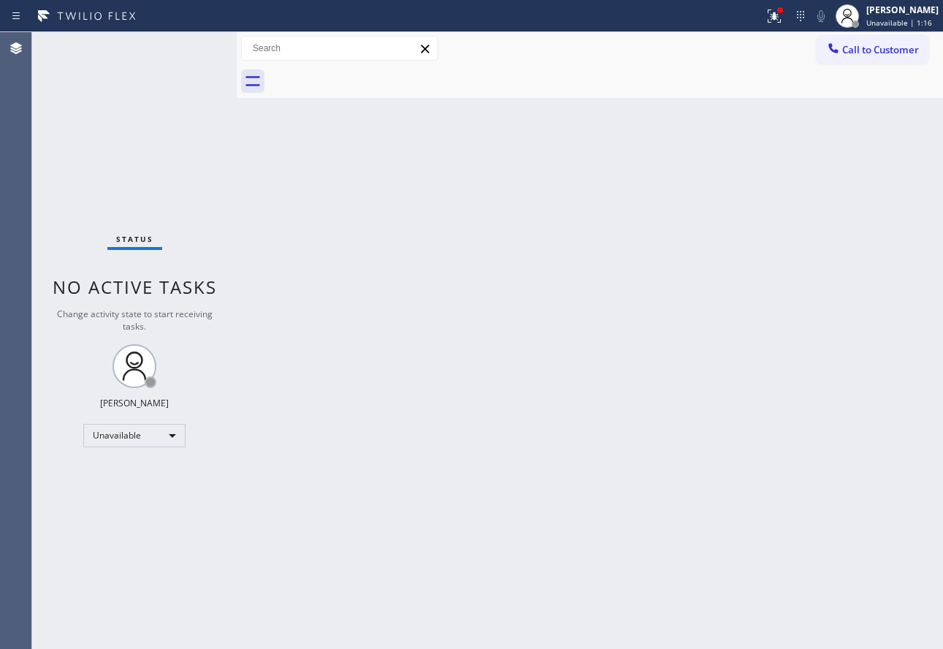
click at [841, 78] on div at bounding box center [606, 81] width 674 height 33
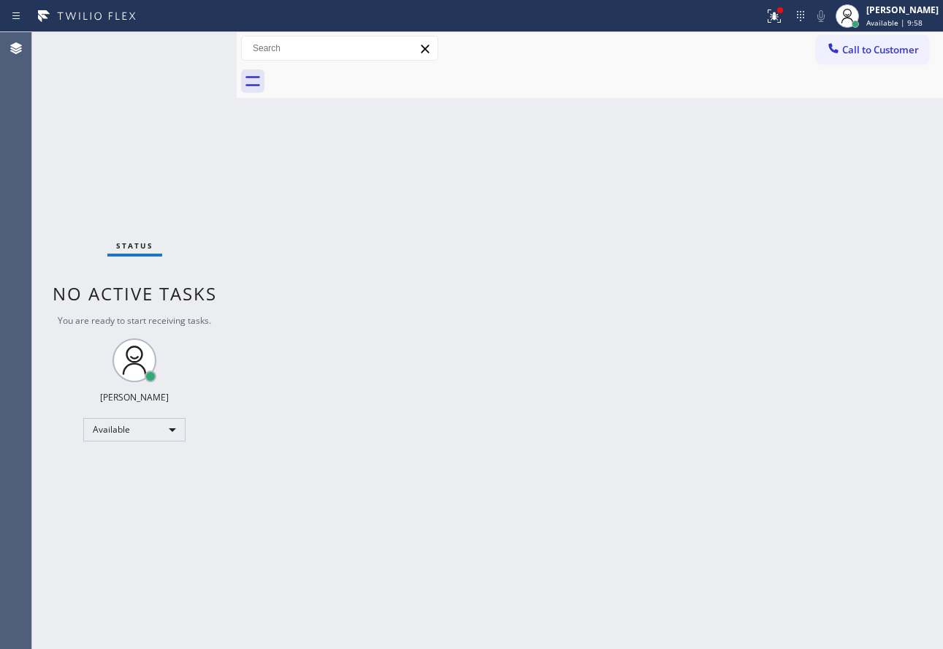
click at [595, 418] on div "Back to Dashboard Change Sender ID Customers Technicians Select a contact Outbo…" at bounding box center [590, 340] width 706 height 616
click at [670, 374] on div "Back to Dashboard Change Sender ID Customers Technicians Select a contact Outbo…" at bounding box center [590, 340] width 706 height 616
drag, startPoint x: 889, startPoint y: 17, endPoint x: 885, endPoint y: 40, distance: 23.7
click at [889, 17] on div "[PERSON_NAME] Available | 27:10" at bounding box center [903, 16] width 80 height 26
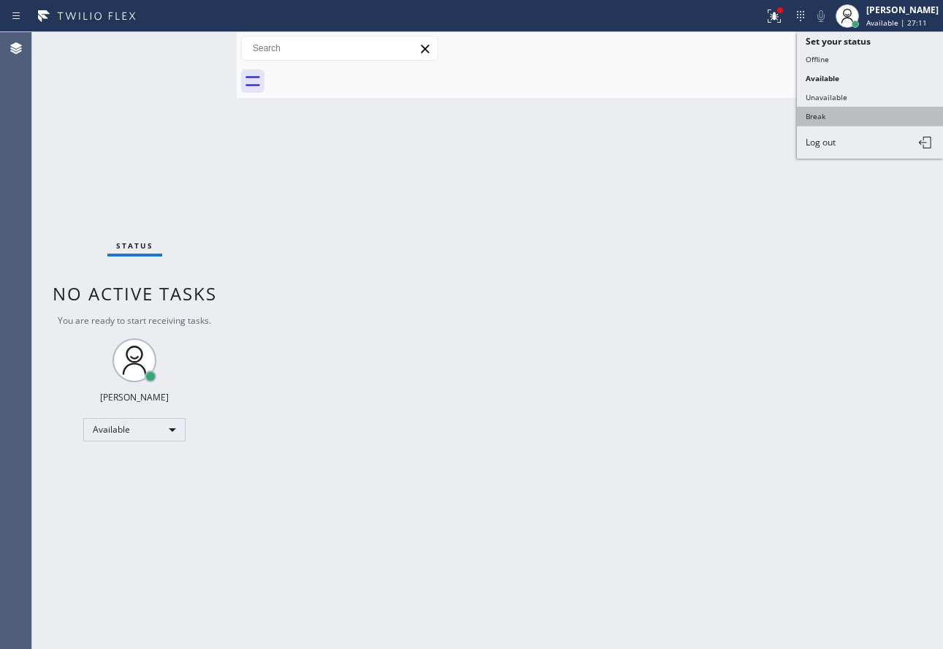
click at [844, 117] on button "Break" at bounding box center [870, 116] width 146 height 19
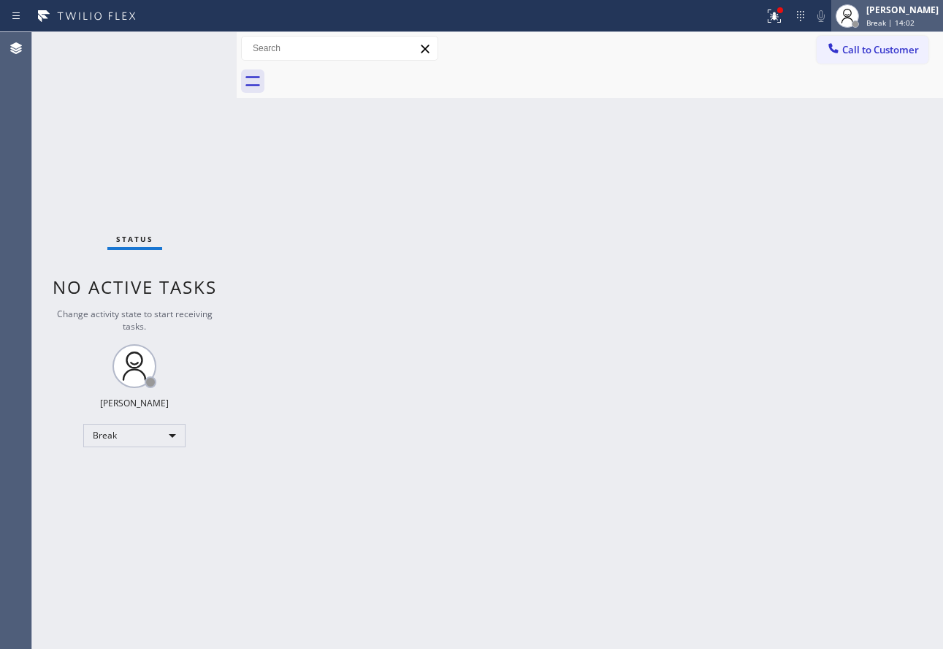
click at [905, 14] on div "[PERSON_NAME]" at bounding box center [902, 10] width 72 height 12
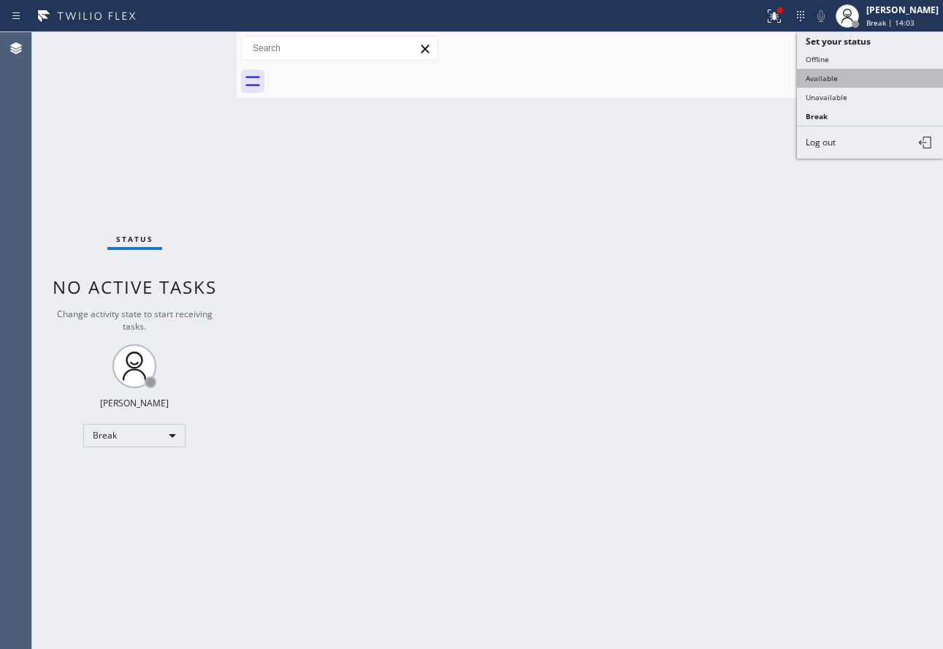
click at [819, 76] on button "Available" at bounding box center [870, 78] width 146 height 19
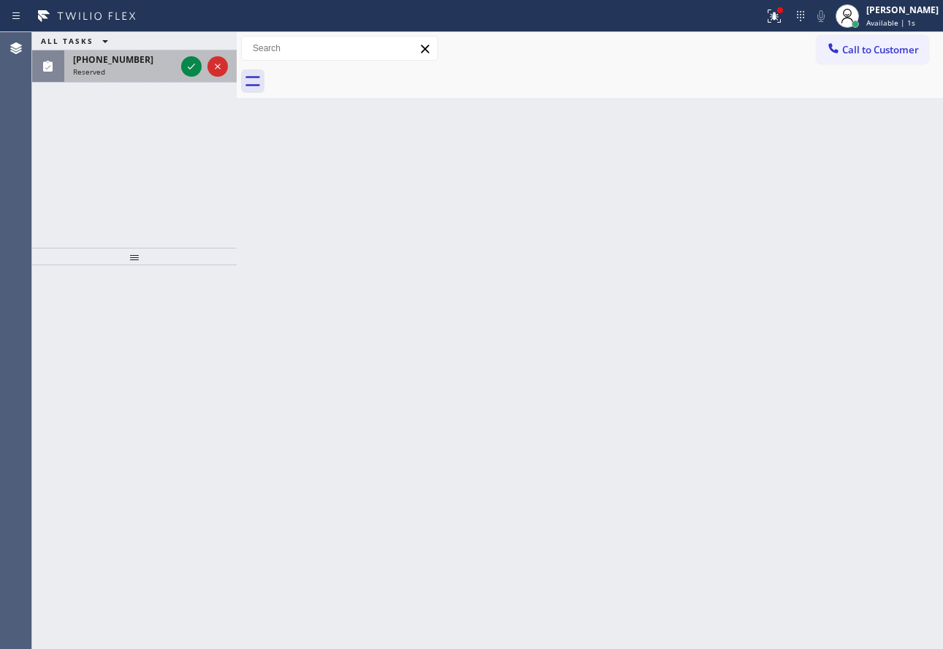
click at [180, 70] on div at bounding box center [204, 66] width 53 height 32
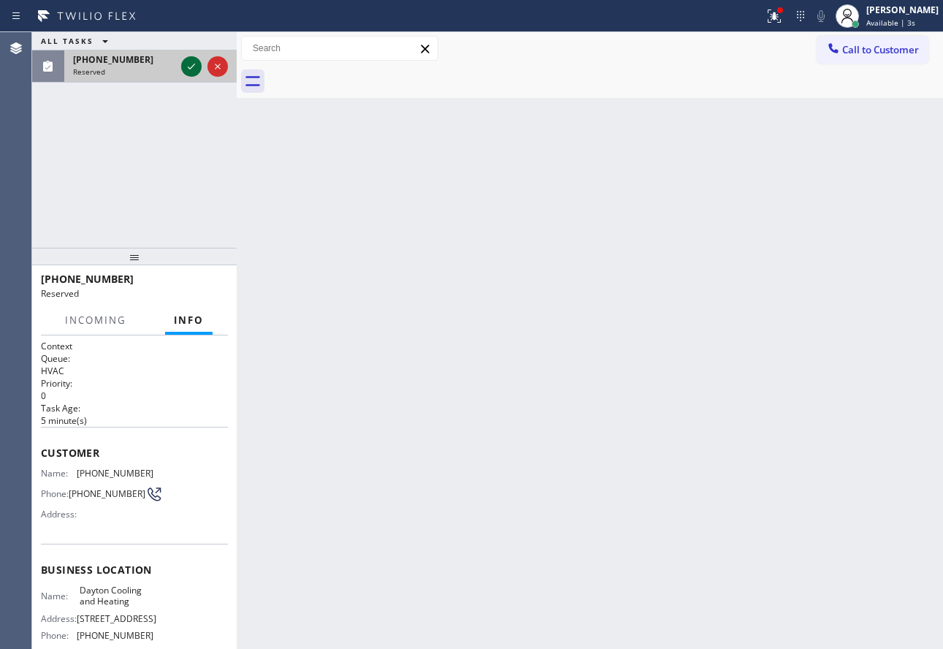
click at [193, 63] on icon at bounding box center [192, 67] width 18 height 18
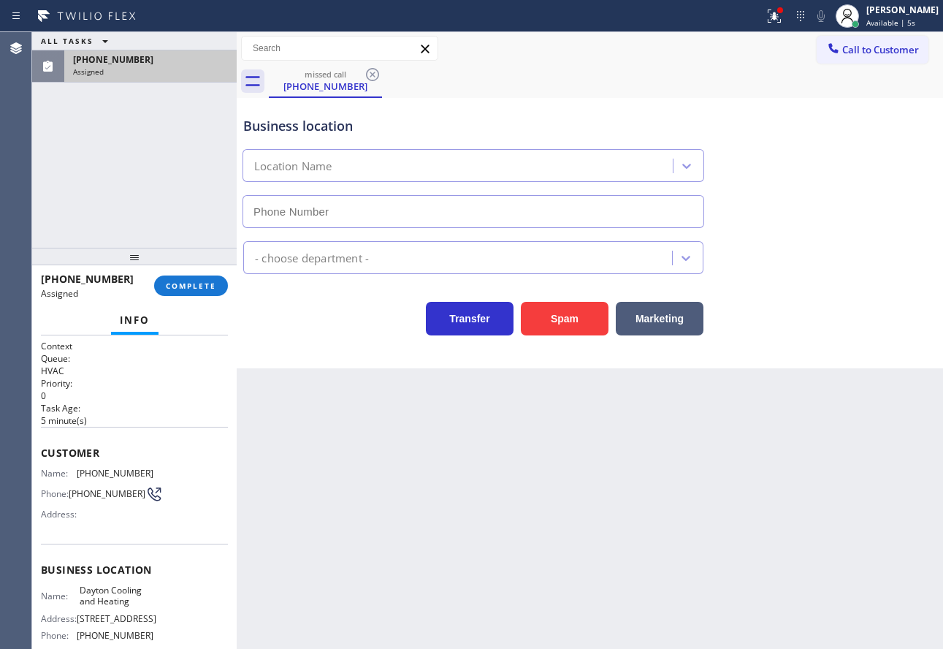
type input "[PHONE_NUMBER]"
click at [201, 285] on span "COMPLETE" at bounding box center [191, 285] width 50 height 10
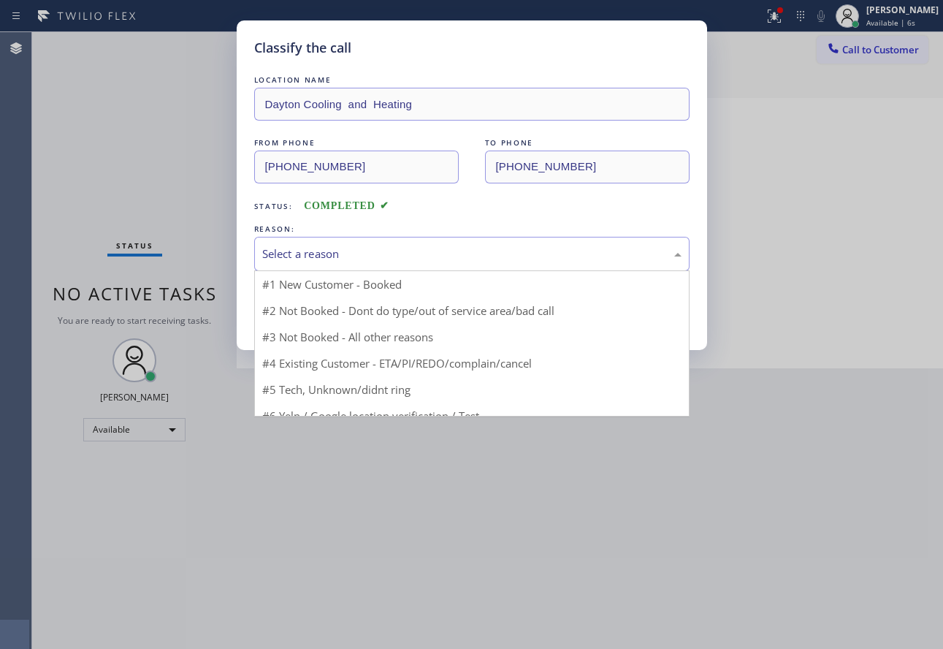
click at [359, 251] on div "Select a reason" at bounding box center [471, 253] width 419 height 17
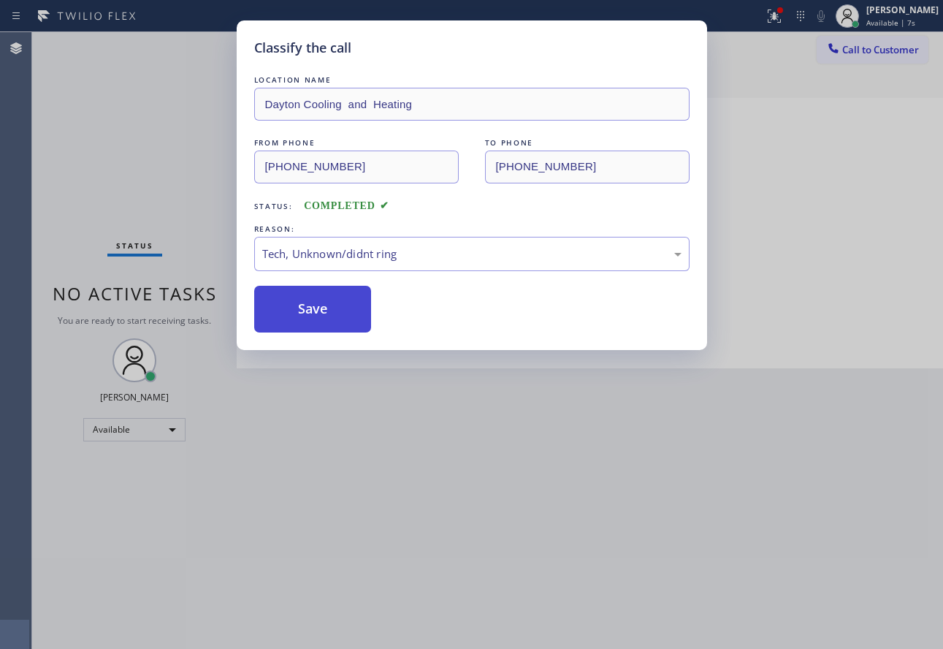
click at [327, 324] on button "Save" at bounding box center [313, 309] width 118 height 47
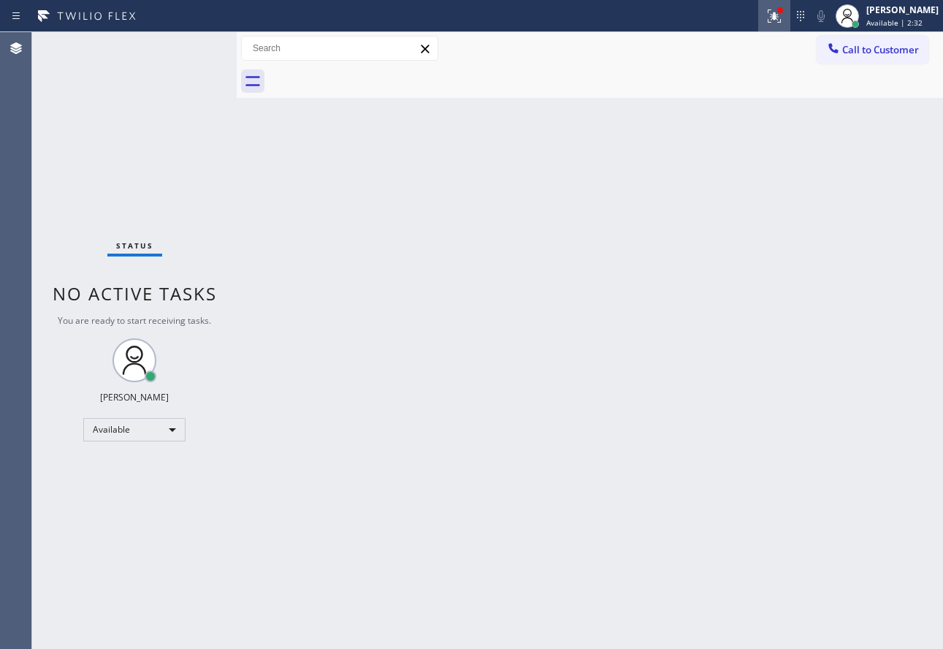
click at [783, 15] on icon at bounding box center [774, 16] width 18 height 18
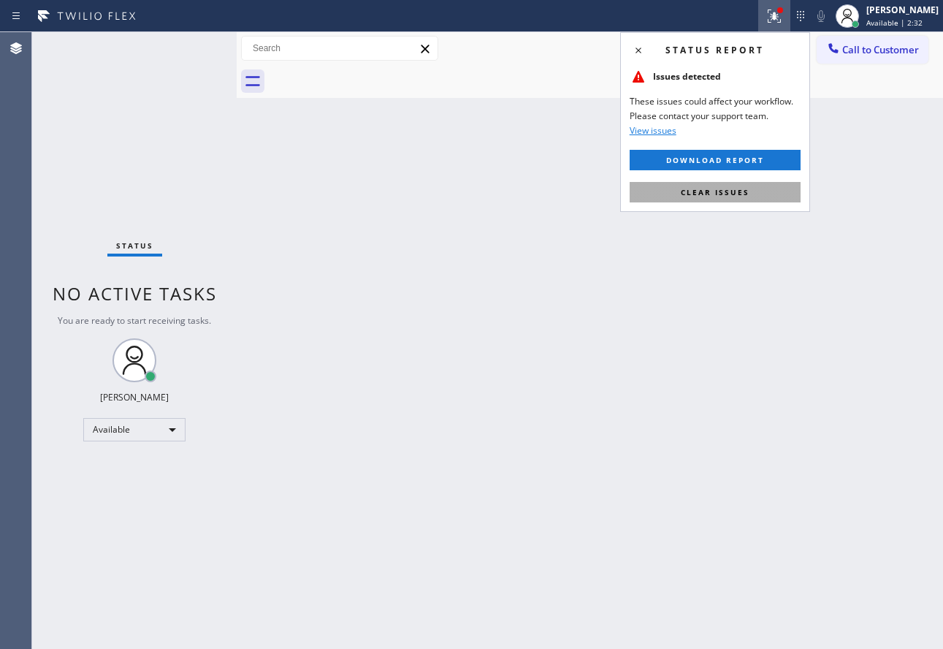
click at [755, 193] on button "Clear issues" at bounding box center [715, 192] width 171 height 20
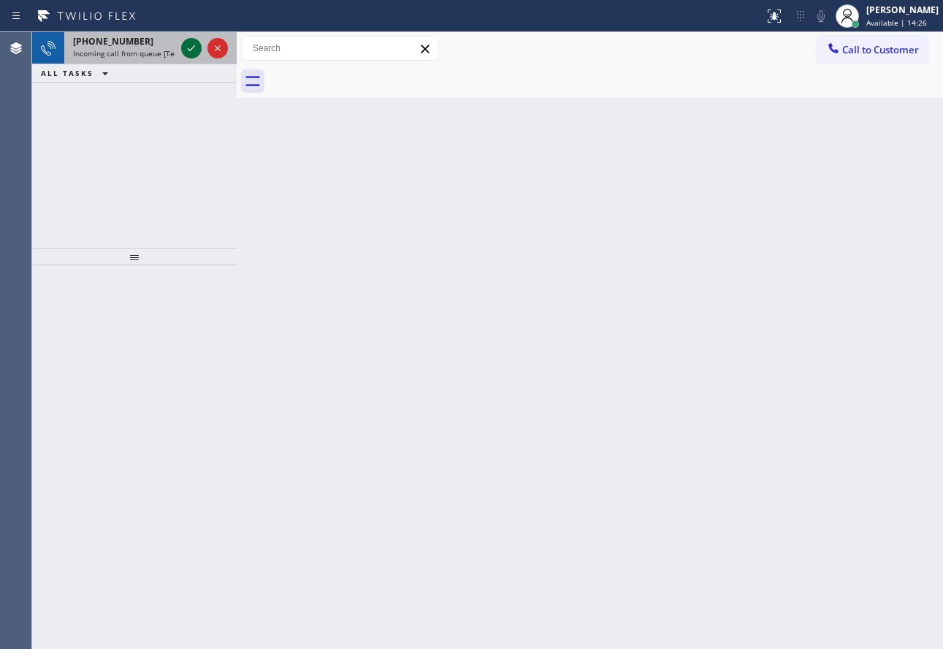
click at [196, 51] on icon at bounding box center [192, 48] width 18 height 18
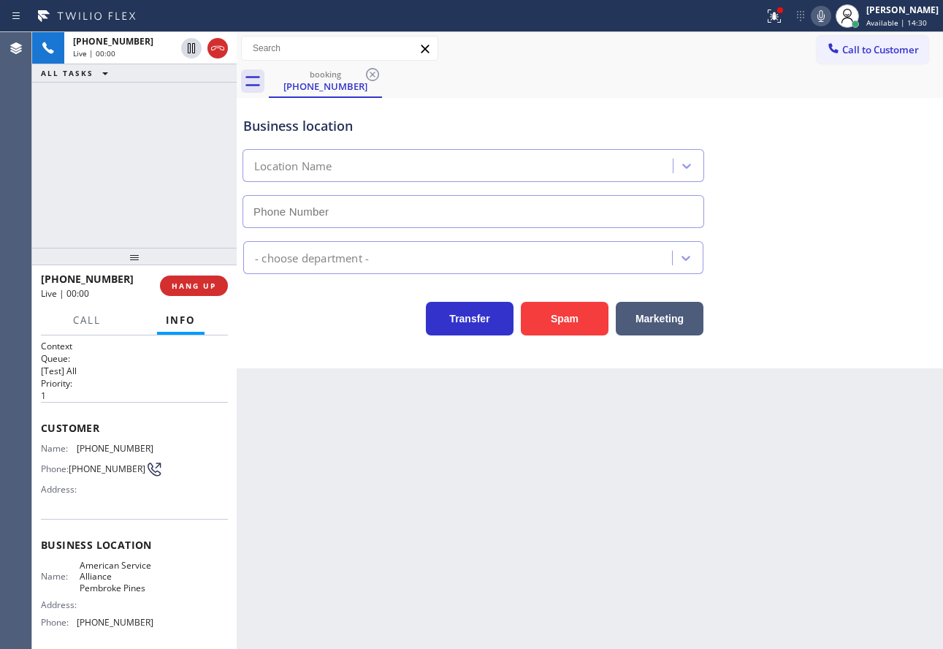
type input "[PHONE_NUMBER]"
click at [858, 427] on div "Back to Dashboard Change Sender ID Customers Technicians Select a contact Outbo…" at bounding box center [590, 340] width 706 height 616
click at [202, 285] on span "HANG UP" at bounding box center [194, 285] width 45 height 10
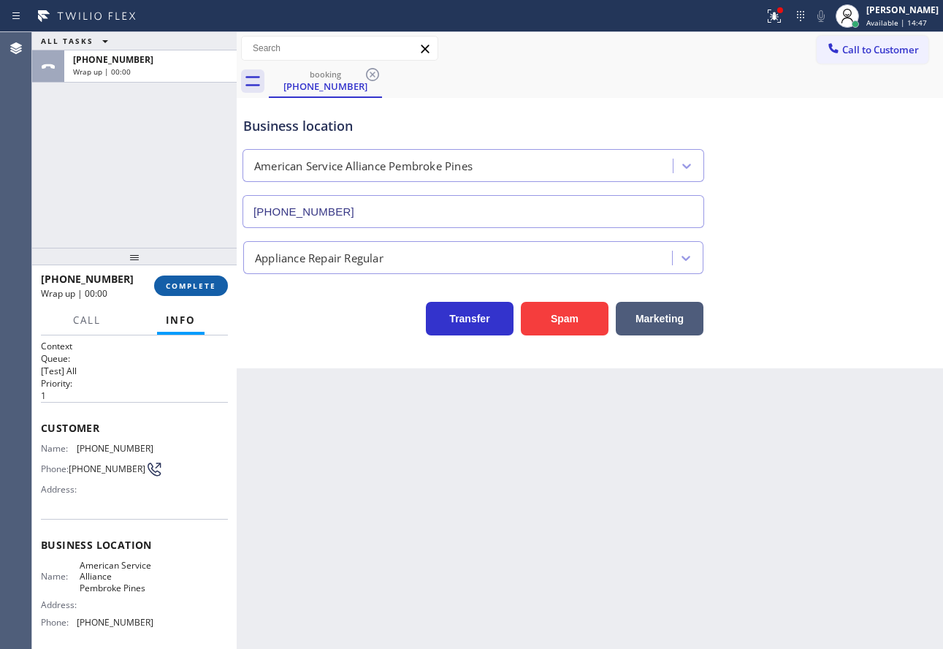
click at [202, 285] on span "COMPLETE" at bounding box center [191, 285] width 50 height 10
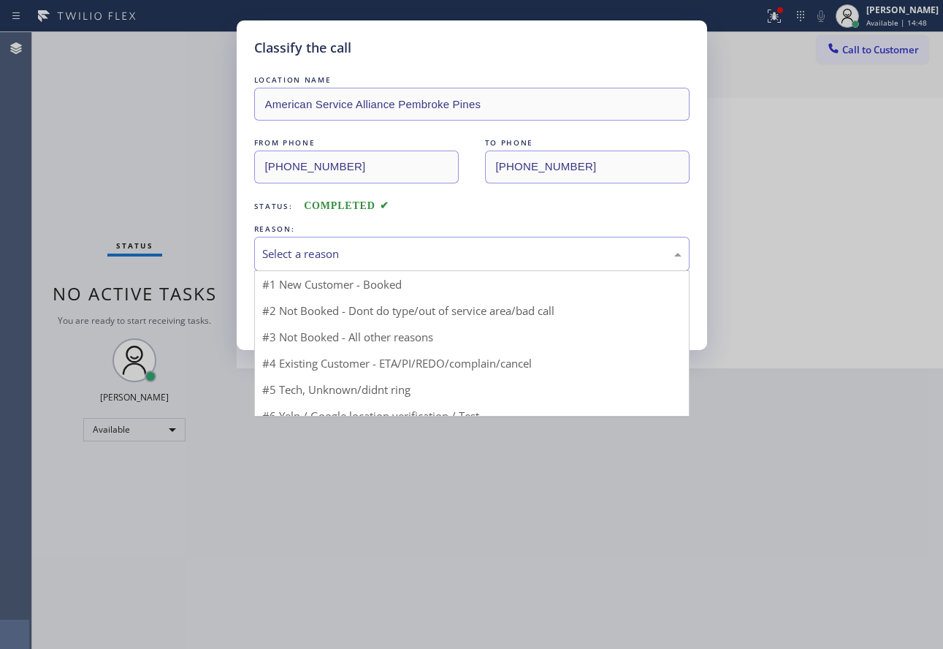
click at [350, 261] on div "Select a reason" at bounding box center [471, 253] width 419 height 17
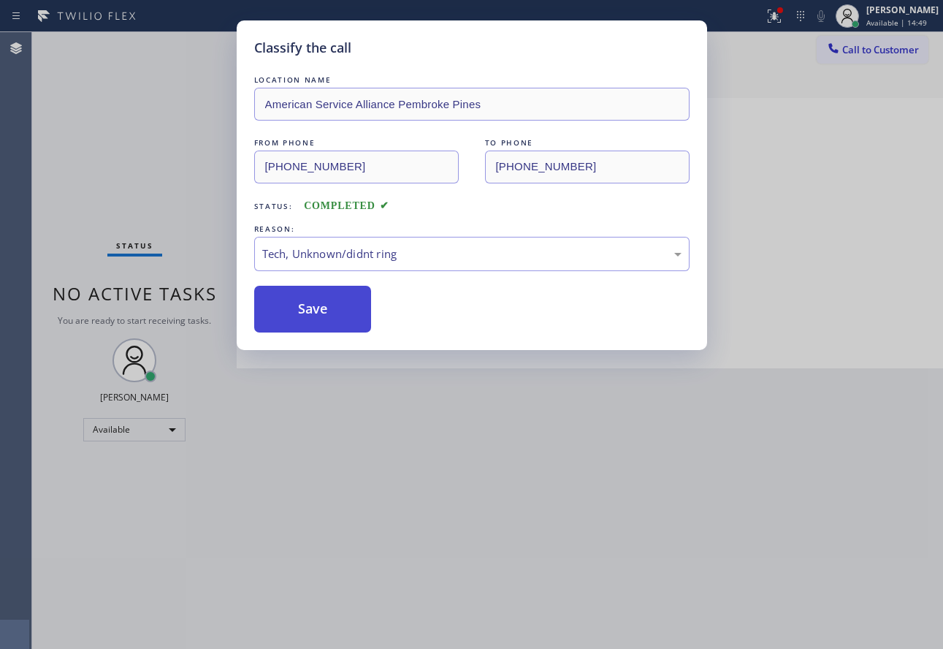
click at [329, 322] on button "Save" at bounding box center [313, 309] width 118 height 47
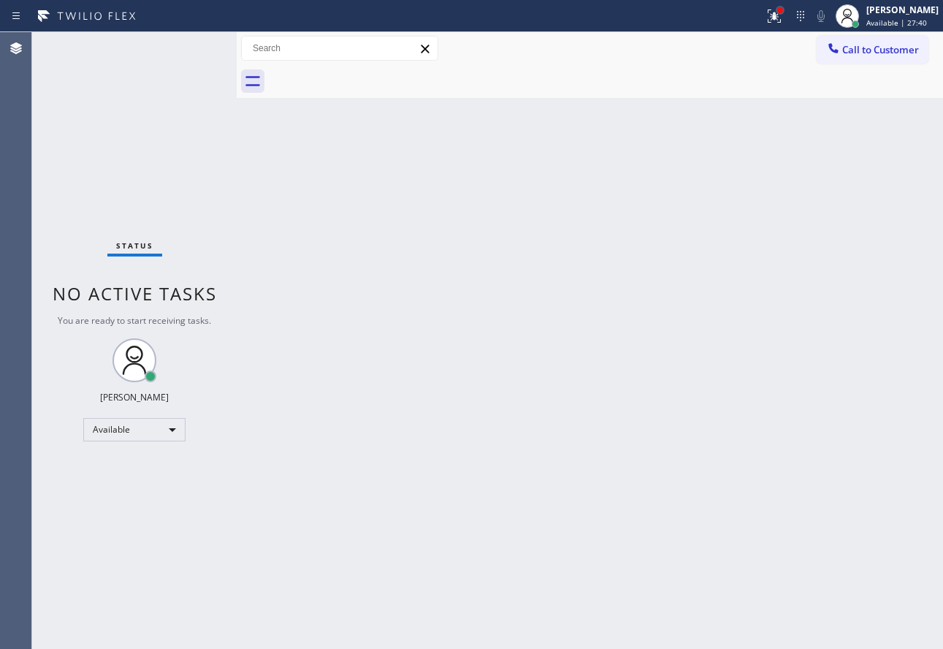
click at [783, 12] on div at bounding box center [780, 10] width 6 height 6
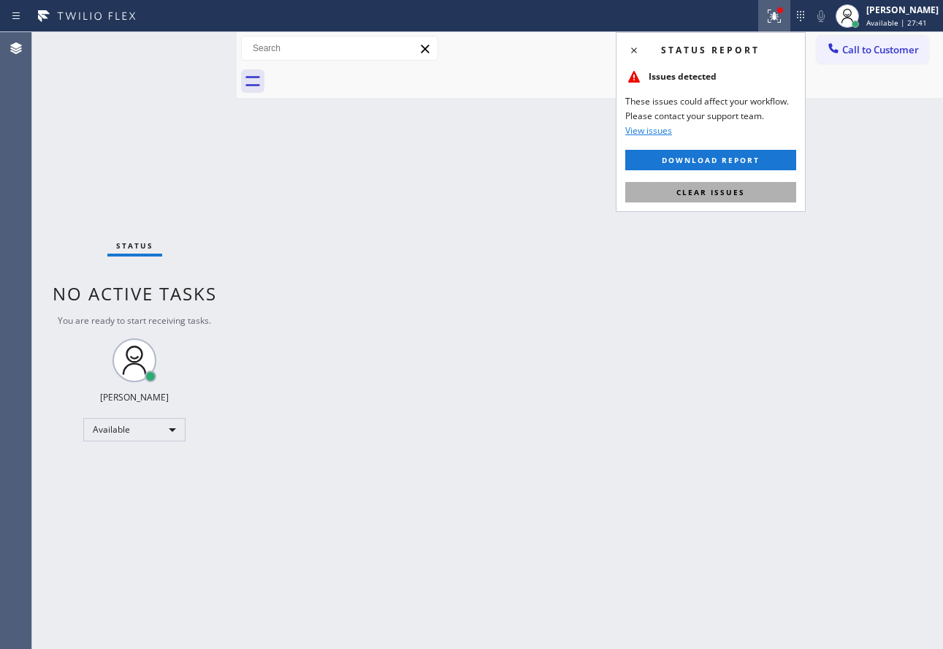
click at [752, 199] on button "Clear issues" at bounding box center [710, 192] width 171 height 20
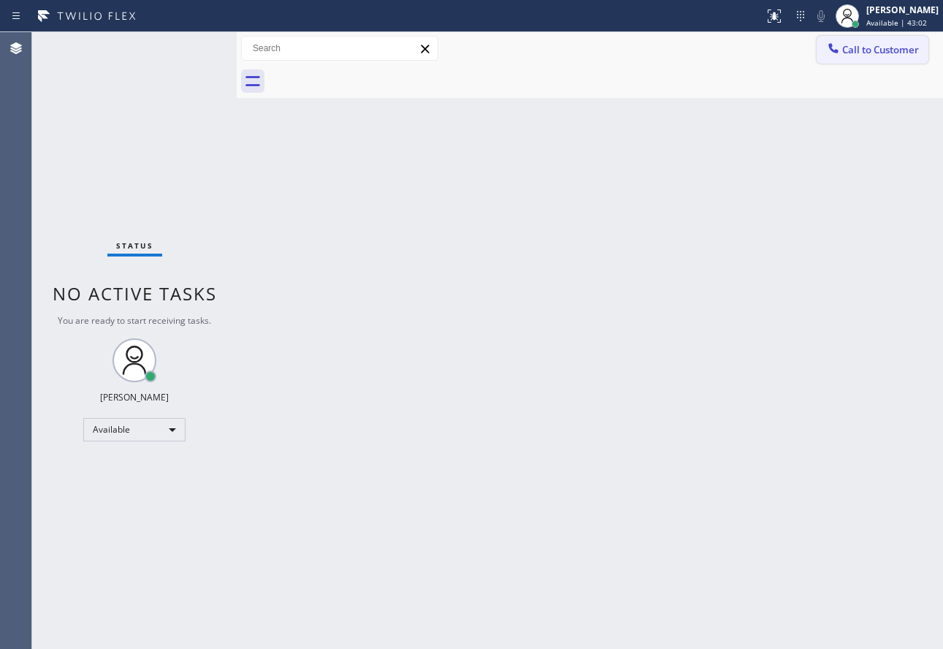
click at [883, 47] on span "Call to Customer" at bounding box center [880, 49] width 77 height 13
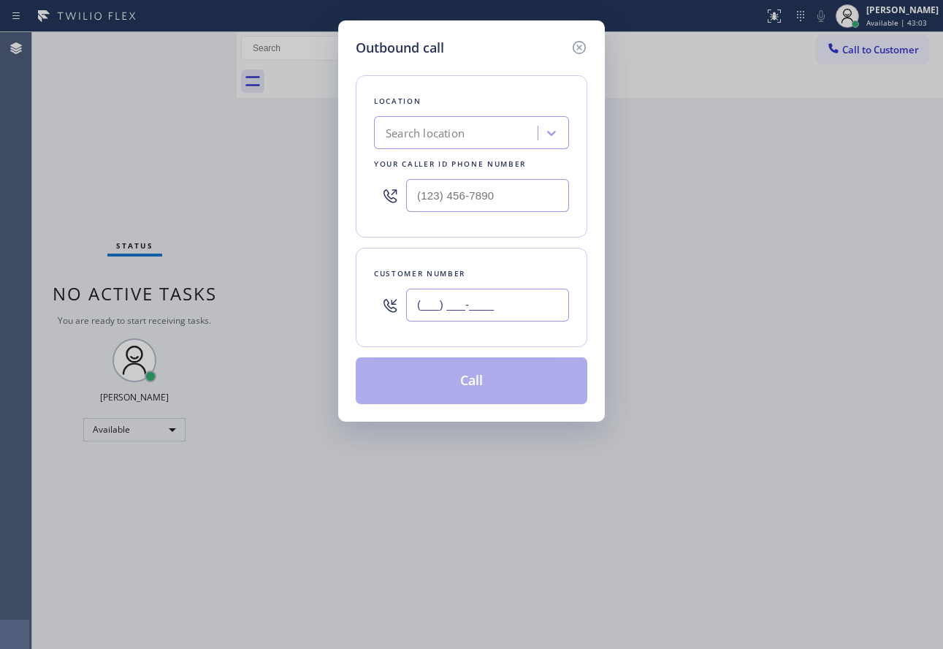
click at [507, 301] on input "(___) ___-____" at bounding box center [487, 305] width 163 height 33
paste input "213) 393-4653"
type input "[PHONE_NUMBER]"
click at [418, 132] on div "Search location" at bounding box center [425, 133] width 79 height 17
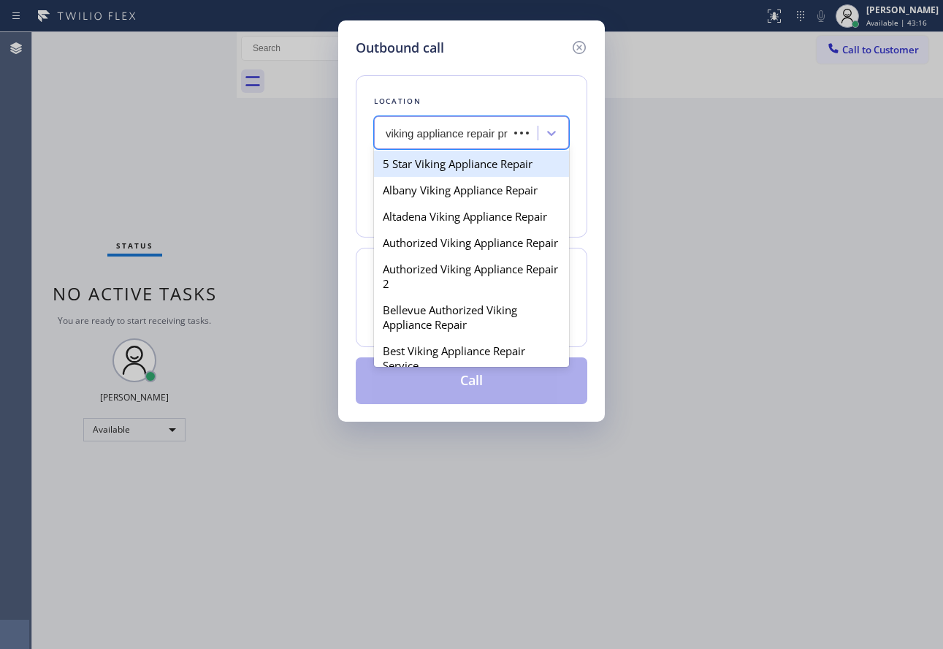
type input "viking appliance repair pro"
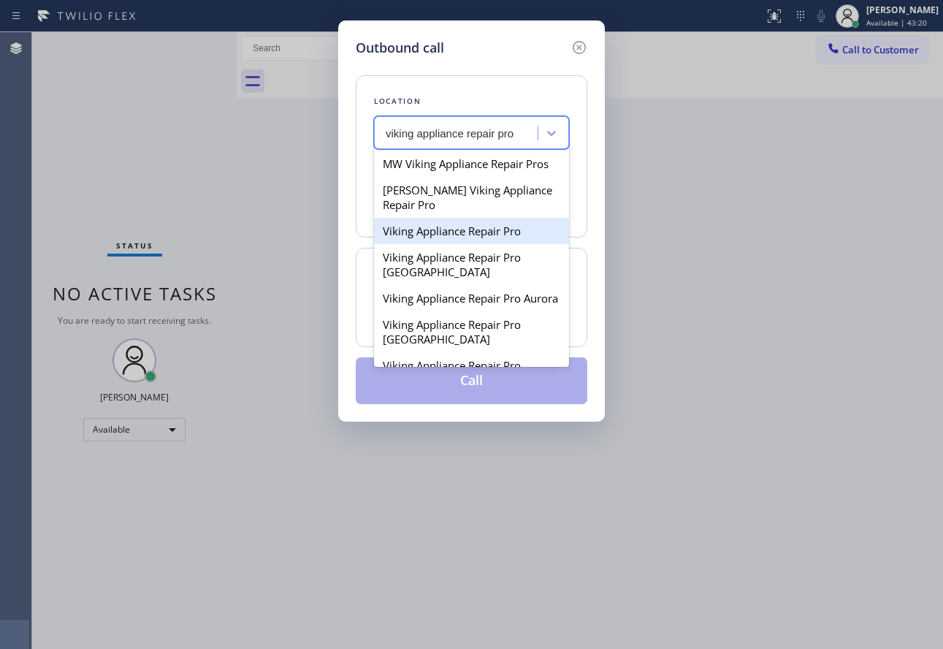
click at [473, 243] on div "Viking Appliance Repair Pro" at bounding box center [471, 231] width 195 height 26
type input "[PHONE_NUMBER]"
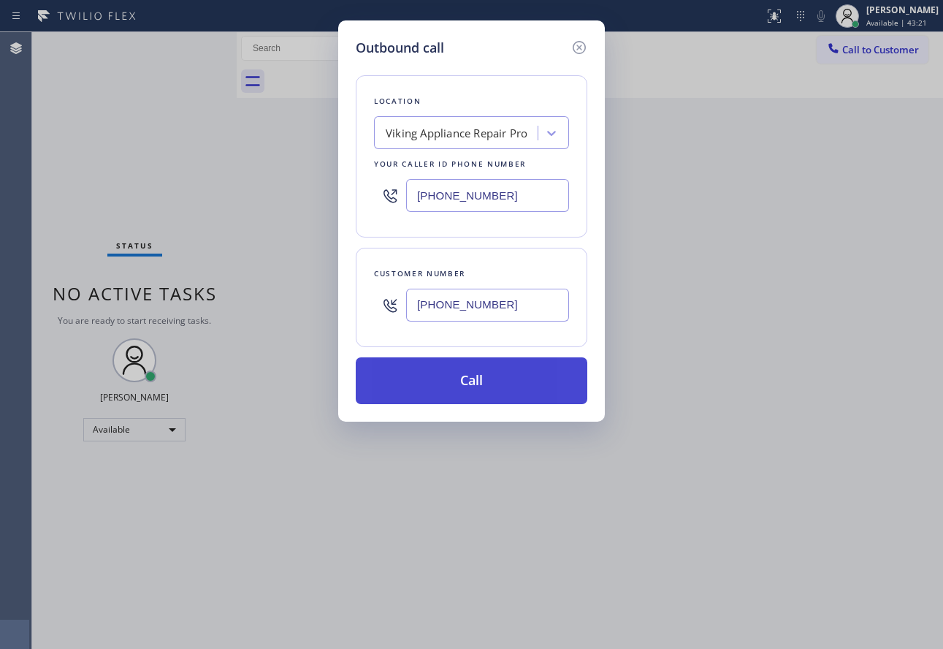
click at [481, 376] on button "Call" at bounding box center [472, 380] width 232 height 47
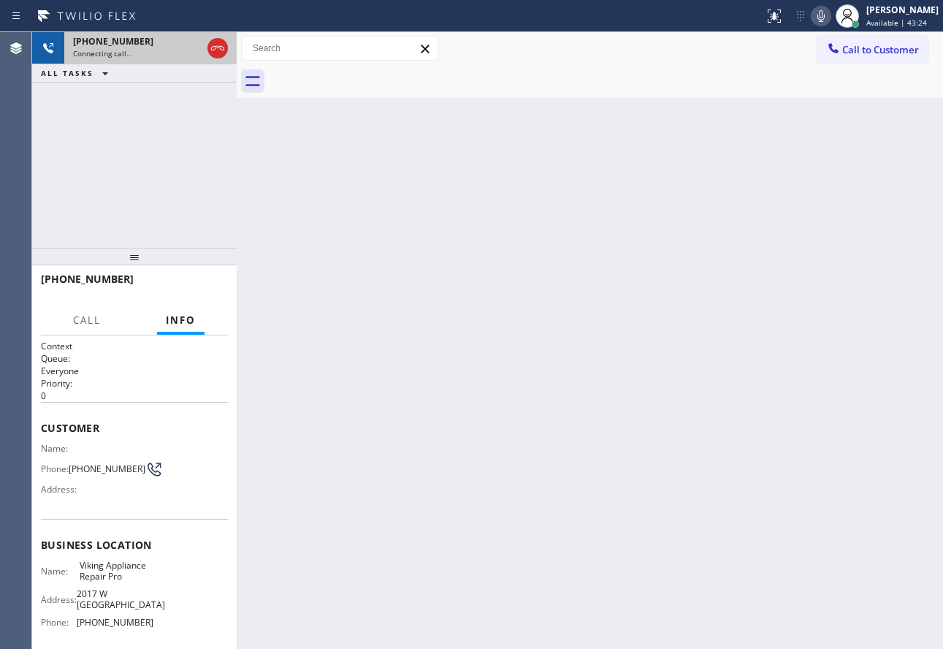
click at [220, 51] on icon at bounding box center [218, 48] width 18 height 18
